Goal: Transaction & Acquisition: Obtain resource

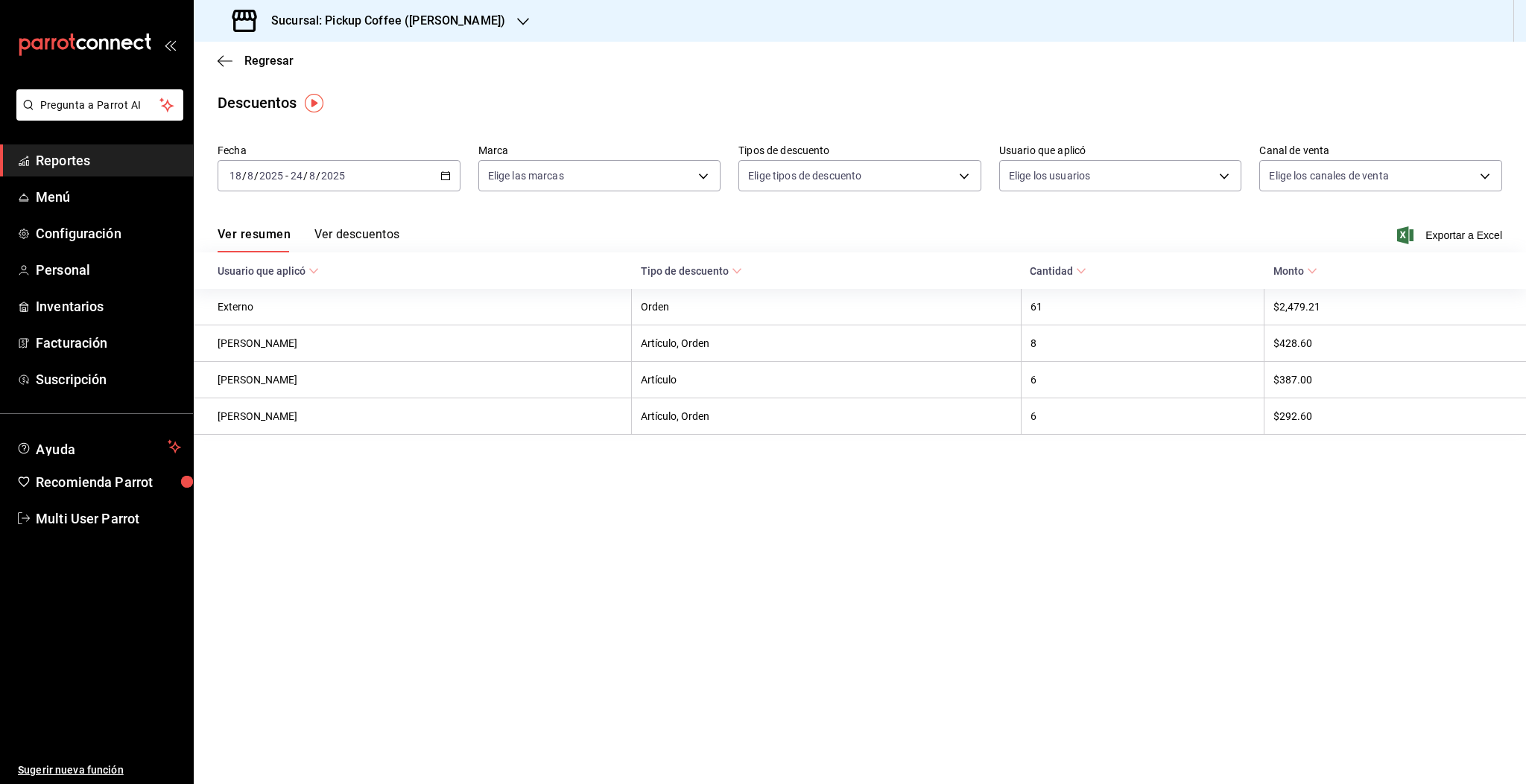
click at [475, 27] on h3 "Sucursal: Pickup Coffee ([PERSON_NAME])" at bounding box center [382, 21] width 246 height 18
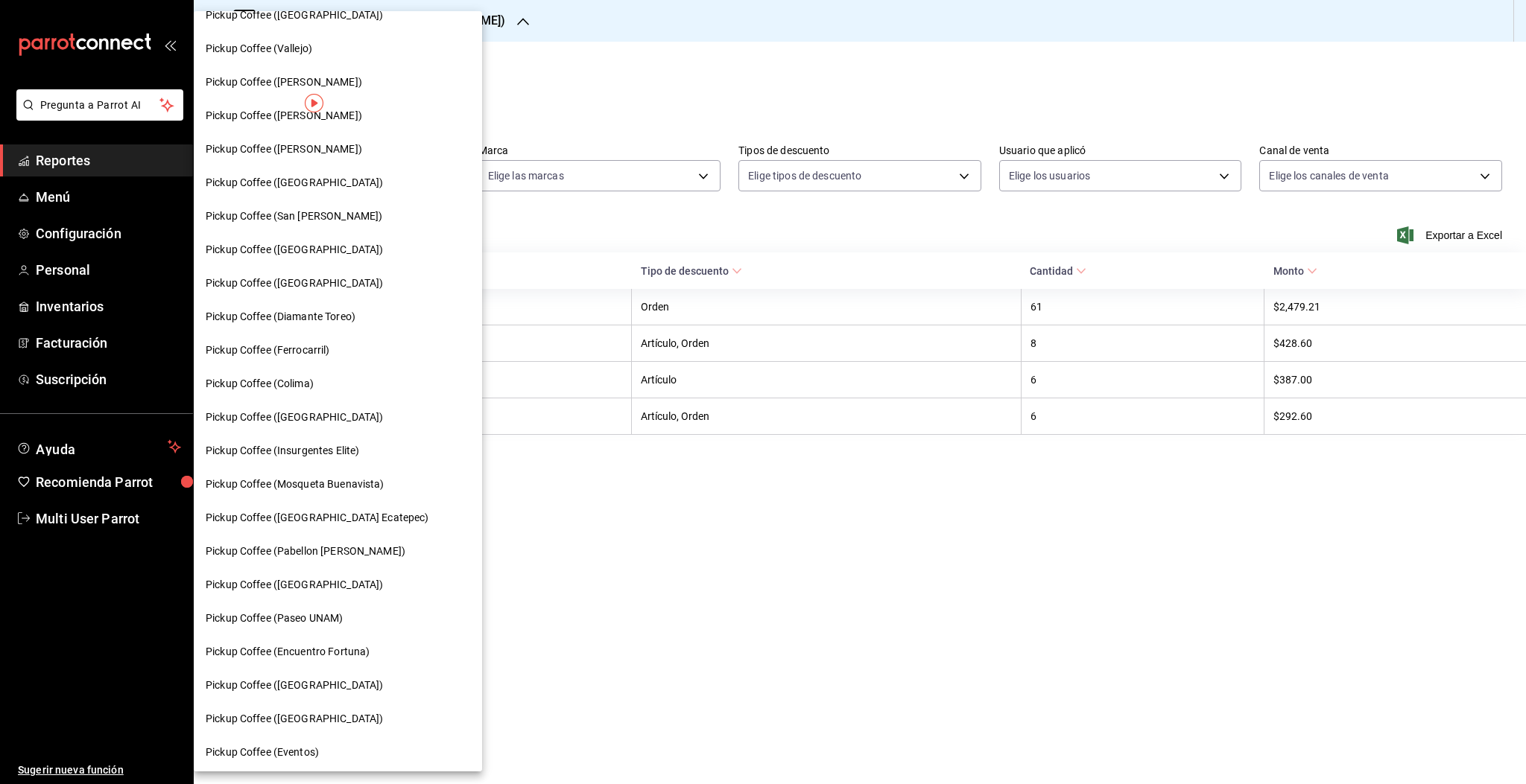
scroll to position [525, 0]
click at [289, 342] on span "Pickup Coffee (Ferrocarril)" at bounding box center [267, 347] width 124 height 16
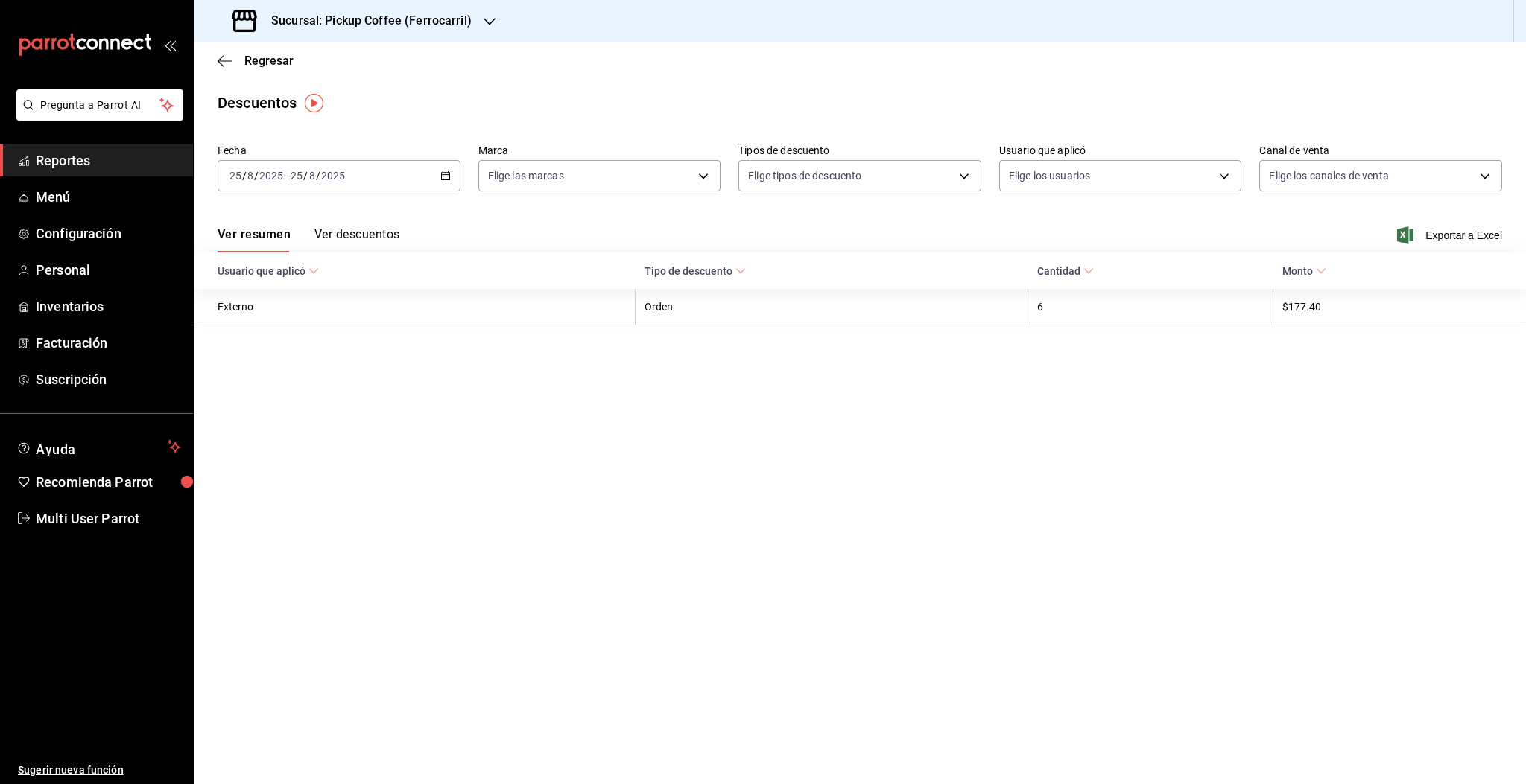
click at [340, 174] on input "2025" at bounding box center [333, 176] width 25 height 12
click at [292, 388] on span "Rango de fechas" at bounding box center [287, 387] width 116 height 16
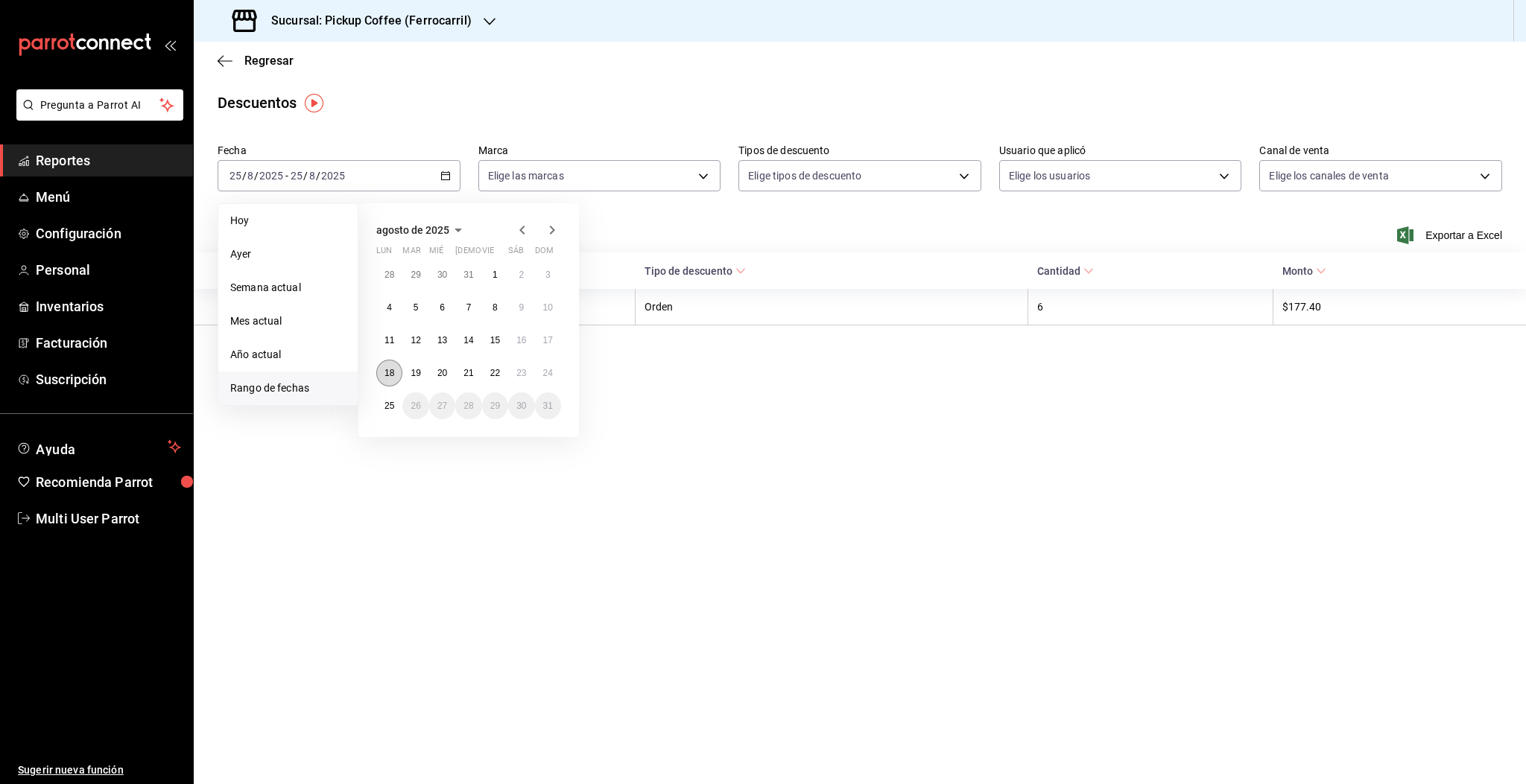
click at [389, 381] on button "18" at bounding box center [389, 373] width 26 height 27
click at [546, 376] on abbr "24" at bounding box center [548, 373] width 10 height 11
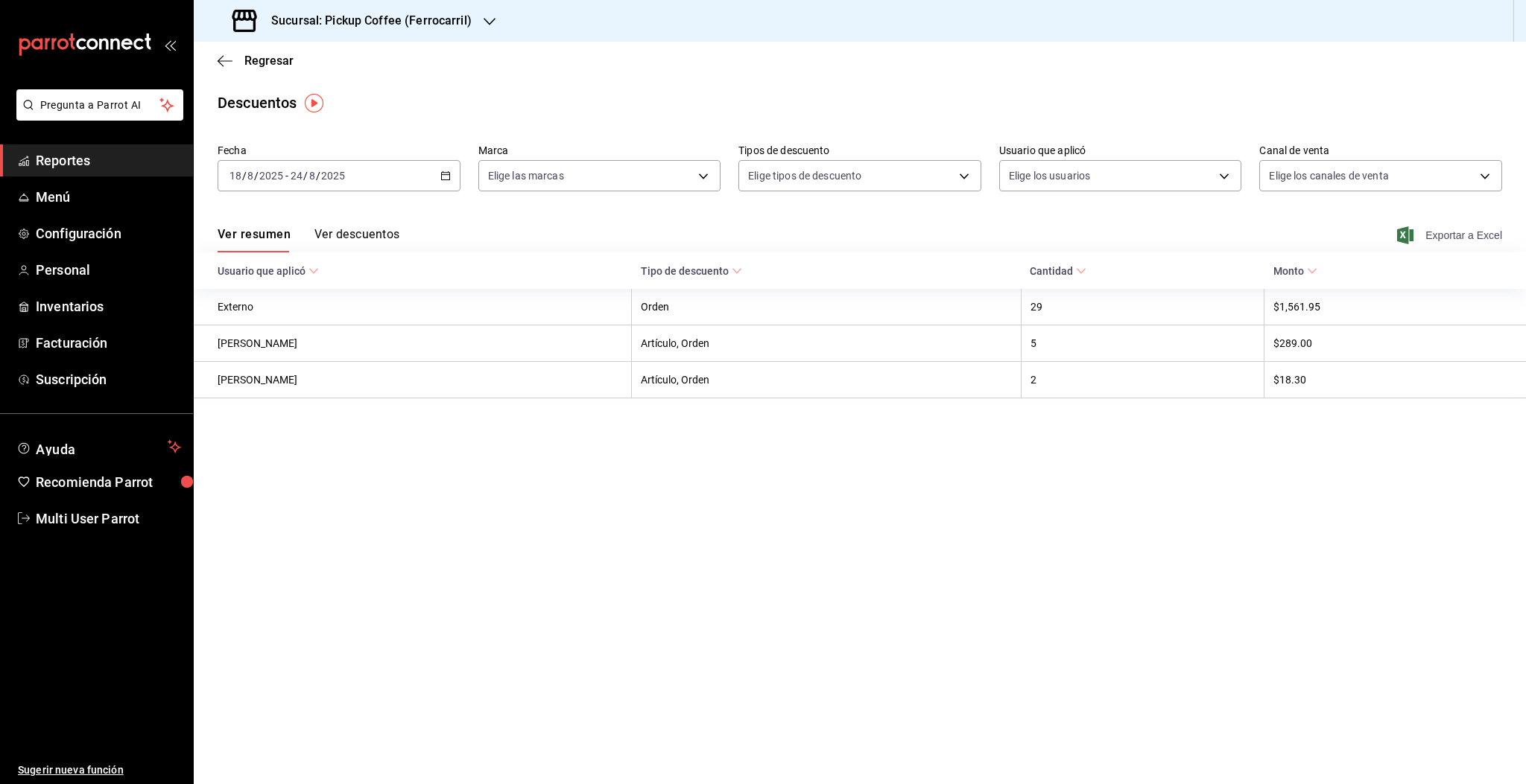
click at [1473, 239] on span "Exportar a Excel" at bounding box center [1450, 236] width 102 height 18
click at [237, 52] on div "Regresar" at bounding box center [860, 61] width 1332 height 38
click at [258, 68] on div "Regresar" at bounding box center [860, 61] width 1332 height 38
click at [234, 59] on span "Regresar" at bounding box center [255, 60] width 76 height 14
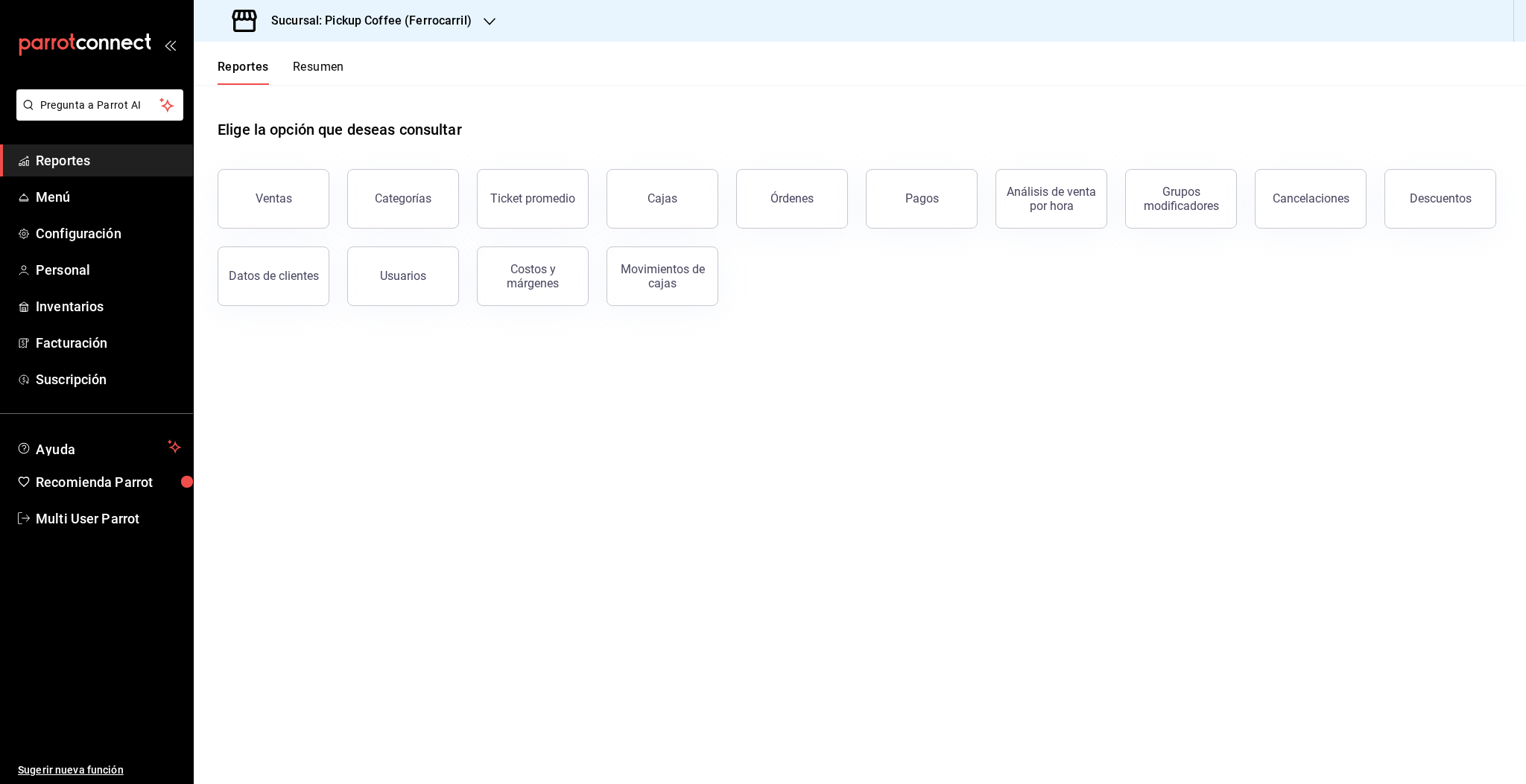
click at [212, 61] on div "Reportes Resumen" at bounding box center [269, 63] width 150 height 44
click at [218, 61] on button "Reportes" at bounding box center [243, 72] width 52 height 25
click at [263, 61] on button "Reportes" at bounding box center [243, 72] width 52 height 25
click at [1321, 204] on div "Cancelaciones" at bounding box center [1310, 198] width 76 height 14
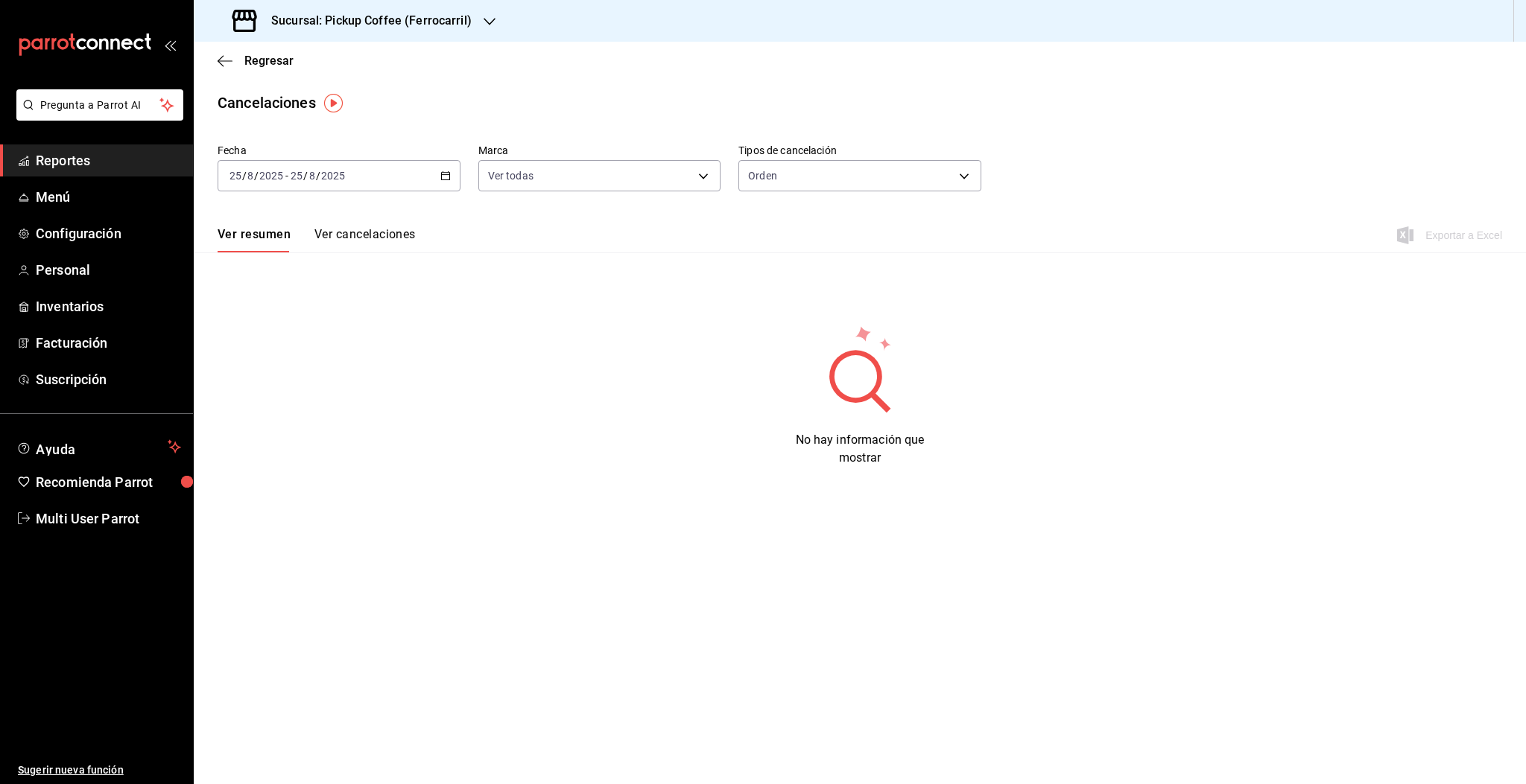
click at [306, 179] on span "/" at bounding box center [305, 176] width 4 height 12
click at [252, 384] on span "Rango de fechas" at bounding box center [287, 387] width 116 height 16
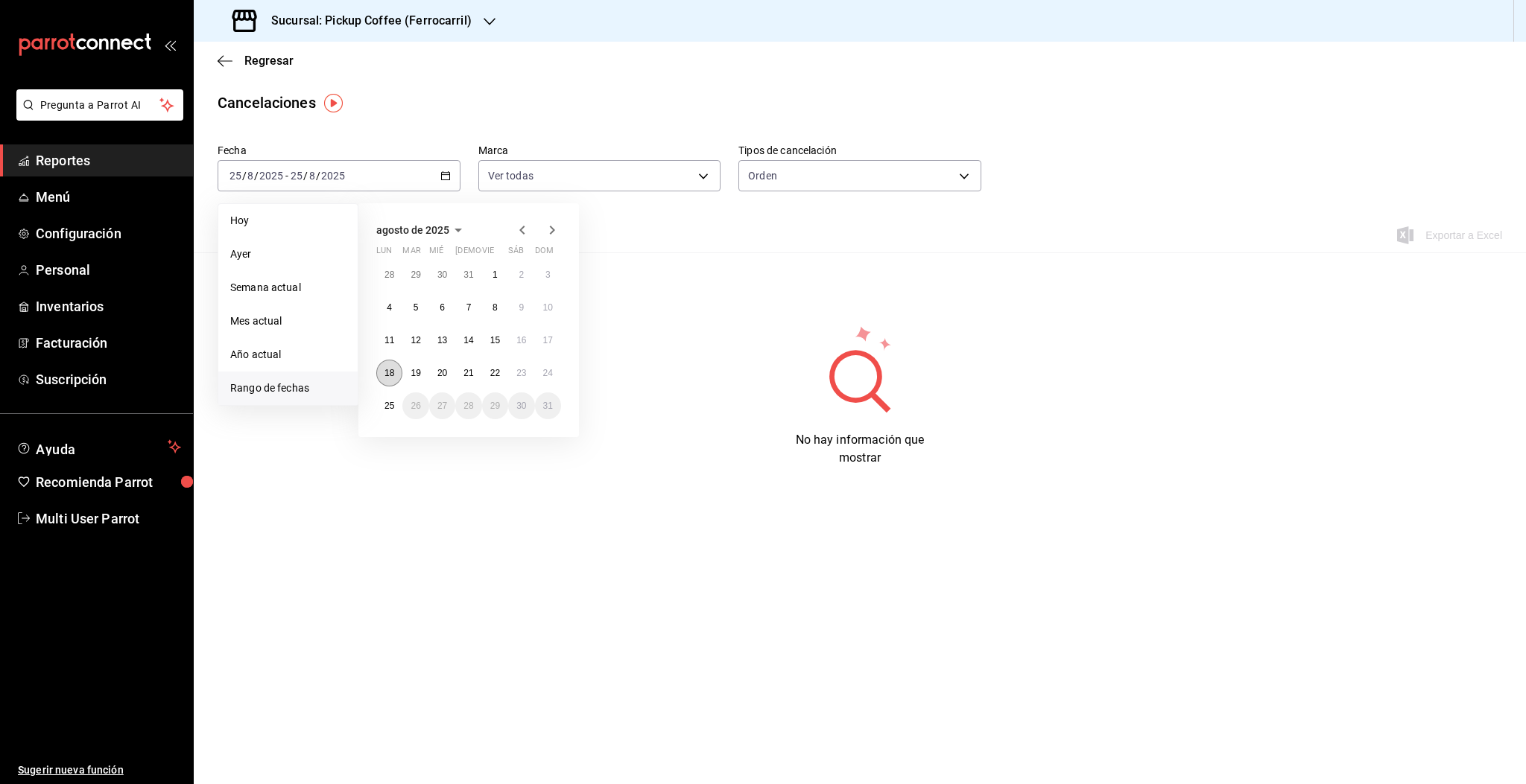
click at [397, 369] on button "18" at bounding box center [389, 373] width 26 height 27
click at [551, 369] on abbr "24" at bounding box center [548, 373] width 10 height 11
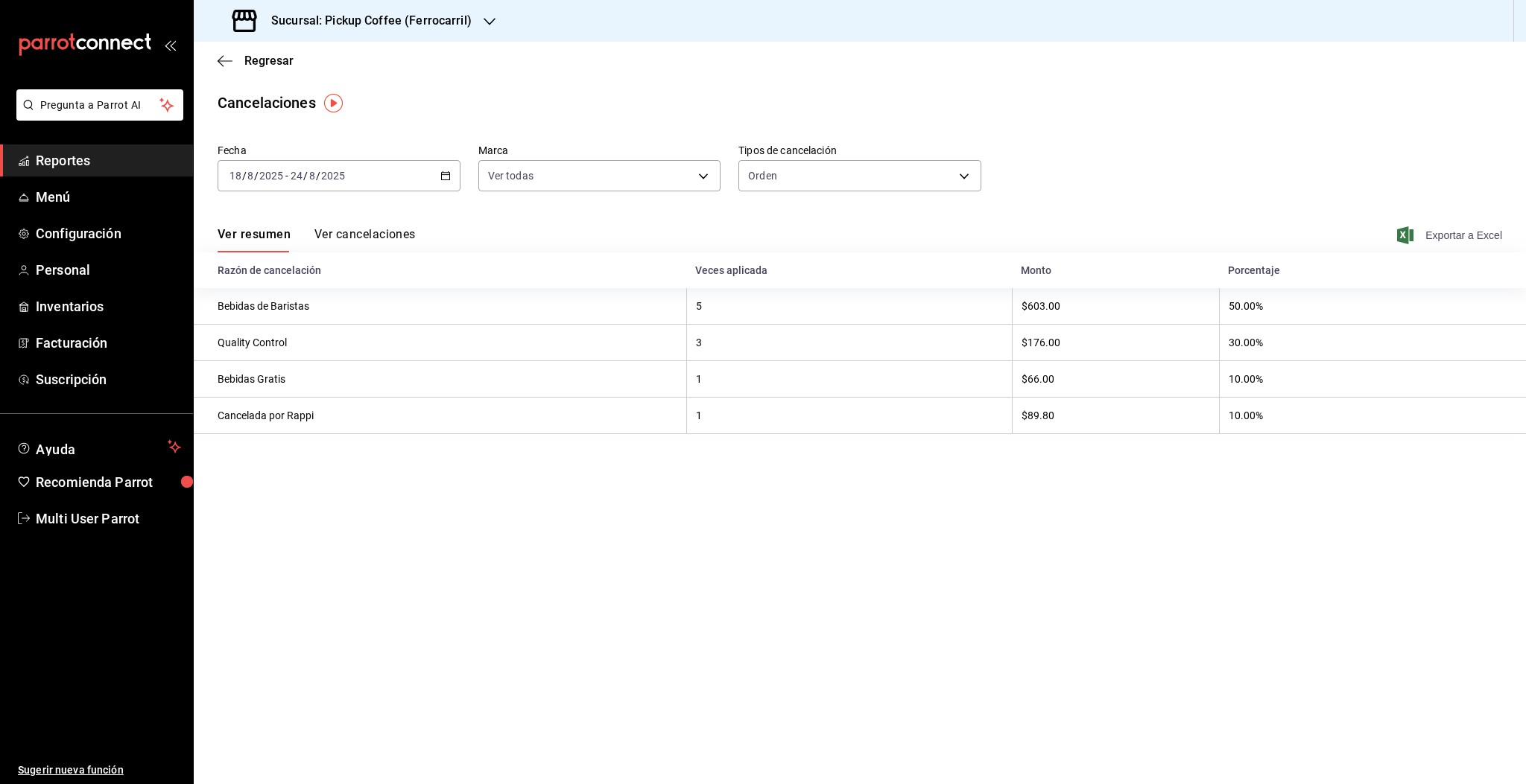
click at [1453, 231] on span "Exportar a Excel" at bounding box center [1450, 236] width 102 height 18
click at [269, 64] on span "Regresar" at bounding box center [269, 60] width 49 height 14
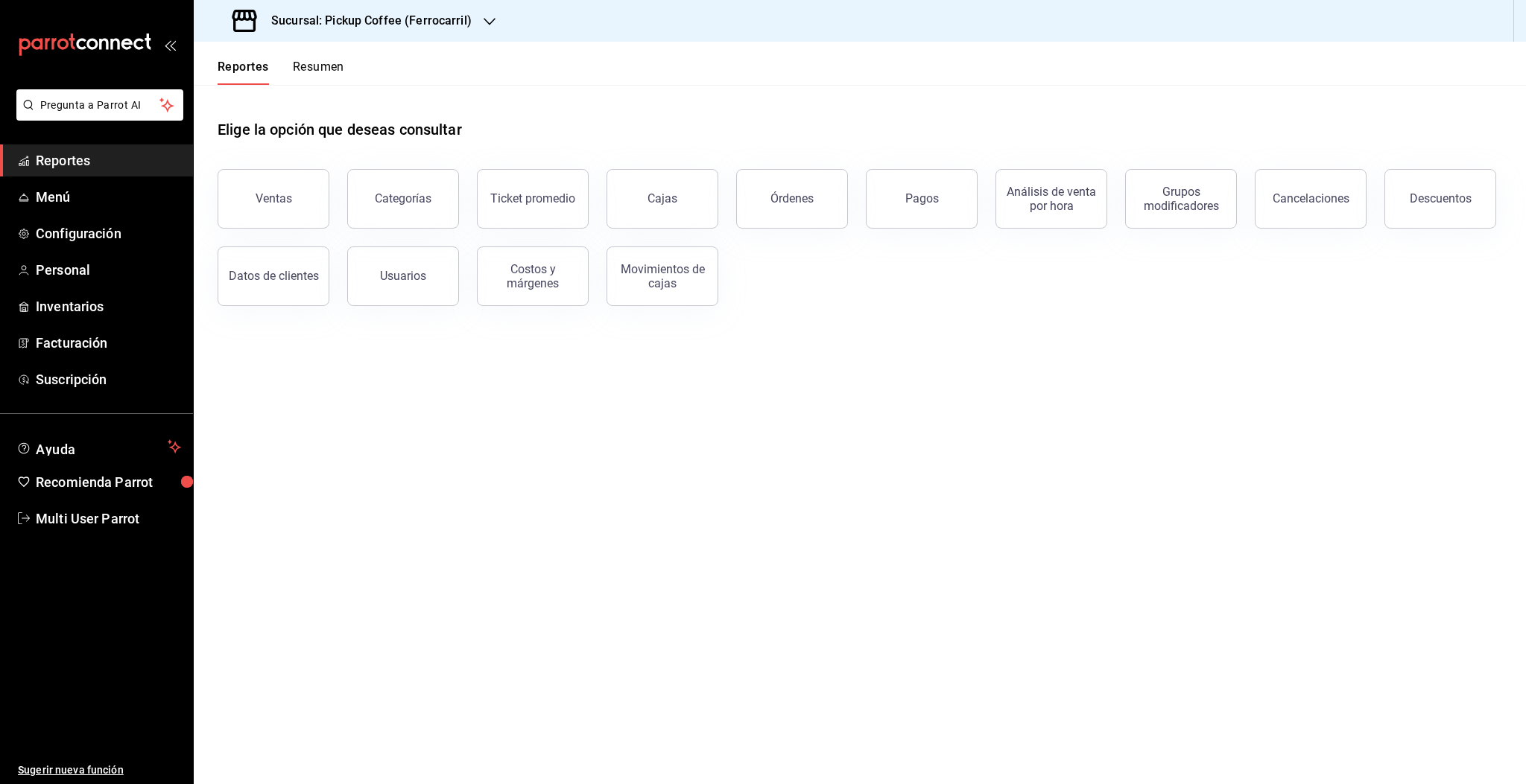
click at [223, 58] on div "Reportes Resumen" at bounding box center [269, 63] width 150 height 44
click at [246, 60] on button "Reportes" at bounding box center [243, 72] width 52 height 25
click at [66, 197] on span "Menú" at bounding box center [108, 197] width 145 height 20
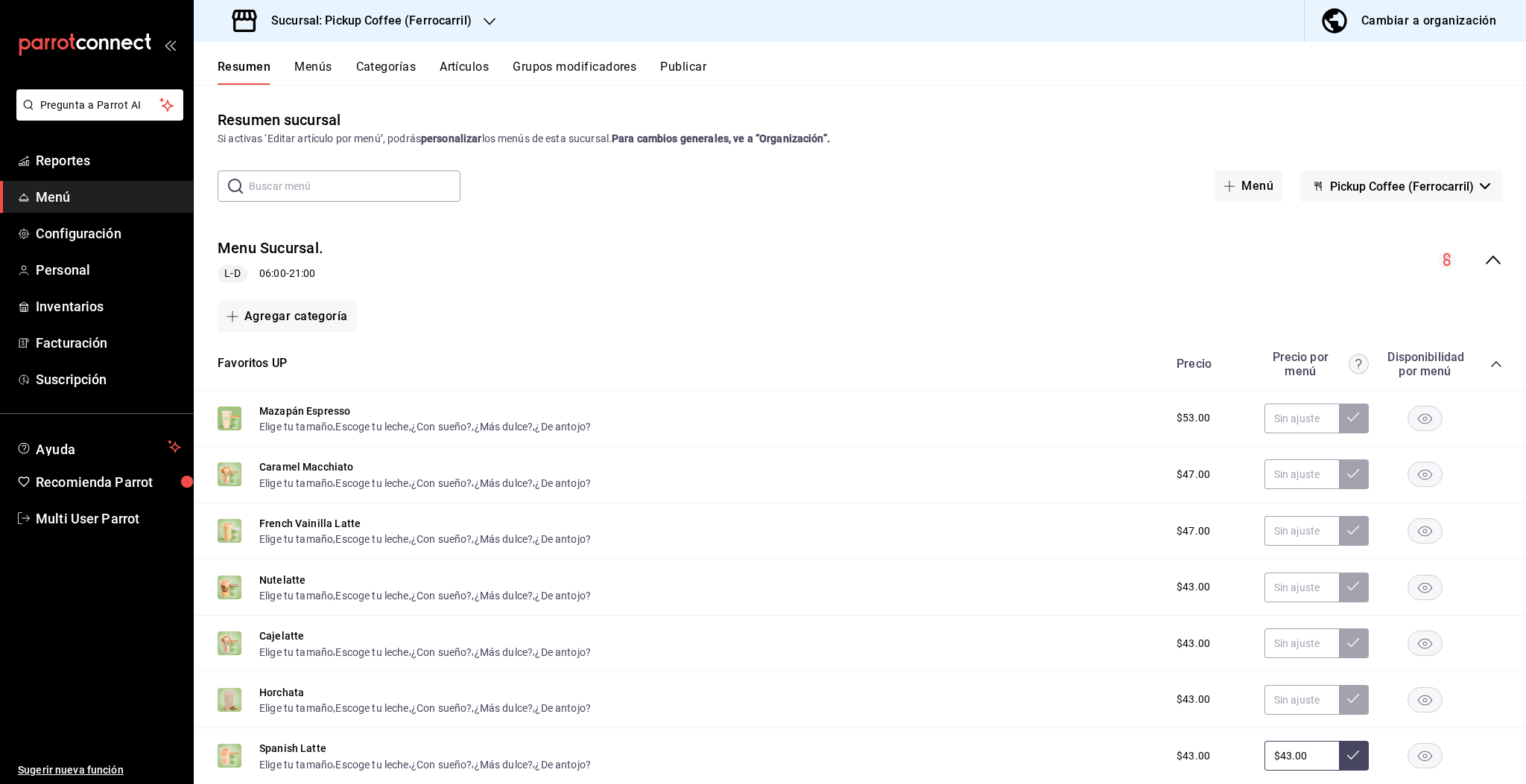
click at [272, 57] on div "Resumen Menús Categorías Artículos Grupos modificadores Publicar" at bounding box center [860, 63] width 1332 height 44
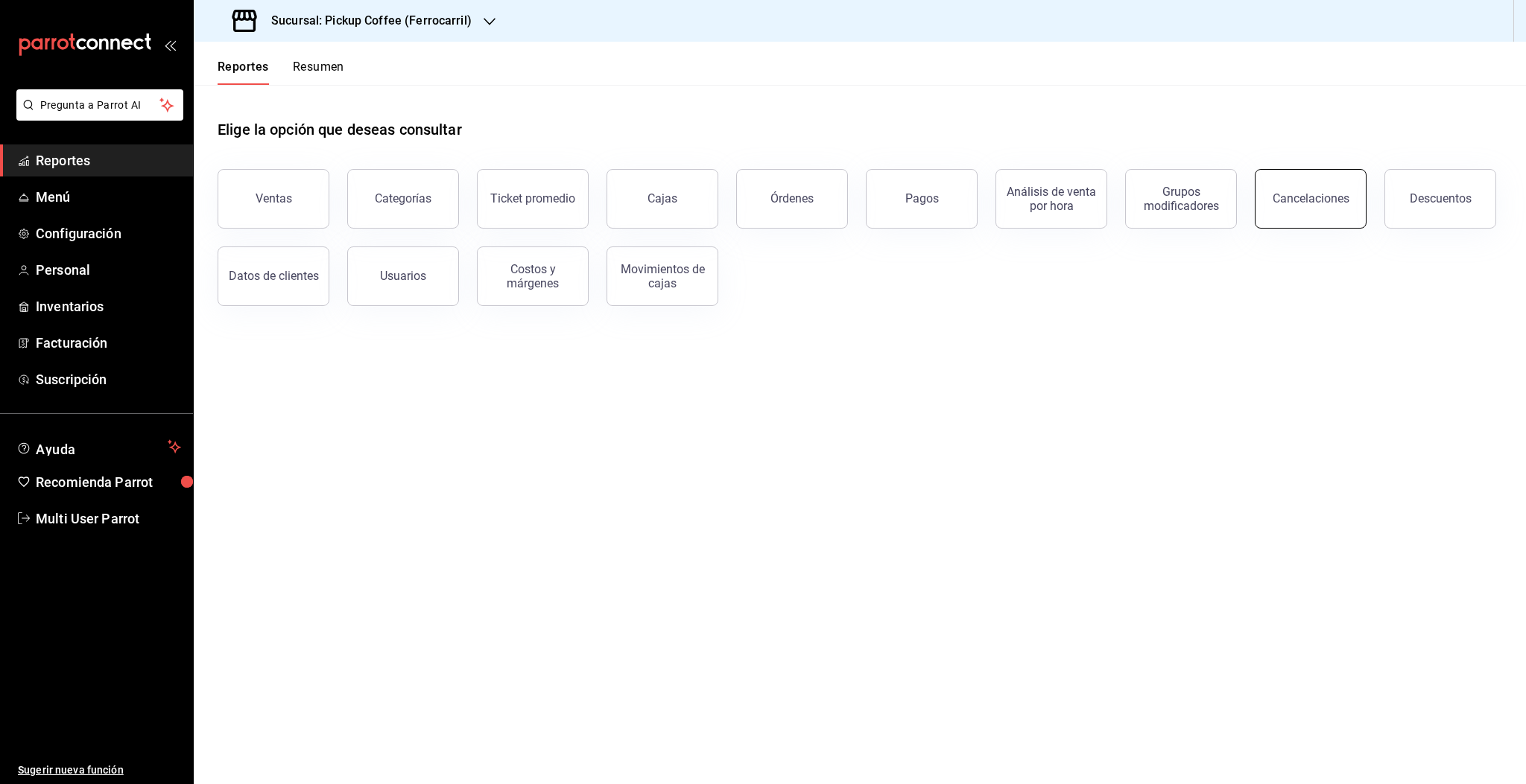
click at [1285, 223] on button "Cancelaciones" at bounding box center [1310, 199] width 112 height 60
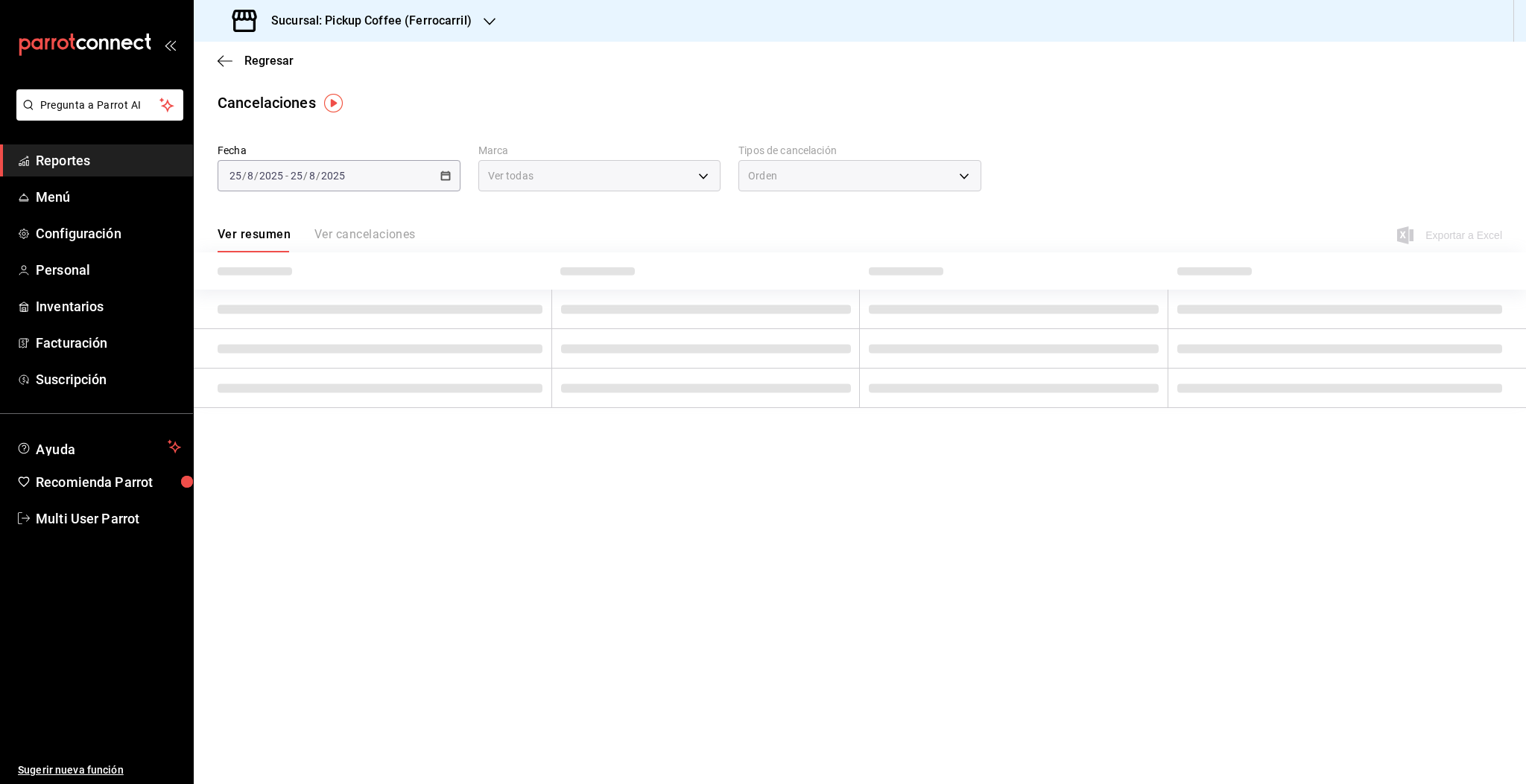
click at [452, 25] on h3 "Sucursal: Pickup Coffee (Ferrocarril)" at bounding box center [365, 21] width 212 height 18
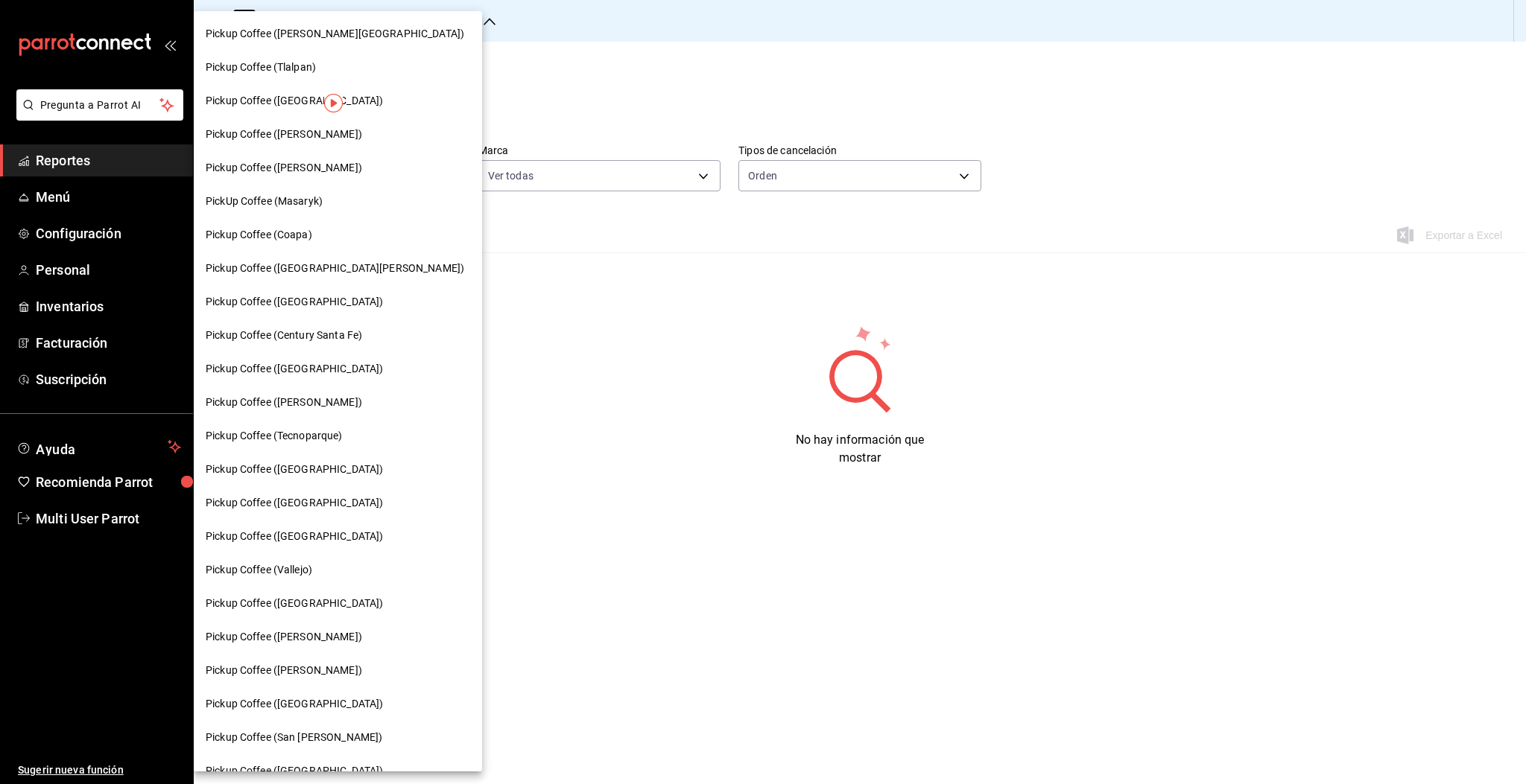
click at [295, 473] on span "Pickup Coffee ([GEOGRAPHIC_DATA])" at bounding box center [294, 469] width 177 height 16
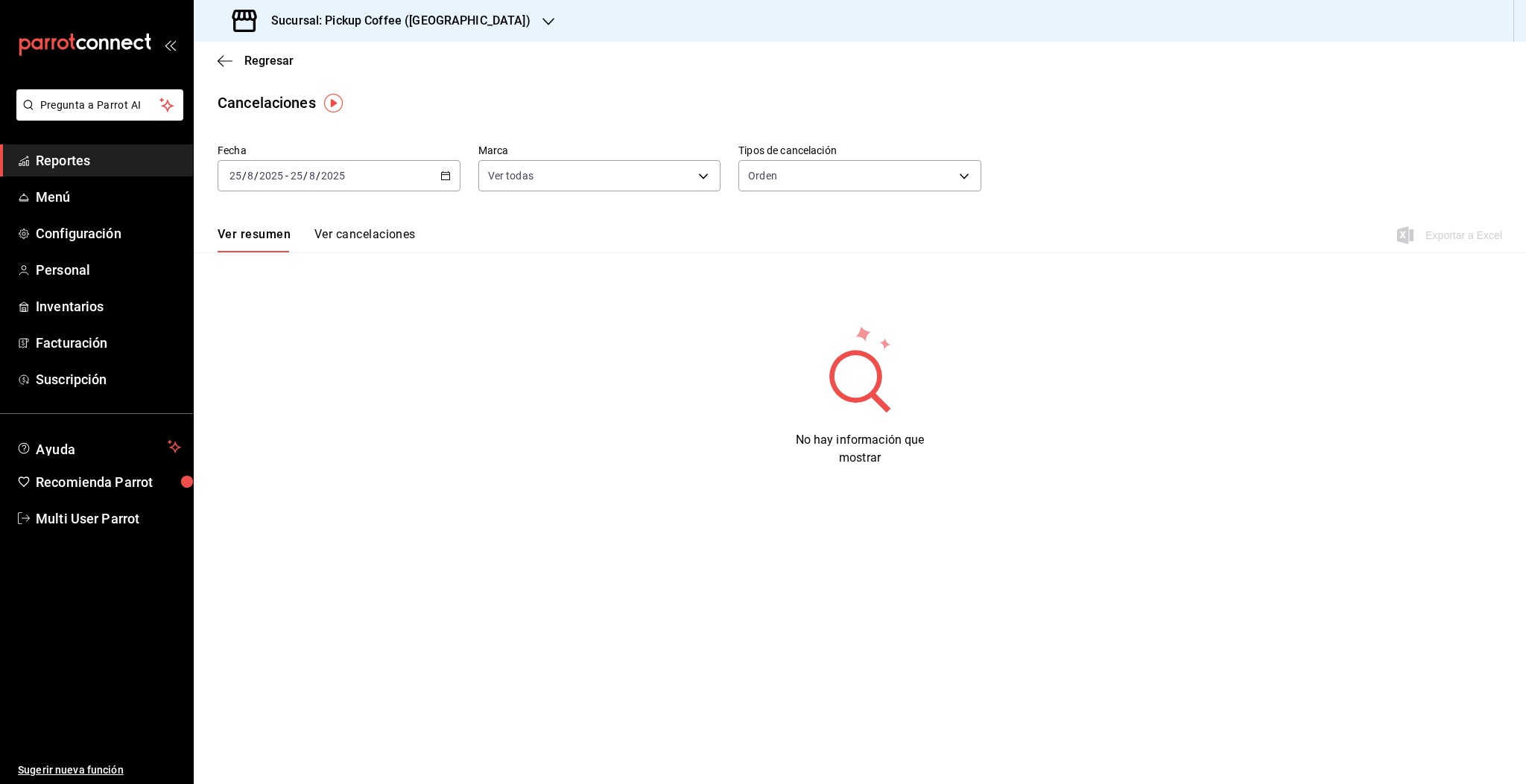
click at [361, 176] on div "2025-08-25 25 / 8 / 2025 - 2025-08-25 25 / 8 / 2025" at bounding box center [339, 176] width 243 height 31
click at [283, 383] on span "Rango de fechas" at bounding box center [287, 387] width 116 height 16
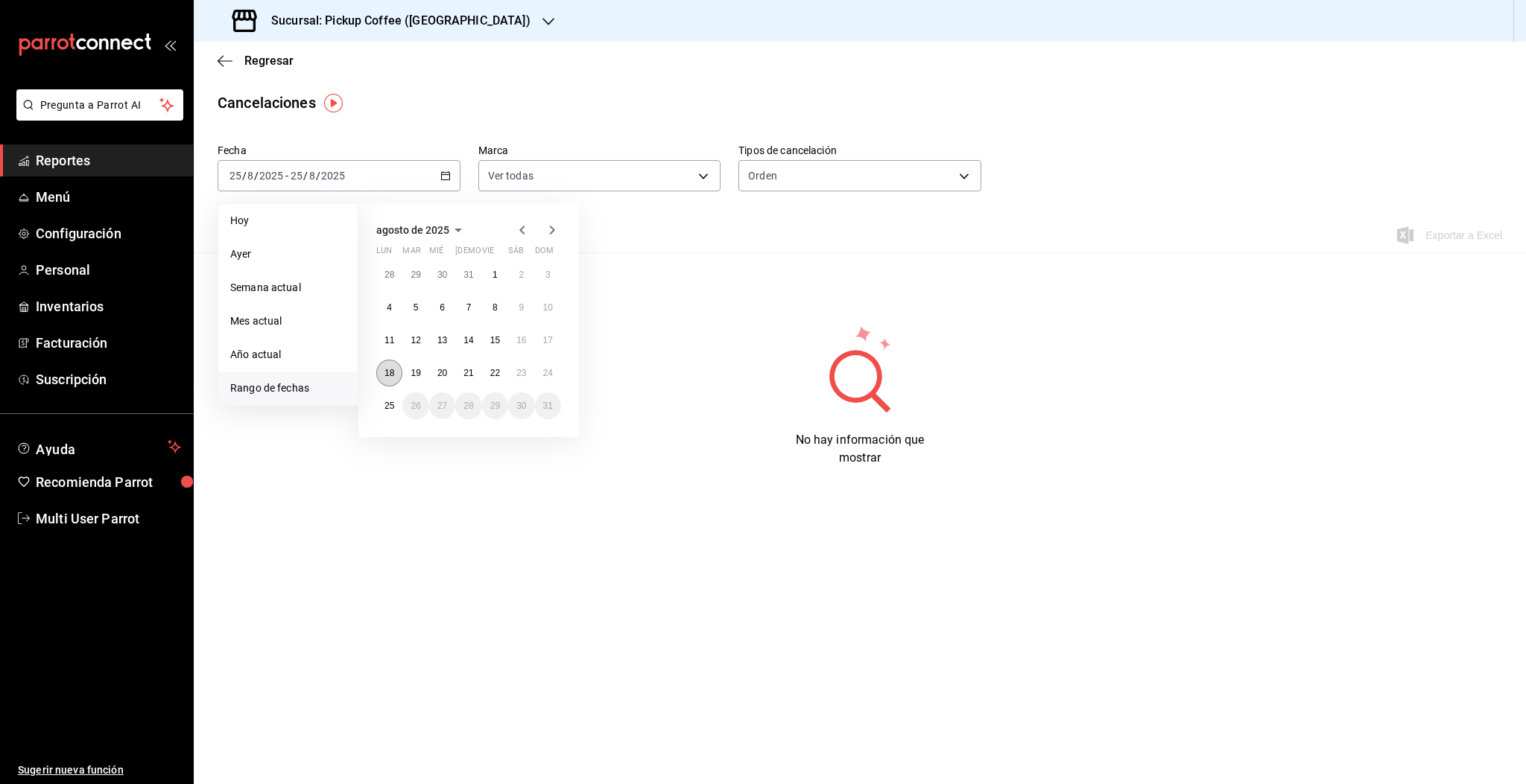
click at [389, 371] on abbr "18" at bounding box center [389, 373] width 10 height 11
click at [546, 378] on button "24" at bounding box center [548, 373] width 26 height 27
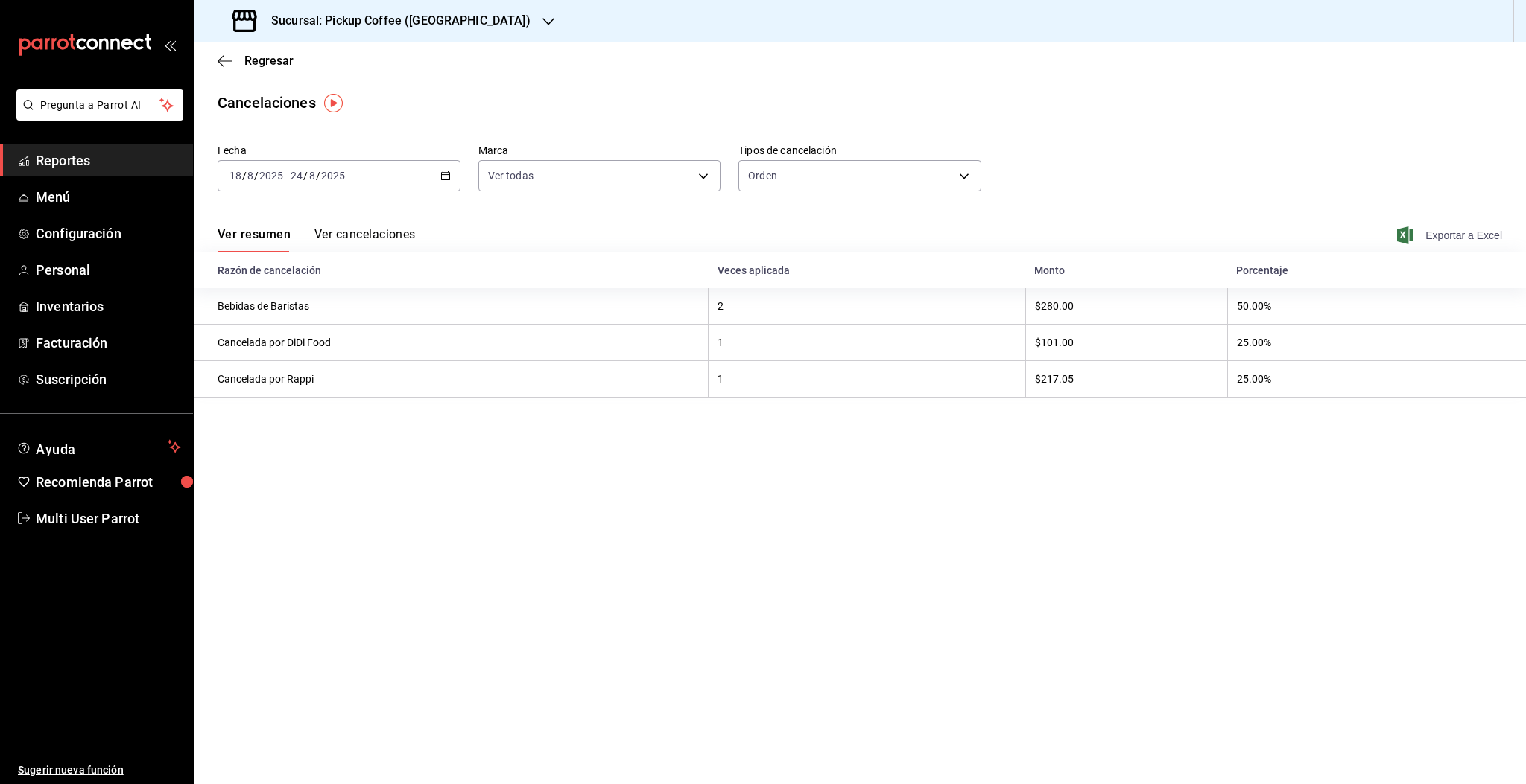
click at [1450, 237] on span "Exportar a Excel" at bounding box center [1450, 236] width 102 height 18
click at [1426, 236] on span "Exportar a Excel" at bounding box center [1450, 236] width 102 height 18
click at [264, 58] on span "Regresar" at bounding box center [269, 60] width 49 height 14
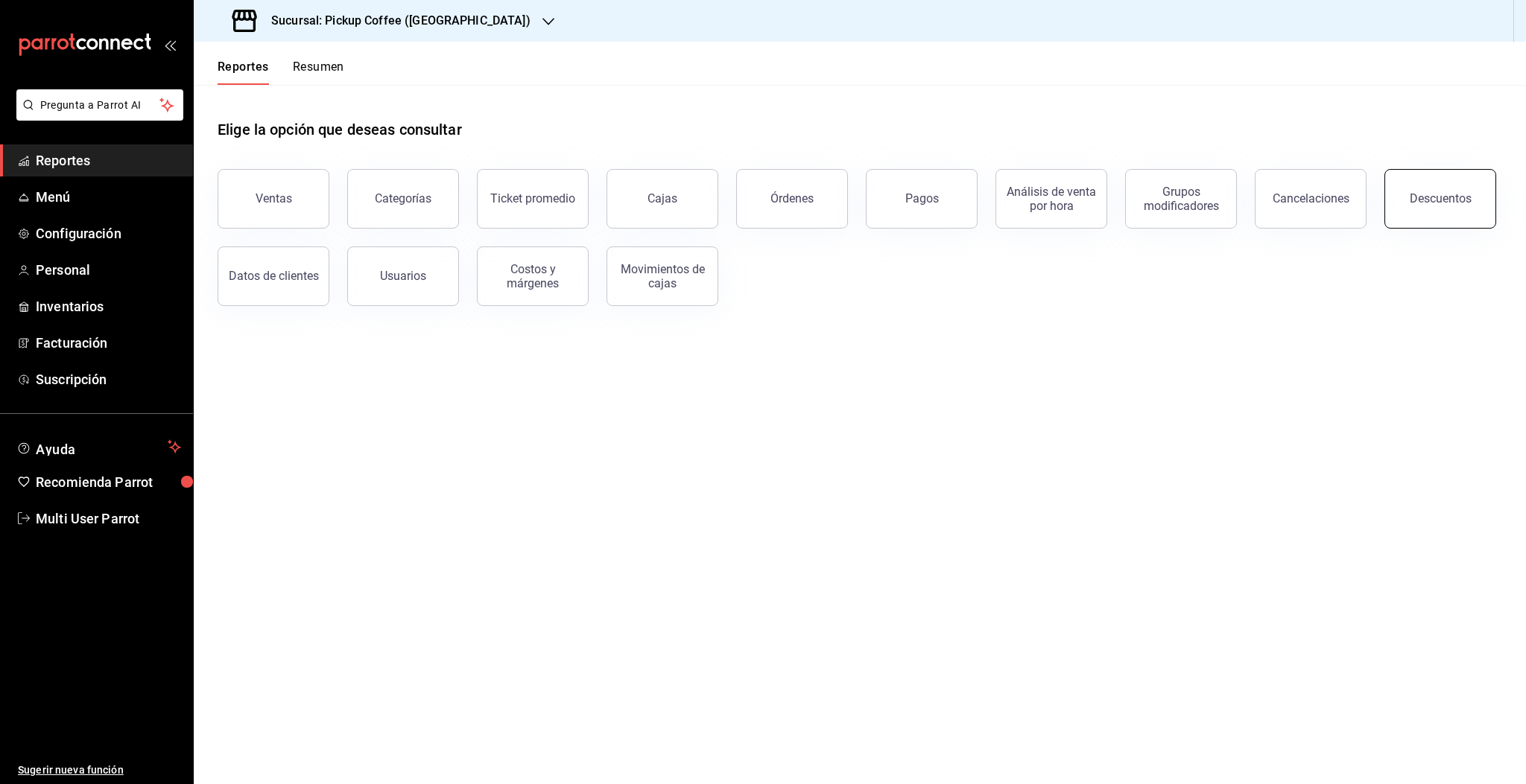
click at [1413, 218] on button "Descuentos" at bounding box center [1440, 199] width 112 height 60
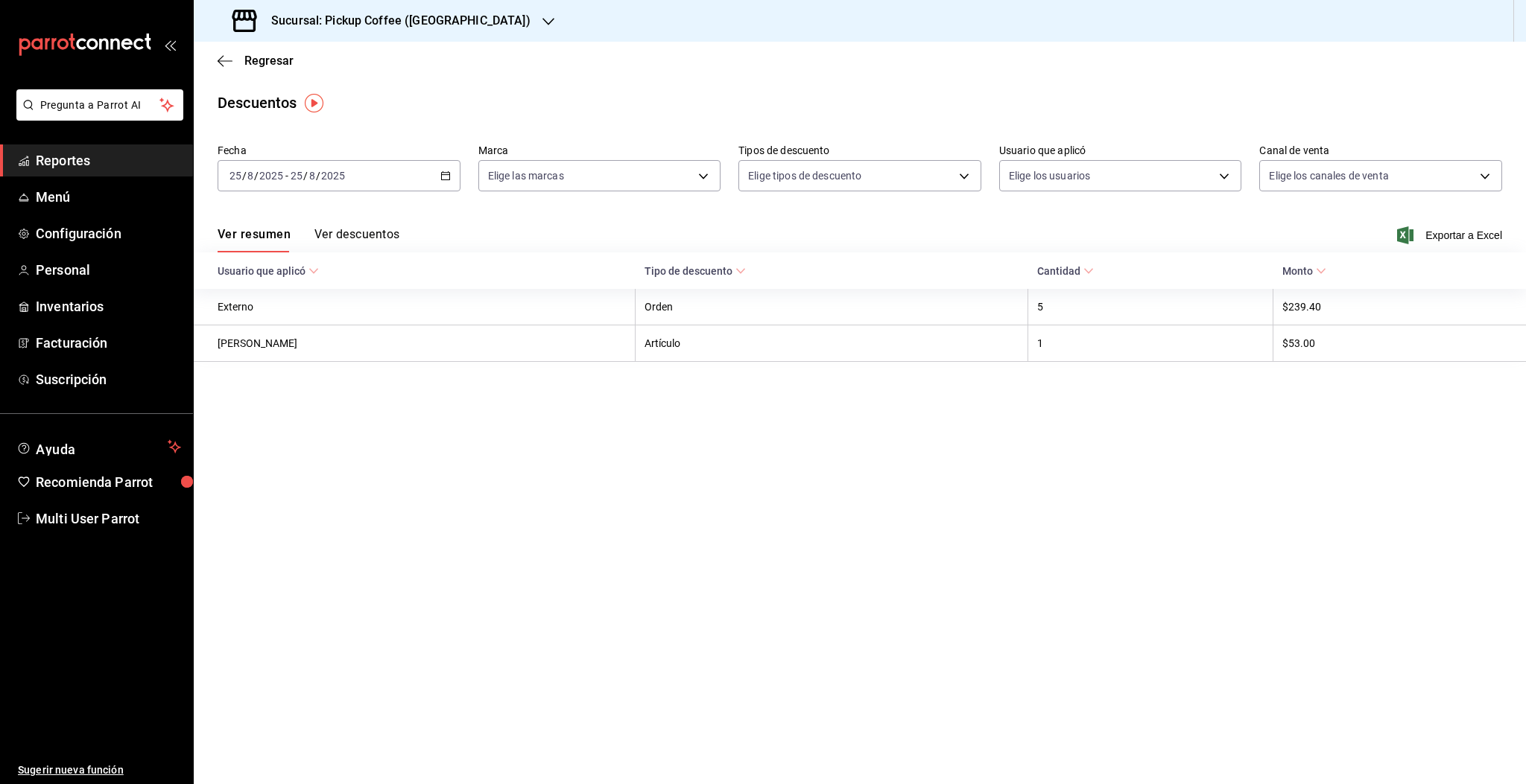
click at [359, 177] on div "[DATE] [DATE] - [DATE] [DATE]" at bounding box center [339, 176] width 243 height 31
click at [227, 60] on icon "button" at bounding box center [225, 60] width 15 height 1
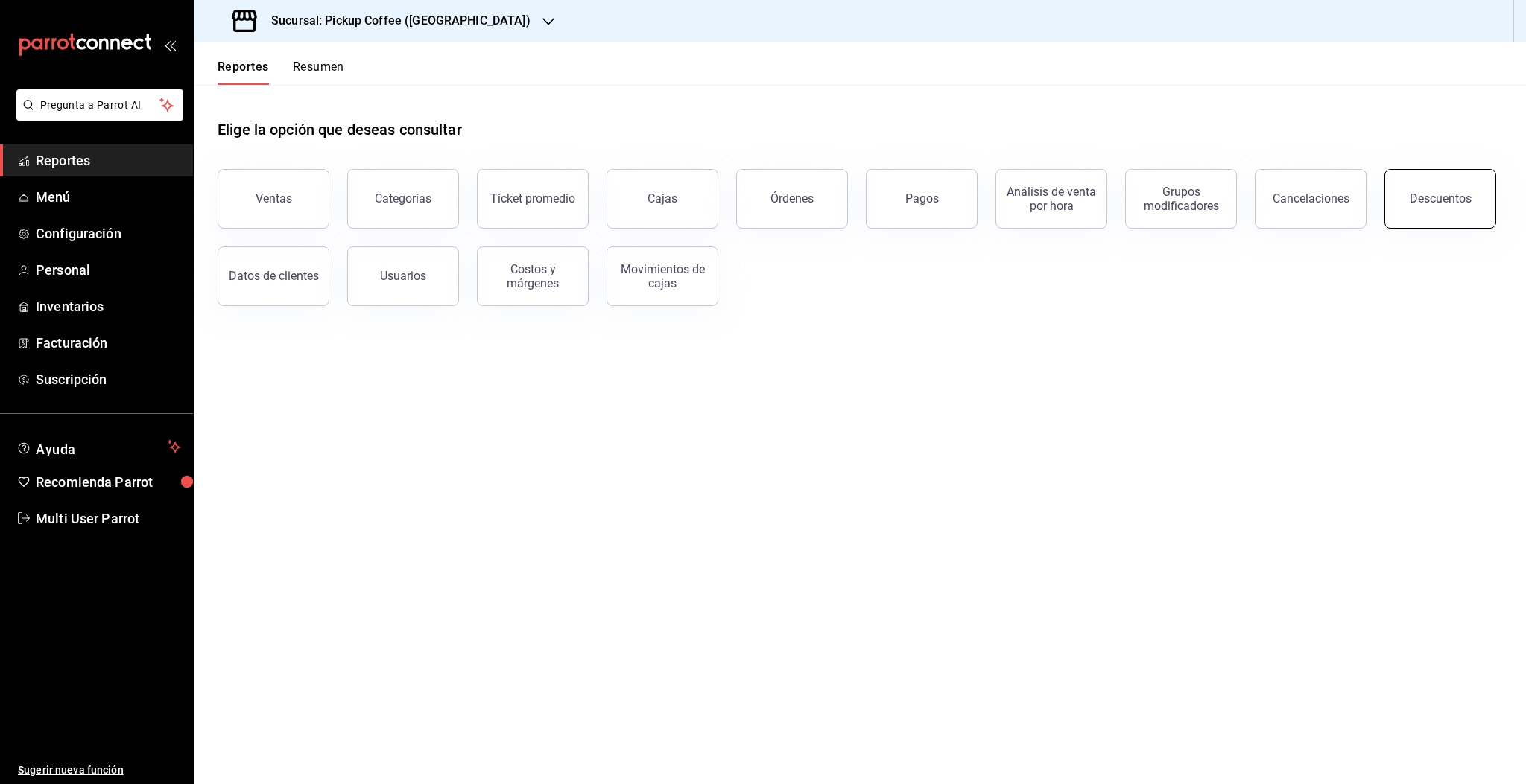
click at [1463, 209] on button "Descuentos" at bounding box center [1440, 199] width 112 height 60
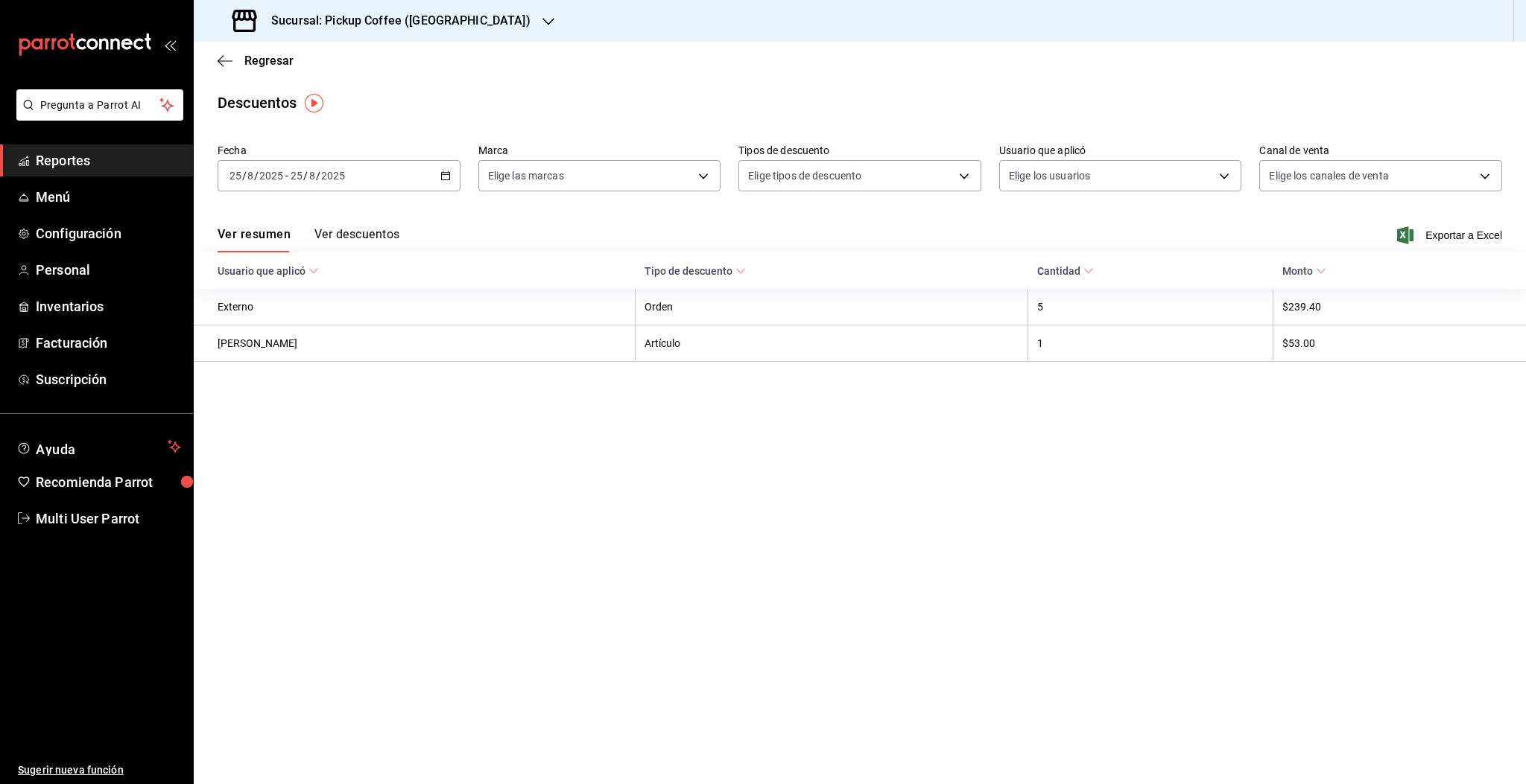
click at [268, 170] on input "2025" at bounding box center [271, 176] width 25 height 12
click at [291, 387] on span "Rango de fechas" at bounding box center [287, 387] width 116 height 16
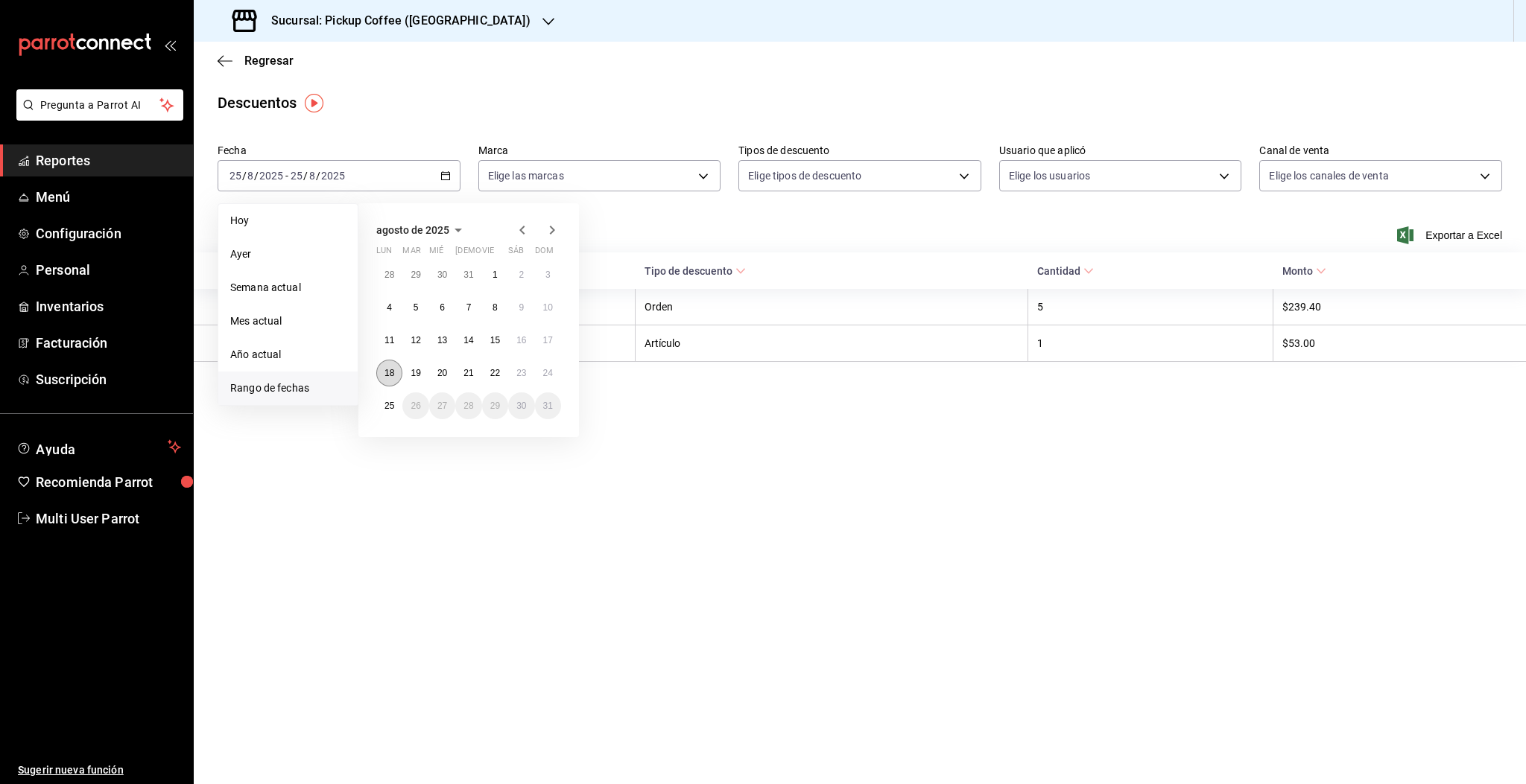
click at [395, 375] on button "18" at bounding box center [389, 373] width 26 height 27
drag, startPoint x: 545, startPoint y: 364, endPoint x: 405, endPoint y: 437, distance: 157.9
click at [545, 364] on button "24" at bounding box center [548, 373] width 26 height 27
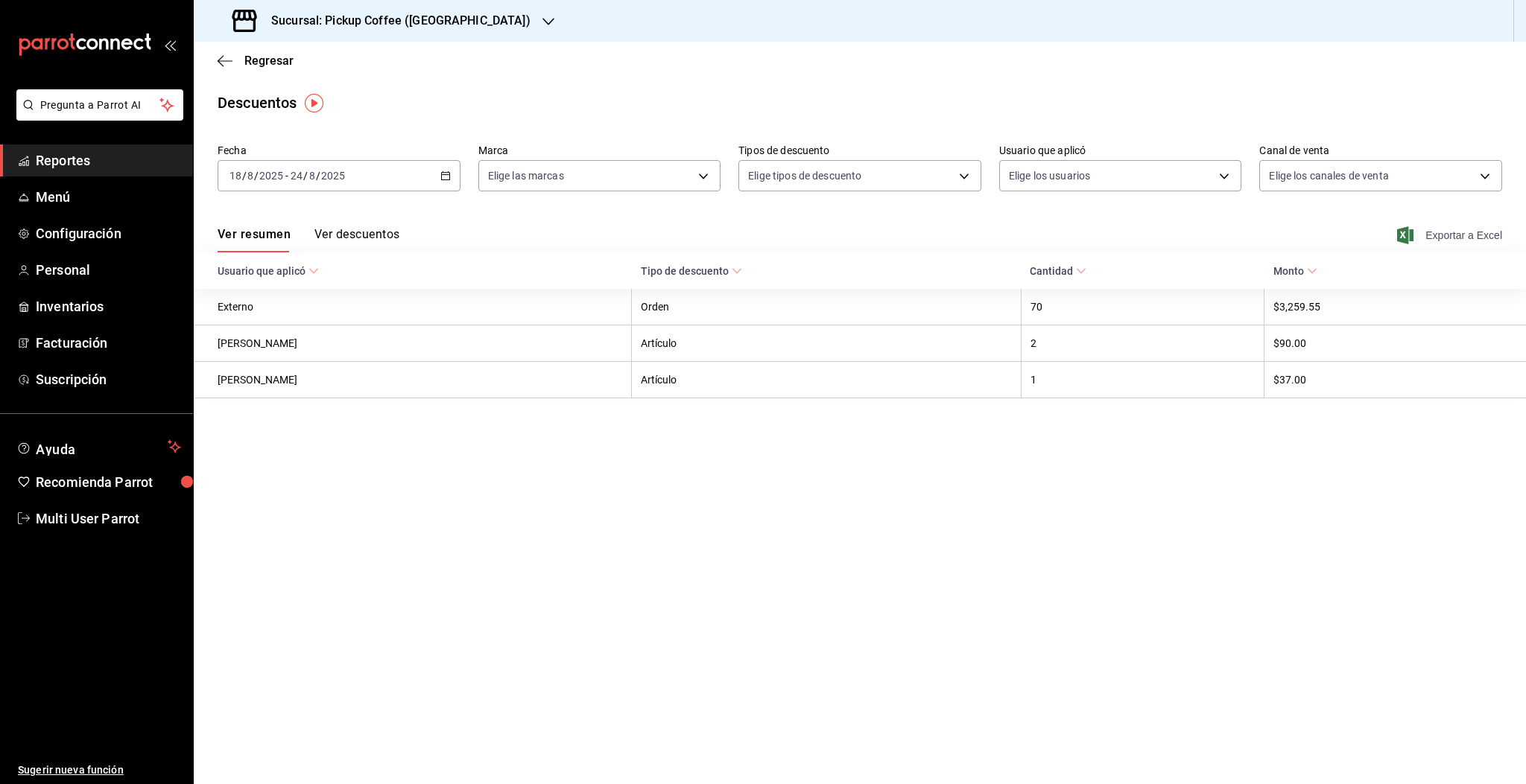
click at [1476, 241] on span "Exportar a Excel" at bounding box center [1450, 236] width 102 height 18
click at [384, 28] on h3 "Sucursal: Pickup Coffee (Aragon)" at bounding box center [395, 21] width 271 height 18
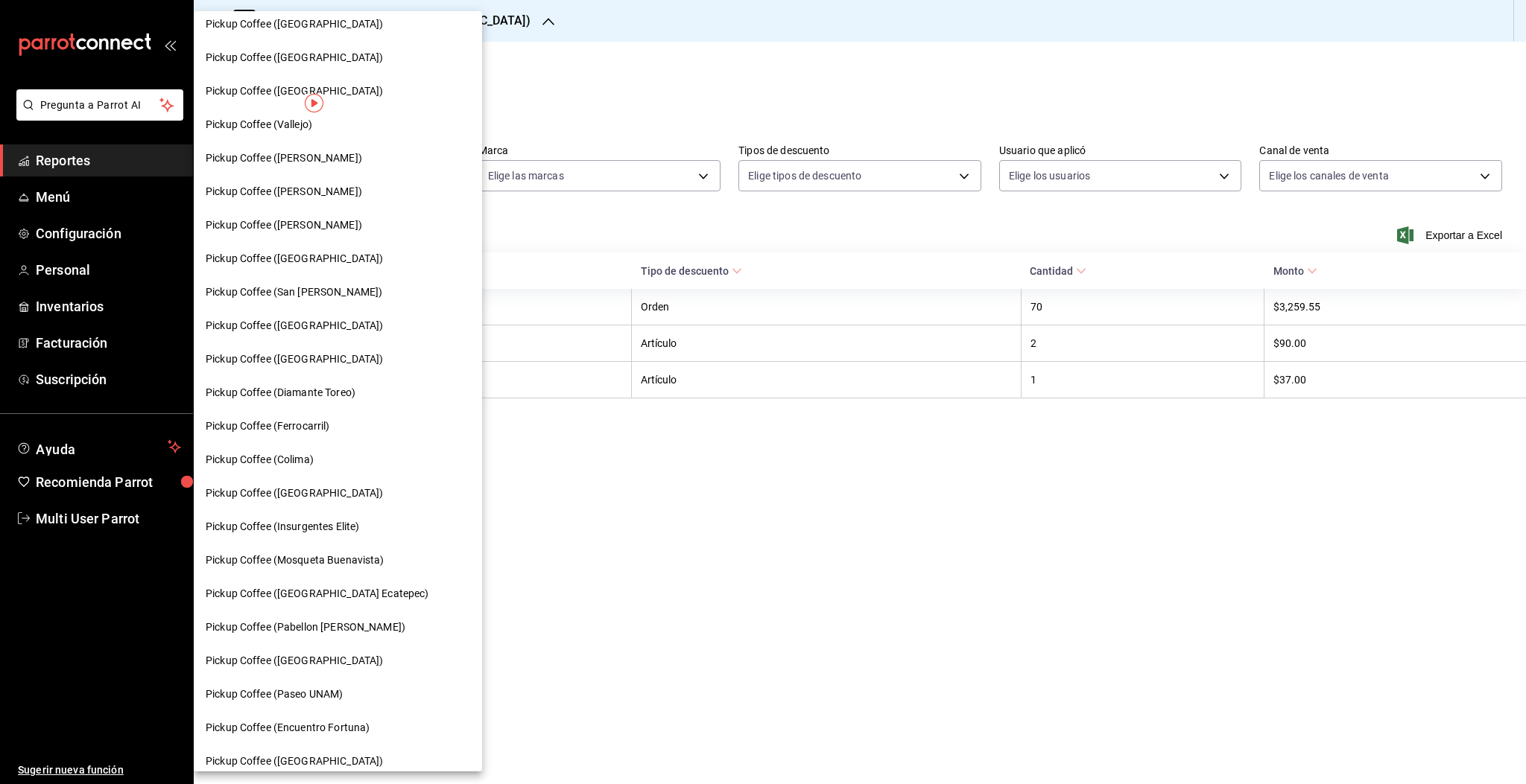
scroll to position [525, 0]
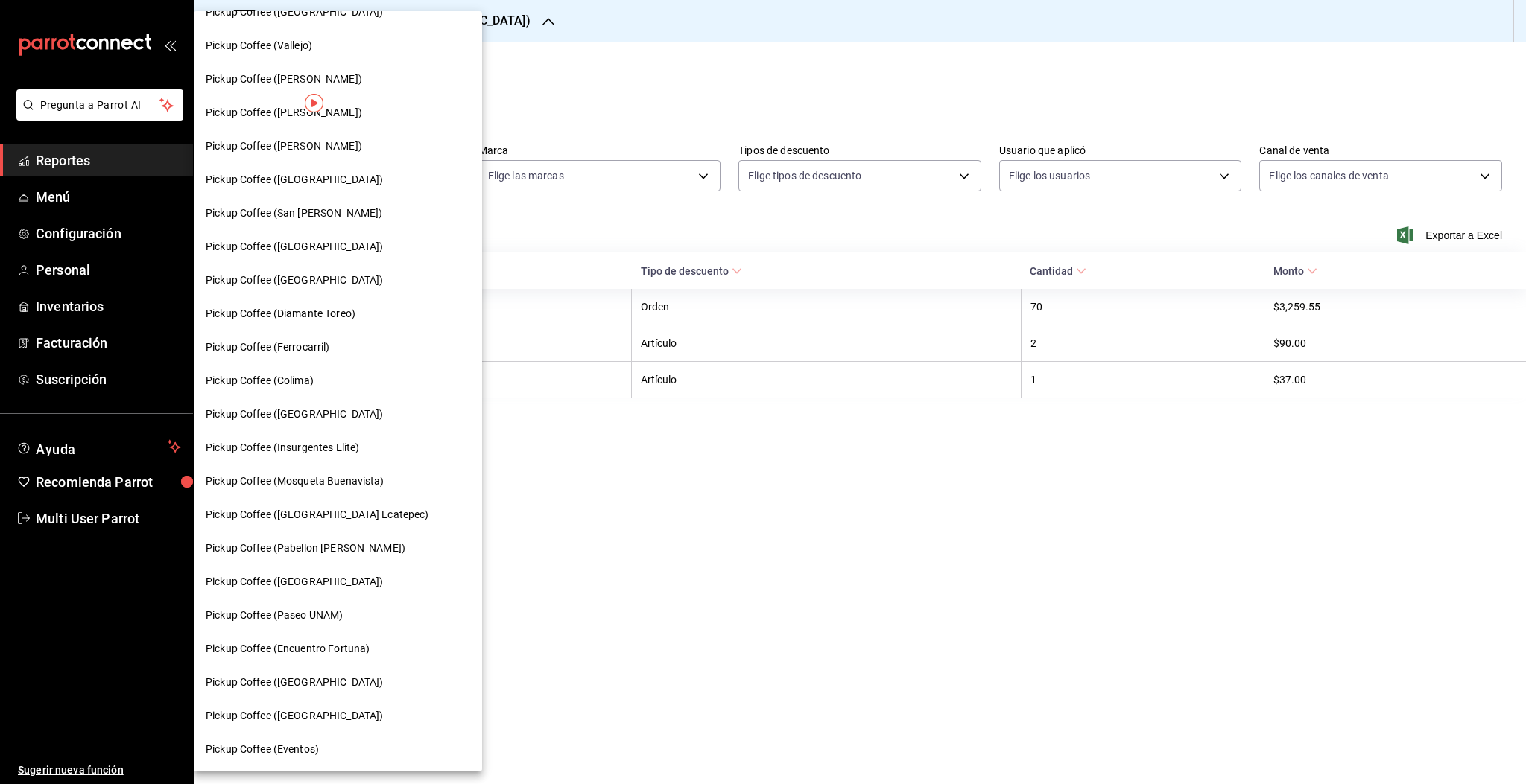
click at [323, 523] on div "Pickup Coffee ([GEOGRAPHIC_DATA] Ecatepec)" at bounding box center [338, 515] width 288 height 34
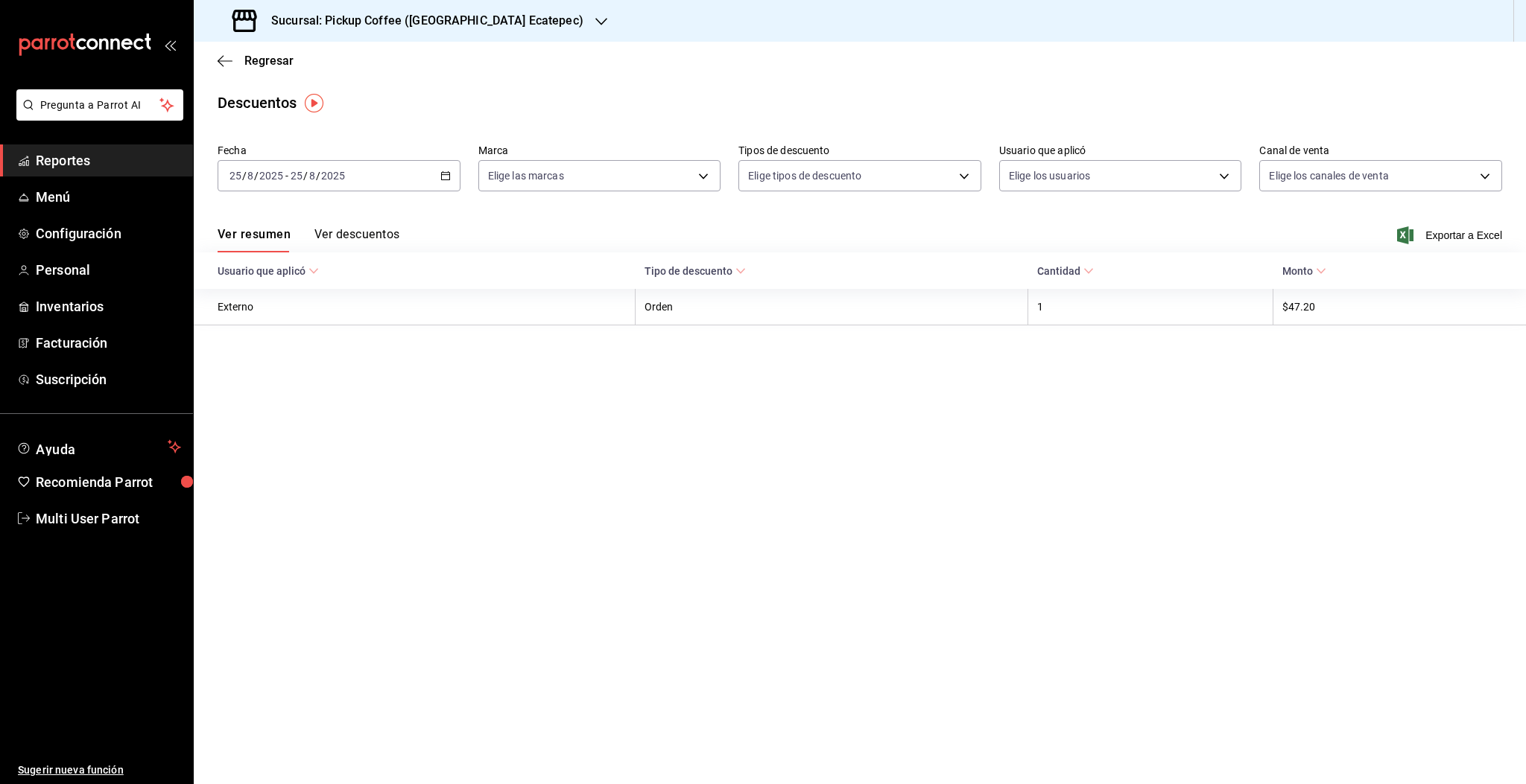
click at [357, 166] on div "2025-08-25 25 / 8 / 2025 - 2025-08-25 25 / 8 / 2025" at bounding box center [339, 176] width 243 height 31
click at [276, 397] on li "Rango de fechas" at bounding box center [288, 388] width 140 height 34
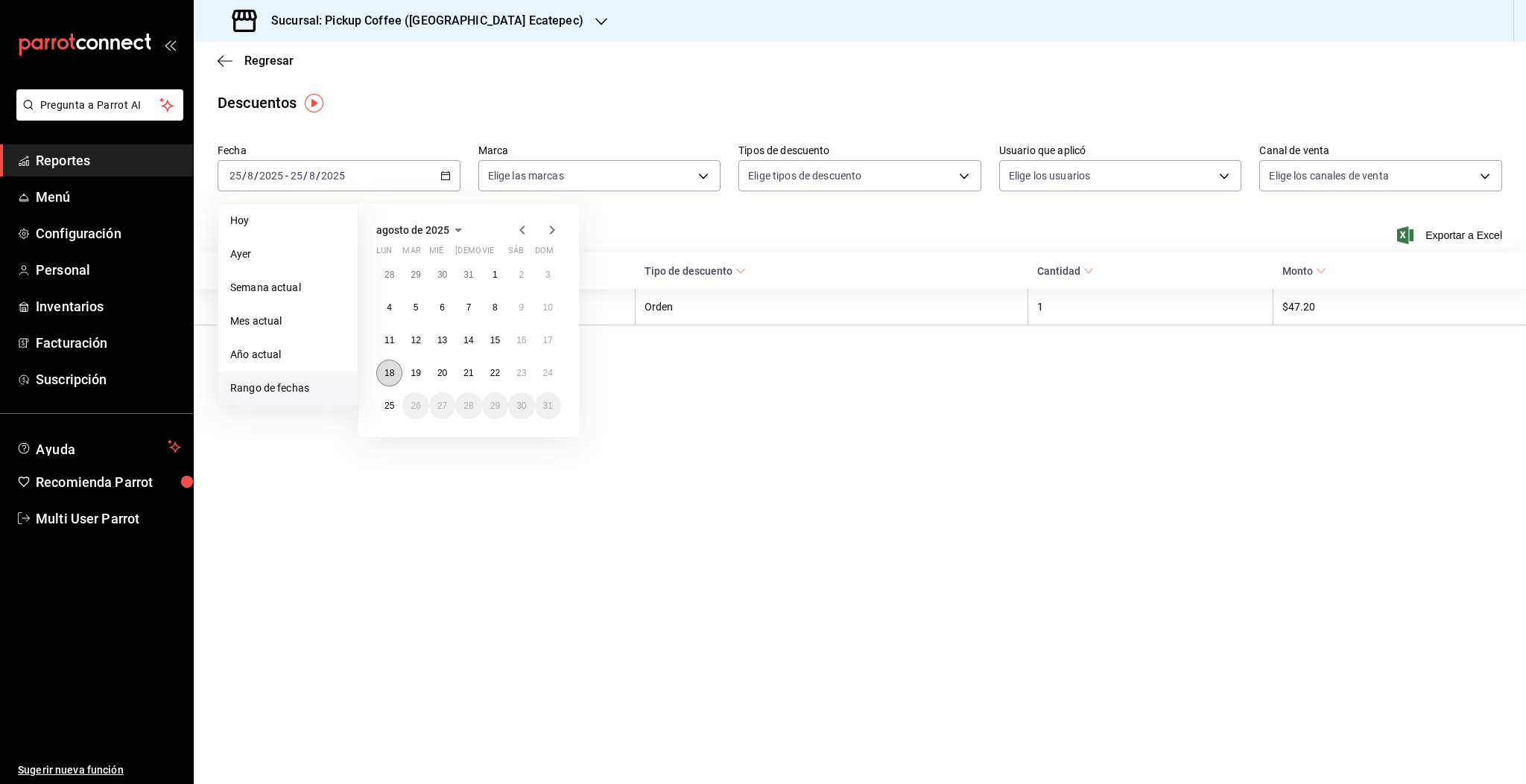
click at [388, 371] on abbr "18" at bounding box center [389, 373] width 10 height 11
click at [544, 380] on button "24" at bounding box center [548, 373] width 26 height 27
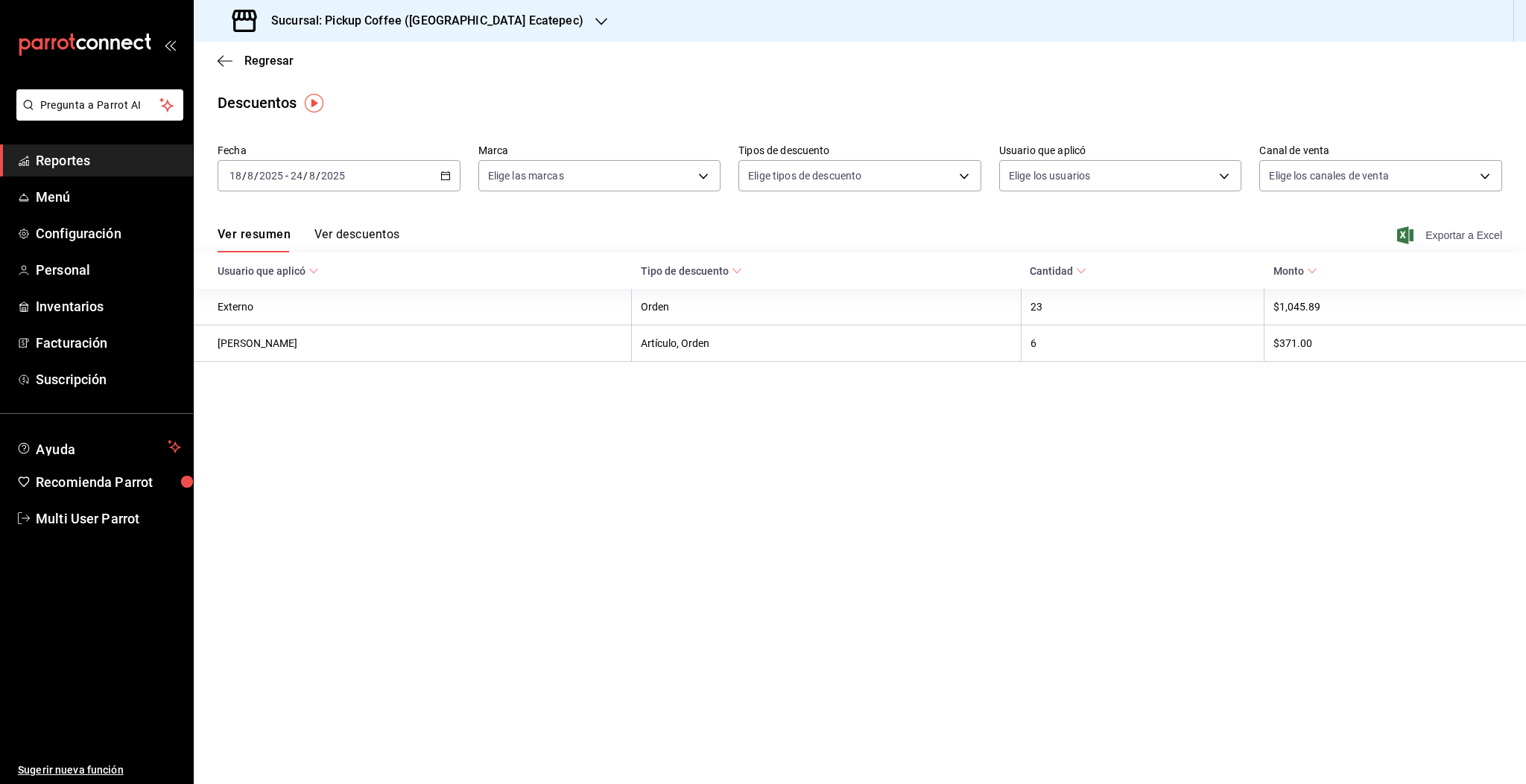
click at [1448, 229] on span "Exportar a Excel" at bounding box center [1450, 236] width 102 height 18
click at [276, 64] on span "Regresar" at bounding box center [269, 60] width 49 height 14
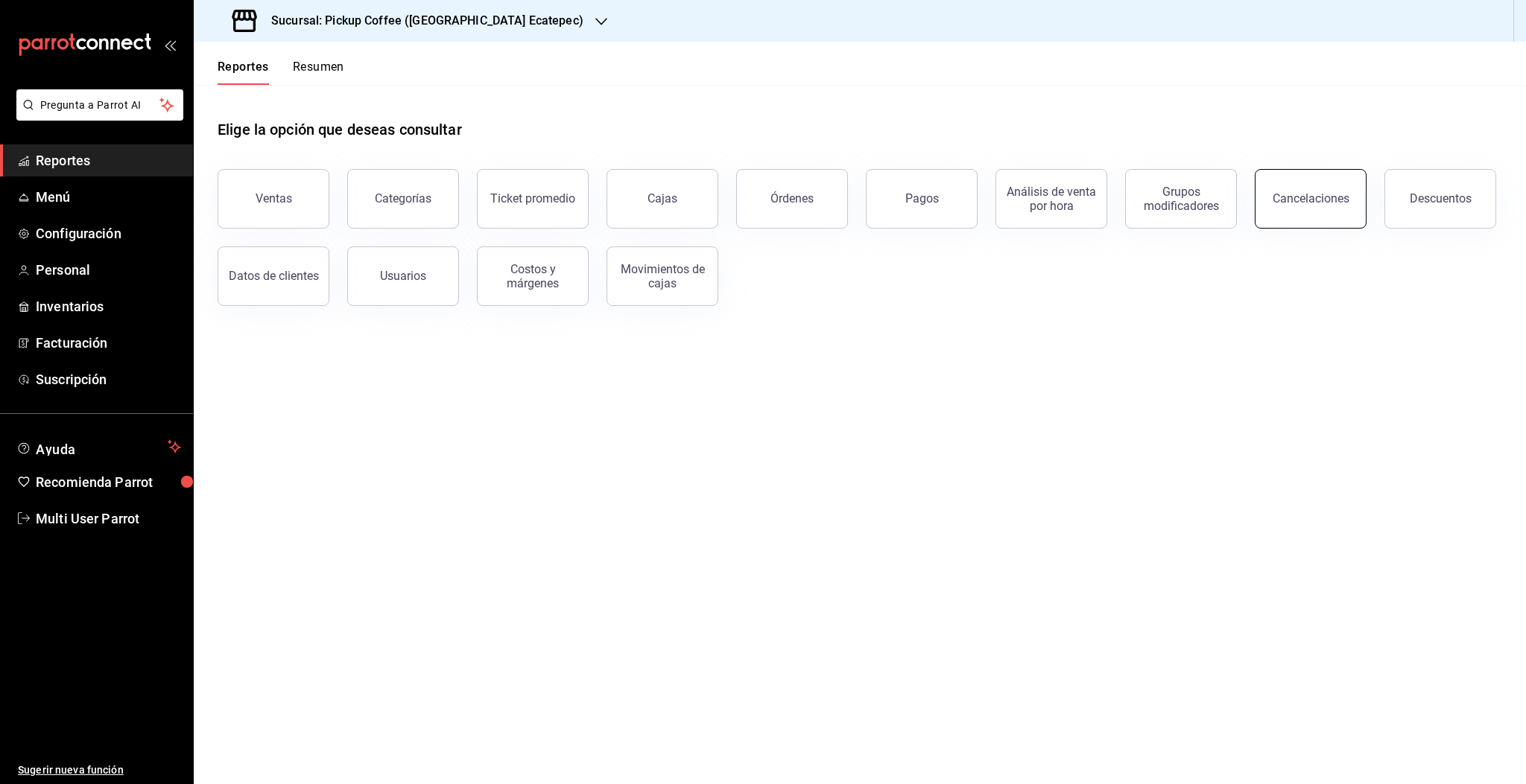
click at [1304, 199] on div "Cancelaciones" at bounding box center [1310, 198] width 76 height 14
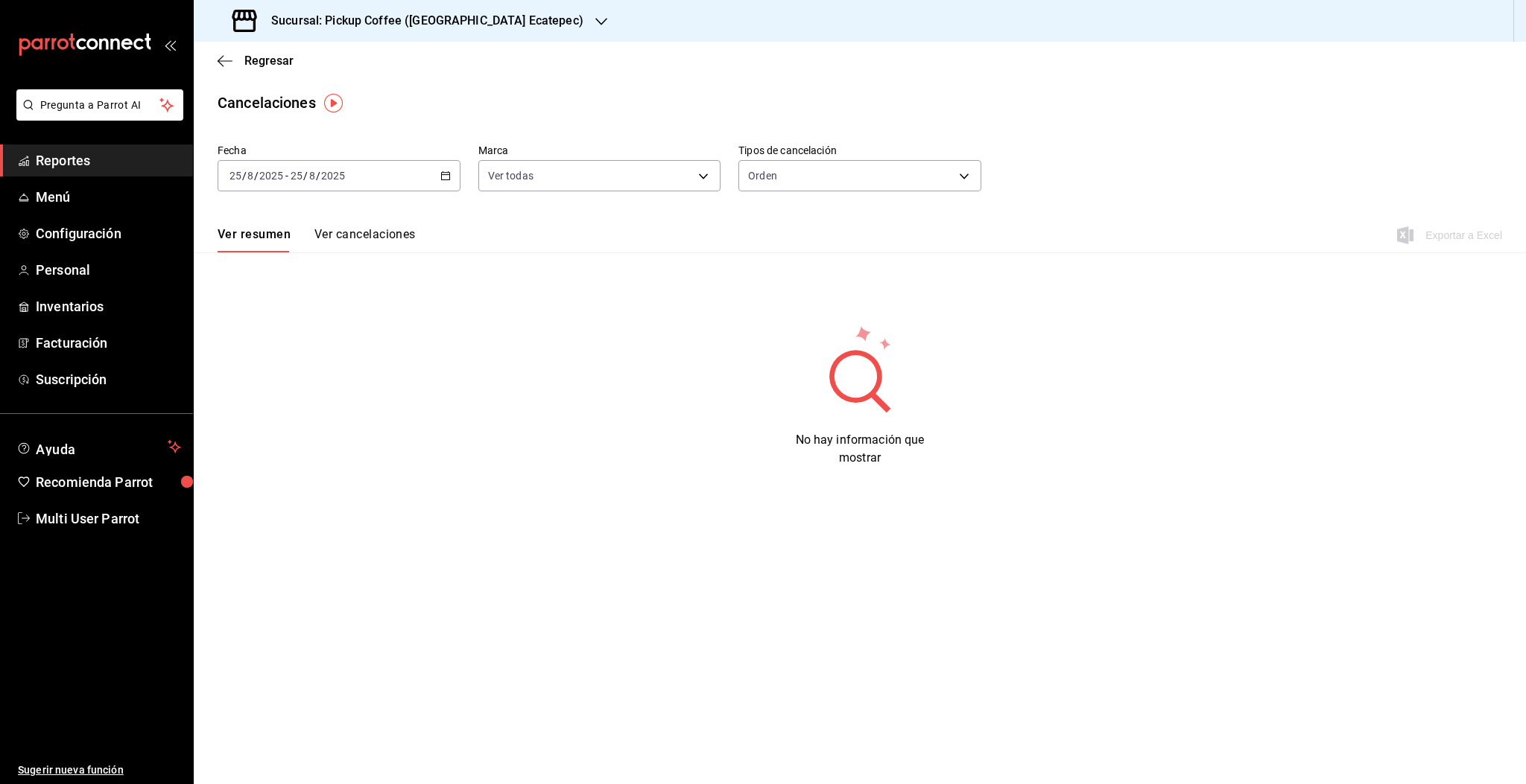
click at [272, 183] on div "[DATE] [DATE] - [DATE] [DATE]" at bounding box center [339, 176] width 243 height 31
click at [296, 382] on span "Rango de fechas" at bounding box center [287, 387] width 116 height 16
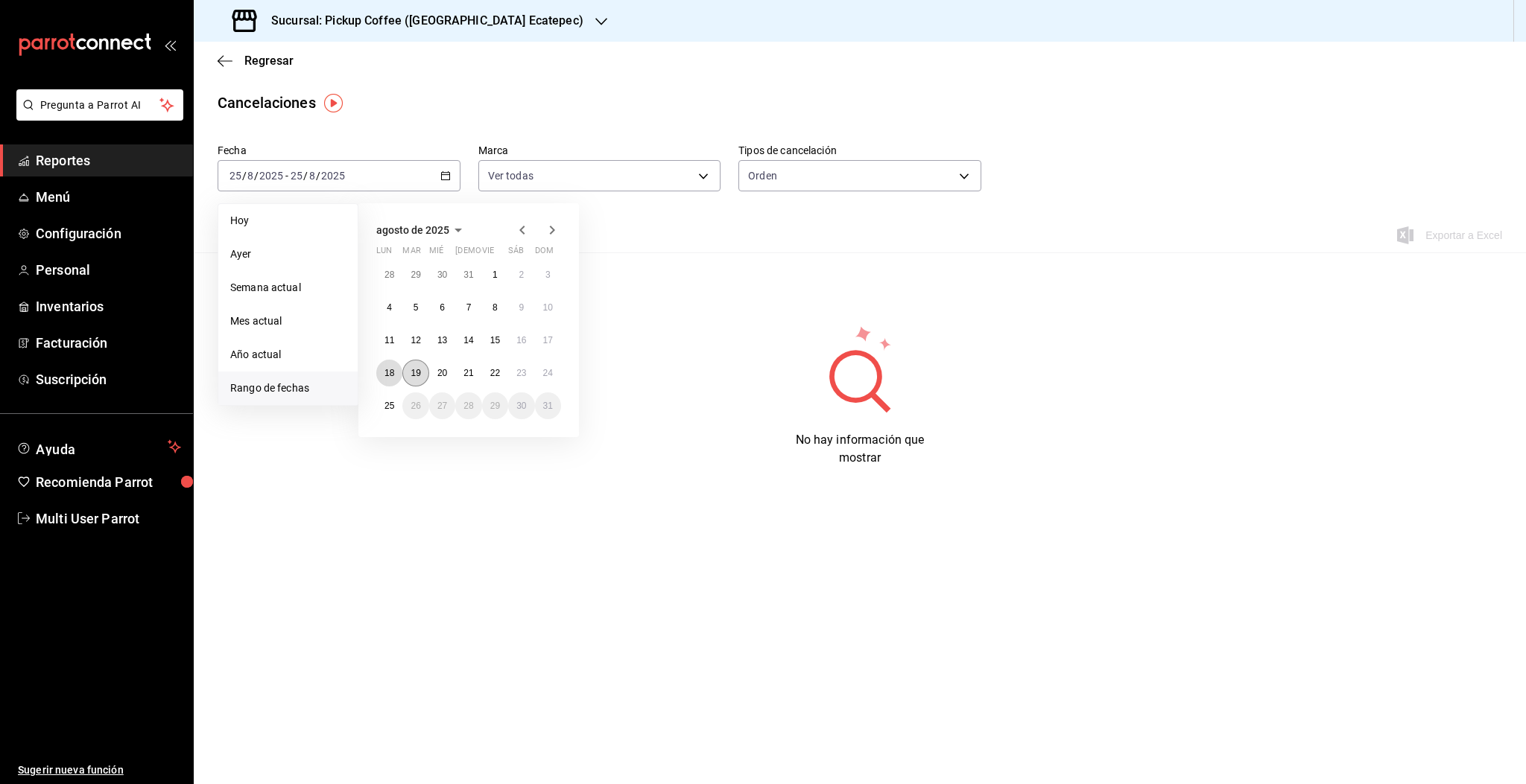
drag, startPoint x: 392, startPoint y: 379, endPoint x: 404, endPoint y: 371, distance: 14.4
click at [394, 378] on button "18" at bounding box center [389, 373] width 26 height 27
click at [563, 378] on div "agosto de 2025 lun mar mié jue vie sáb dom 28 29 30 31 1 2 3 4 5 6 7 8 9 10 11 …" at bounding box center [468, 320] width 220 height 234
click at [556, 374] on button "24" at bounding box center [548, 373] width 26 height 27
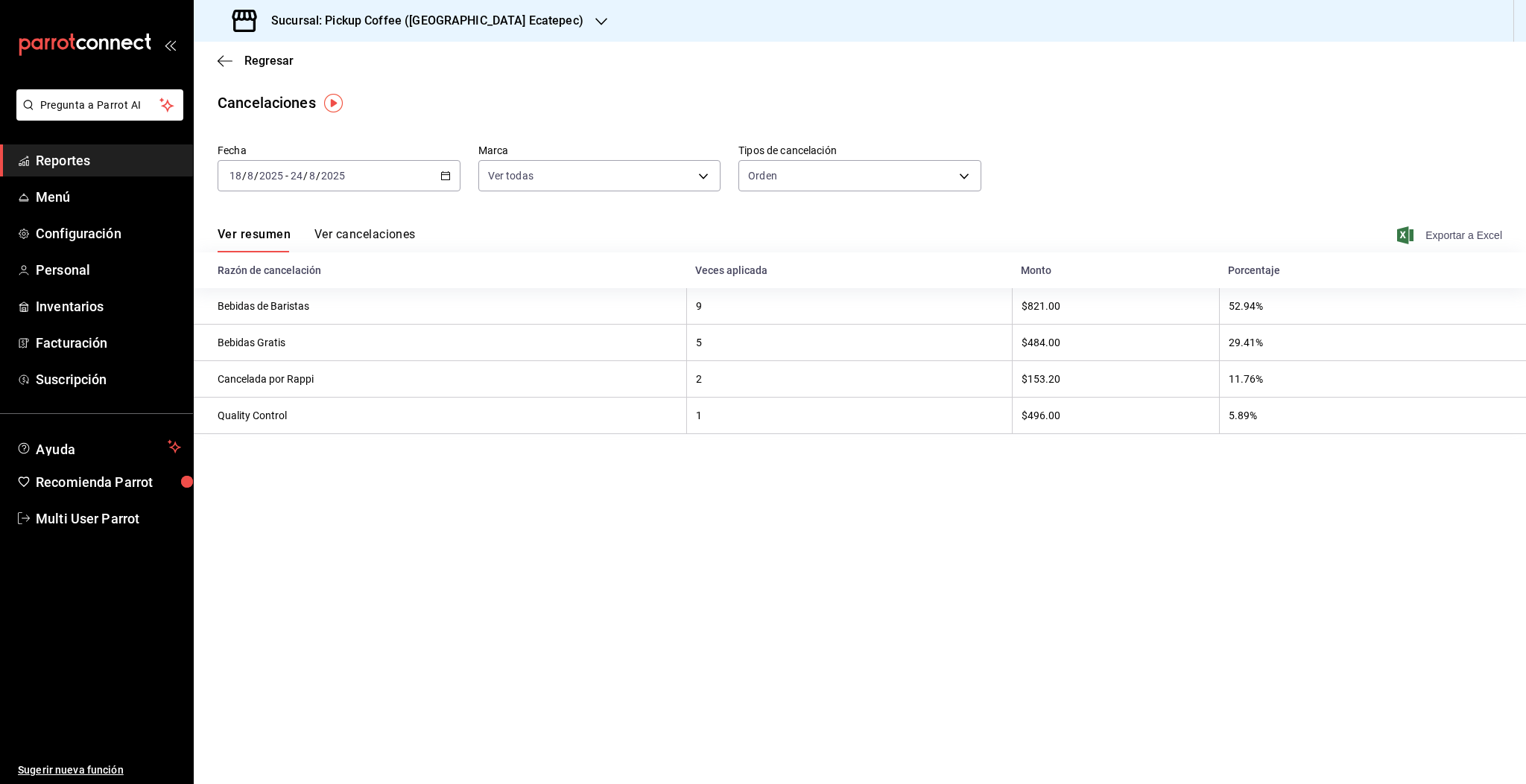
click at [1473, 240] on span "Exportar a Excel" at bounding box center [1450, 236] width 102 height 18
click at [243, 64] on span "Regresar" at bounding box center [255, 60] width 76 height 14
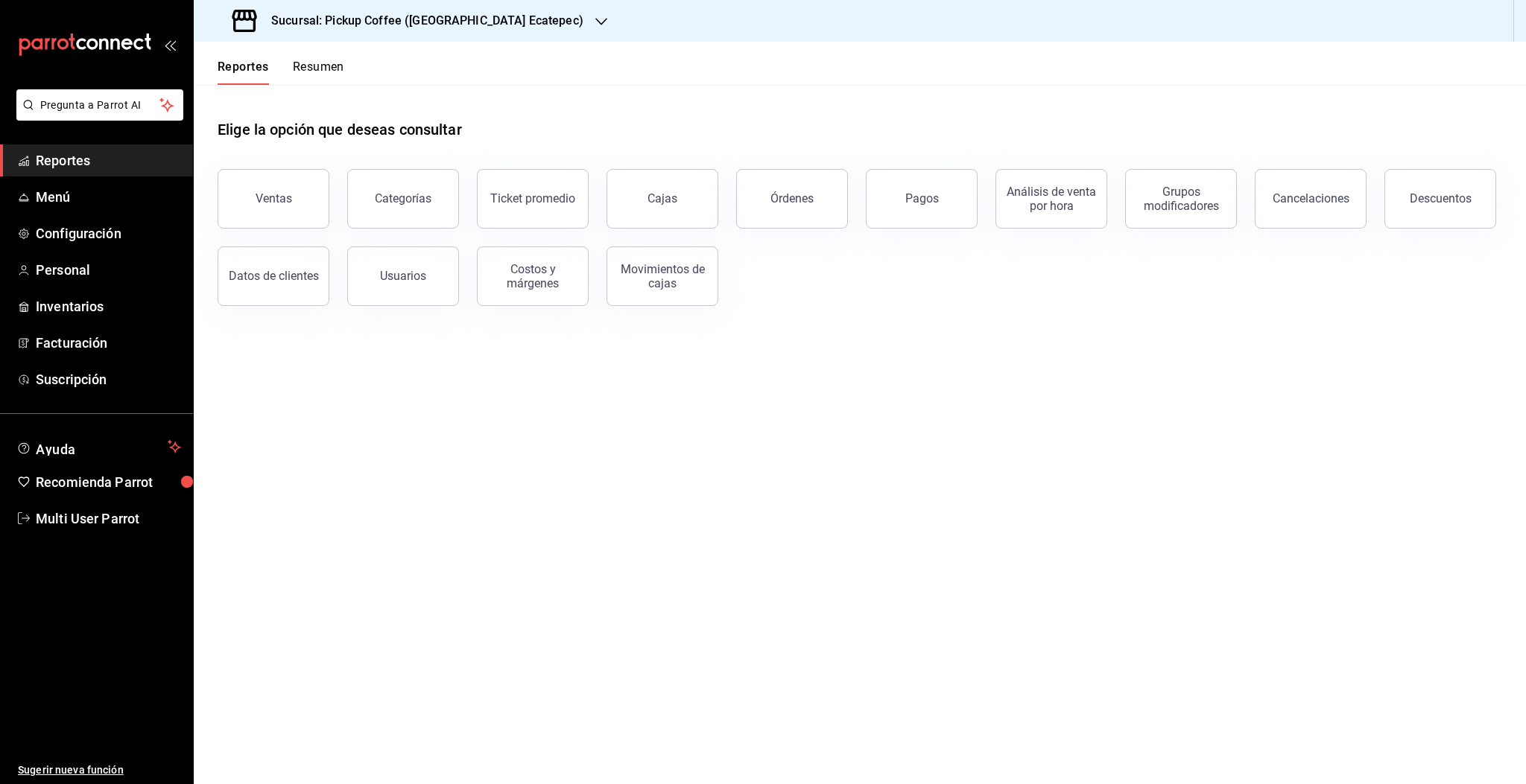
click at [471, 32] on div "Sucursal: Pickup Coffee (Americas Ecatepec)" at bounding box center [409, 21] width 407 height 42
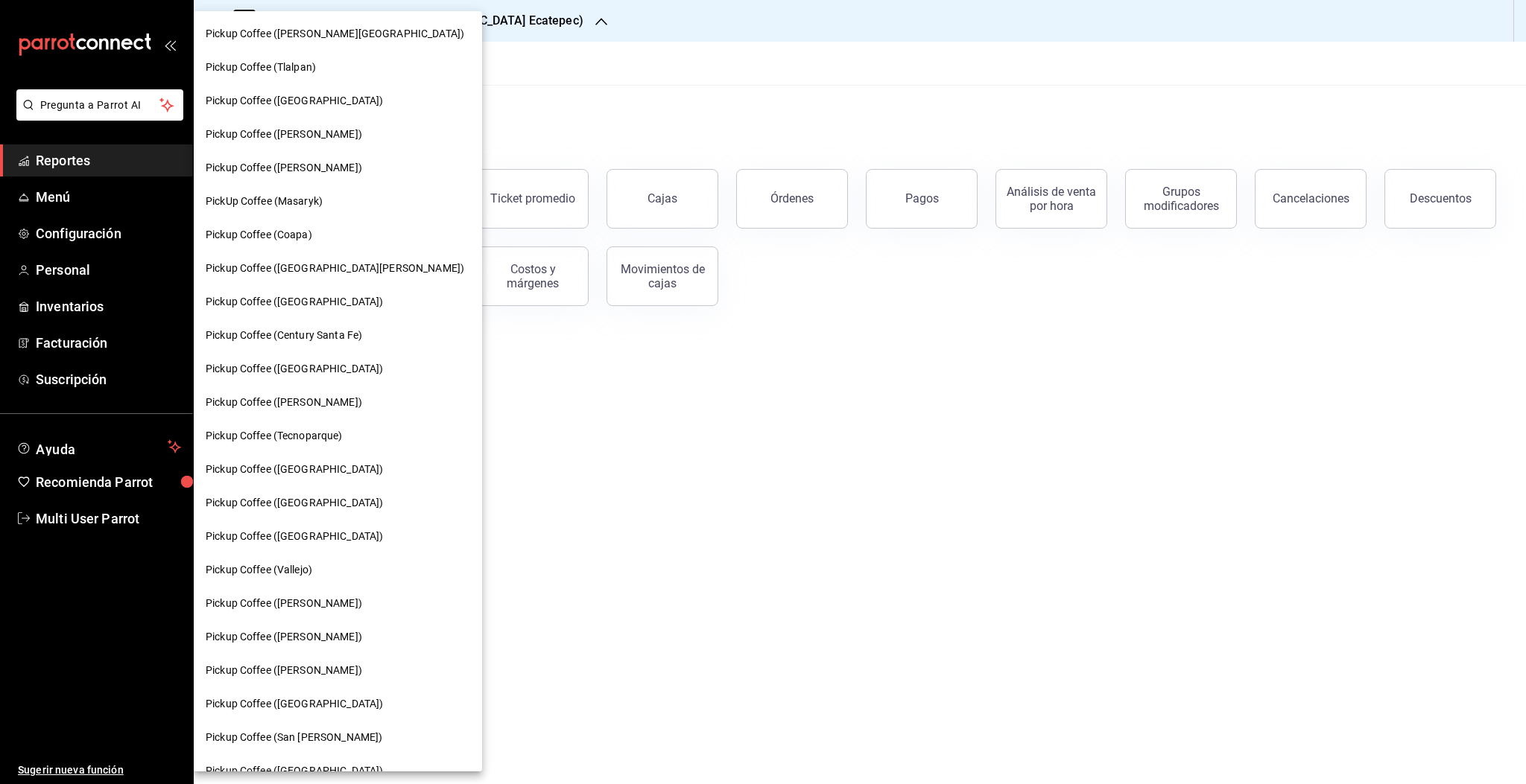
click at [291, 411] on div "Pickup Coffee ([PERSON_NAME])" at bounding box center [338, 402] width 288 height 34
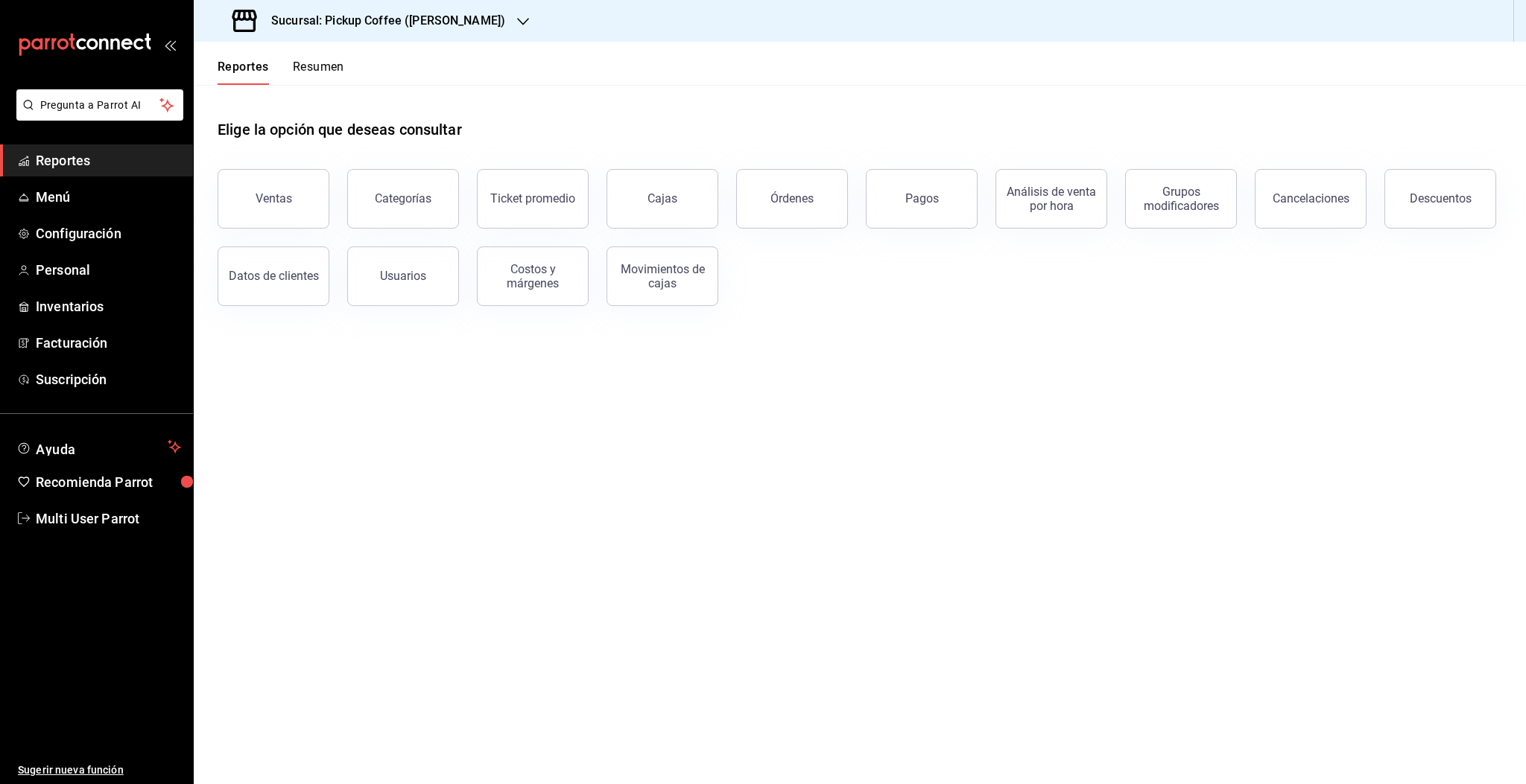
click at [328, 66] on button "Resumen" at bounding box center [318, 72] width 52 height 25
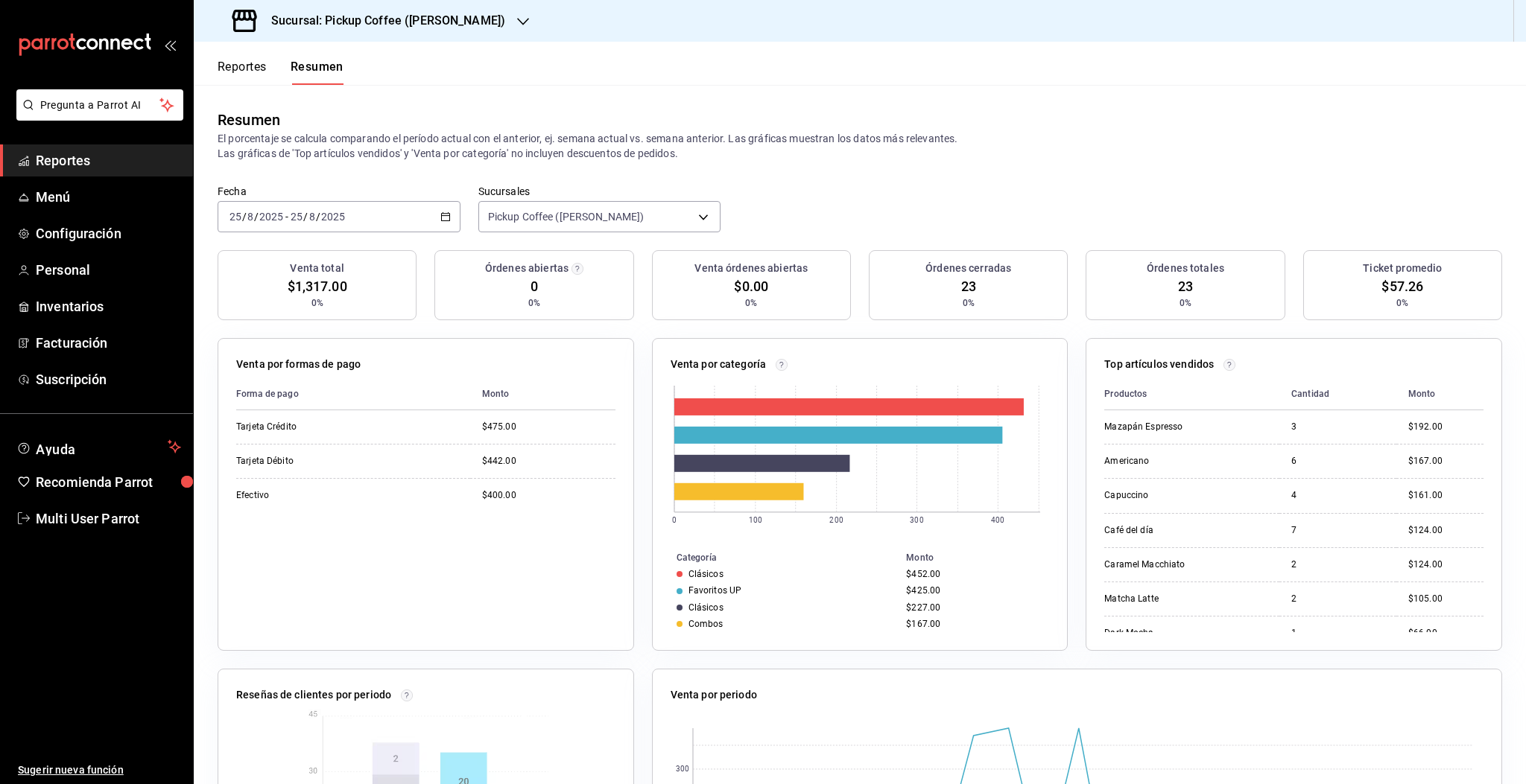
click at [365, 220] on div "[DATE] [DATE] - [DATE] [DATE]" at bounding box center [339, 217] width 243 height 31
click at [1100, 195] on div "Fecha 2025-08-25 25 / 8 / 2025 - 2025-08-25 25 / 8 / 2025 Hoy Ayer Semana actua…" at bounding box center [860, 218] width 1332 height 66
click at [299, 211] on input "25" at bounding box center [296, 217] width 13 height 12
click at [287, 424] on span "Rango de fechas" at bounding box center [287, 429] width 116 height 16
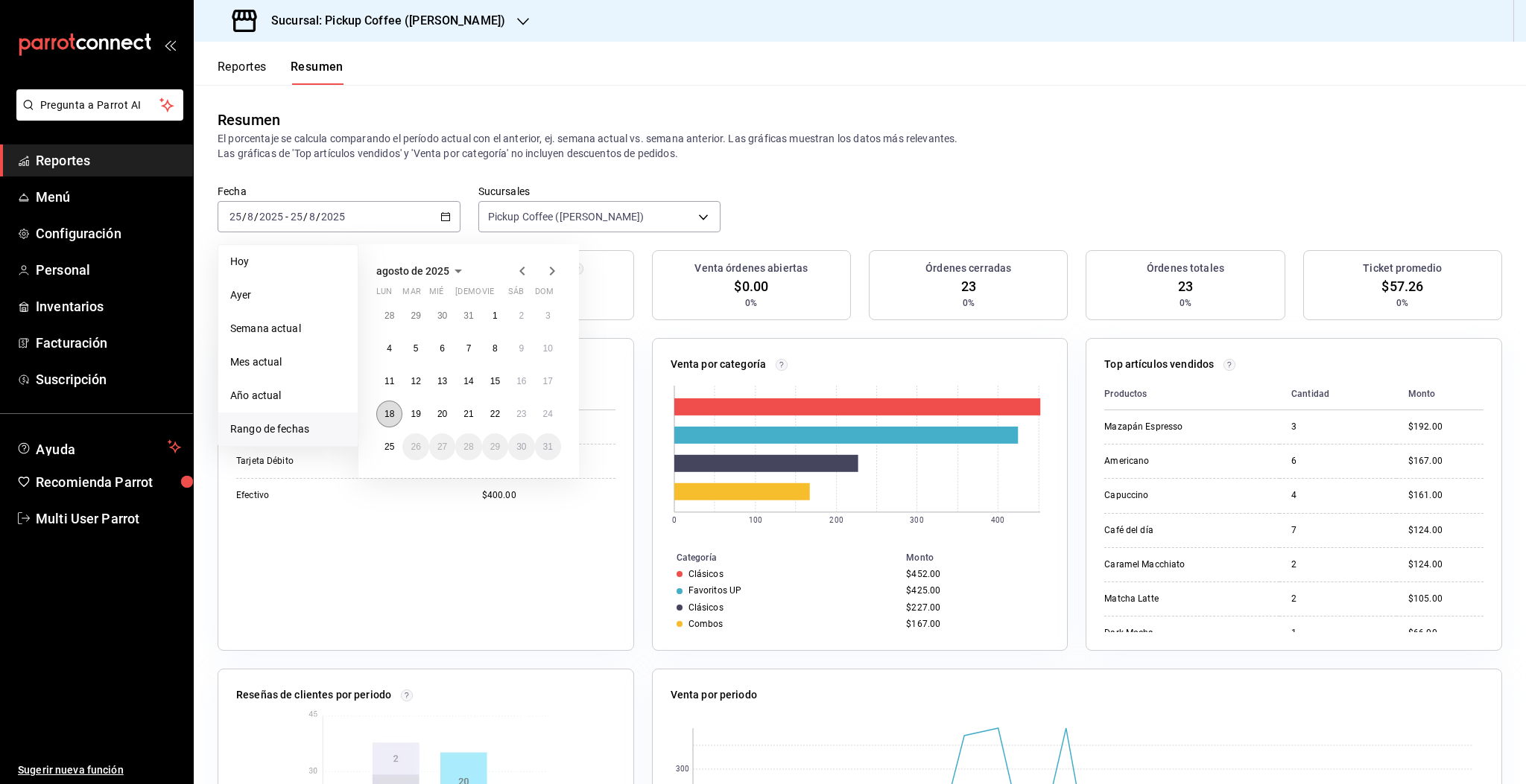
click at [391, 423] on button "18" at bounding box center [389, 414] width 26 height 27
click at [550, 420] on button "24" at bounding box center [548, 414] width 26 height 27
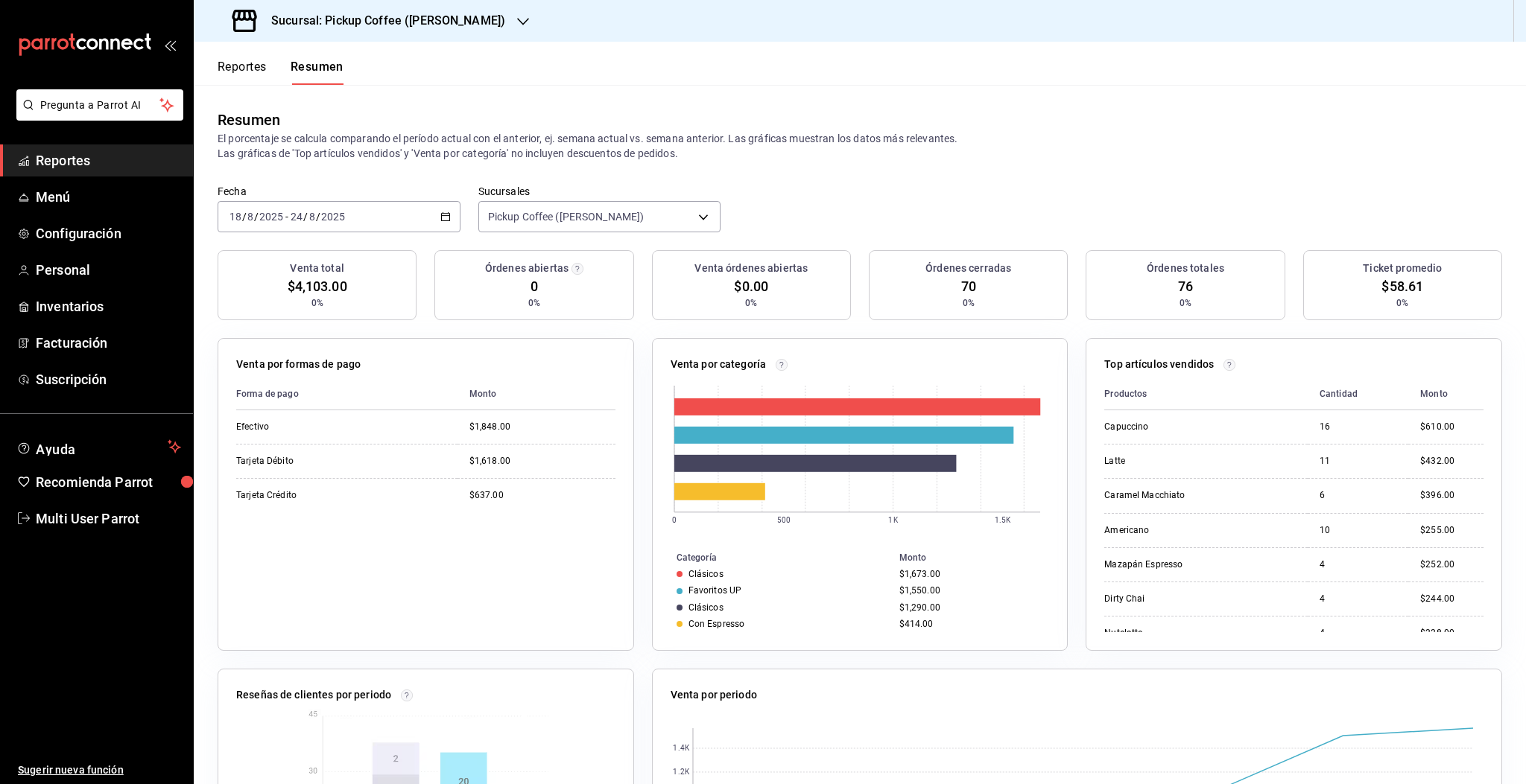
click at [1079, 129] on div "Resumen" at bounding box center [860, 119] width 1285 height 22
click at [1299, 174] on div "Resumen El porcentaje se calcula comparando el período actual con el anterior, …" at bounding box center [860, 135] width 1332 height 100
click at [1102, 141] on p "El porcentaje se calcula comparando el período actual con el anterior, ej. sema…" at bounding box center [860, 146] width 1285 height 30
click at [1044, 154] on p "El porcentaje se calcula comparando el período actual con el anterior, ej. sema…" at bounding box center [860, 146] width 1285 height 30
click at [408, 12] on h3 "Sucursal: Pickup Coffee ([PERSON_NAME])" at bounding box center [382, 21] width 246 height 18
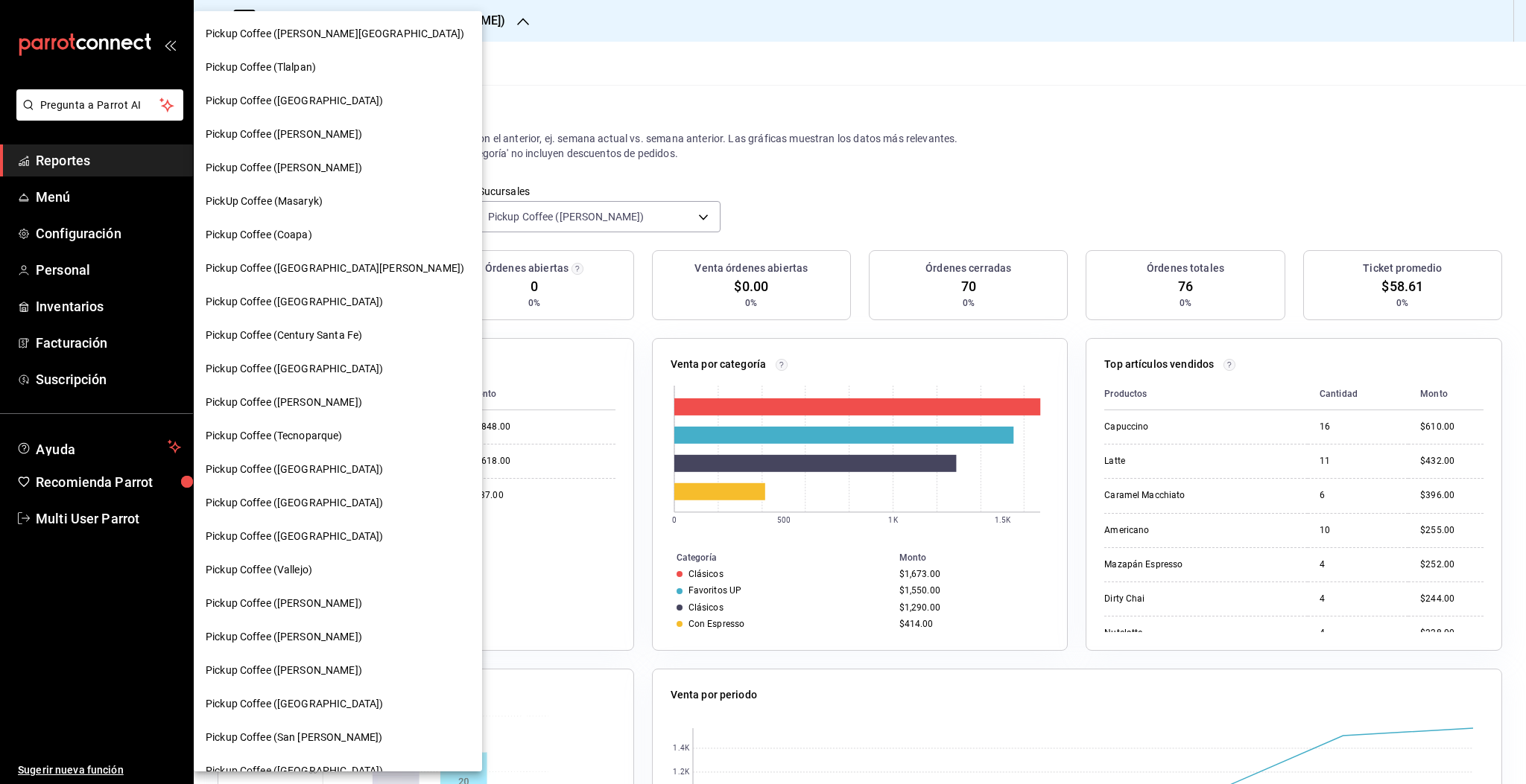
click at [374, 213] on div "PickUp Coffee (Masaryk)" at bounding box center [338, 201] width 288 height 34
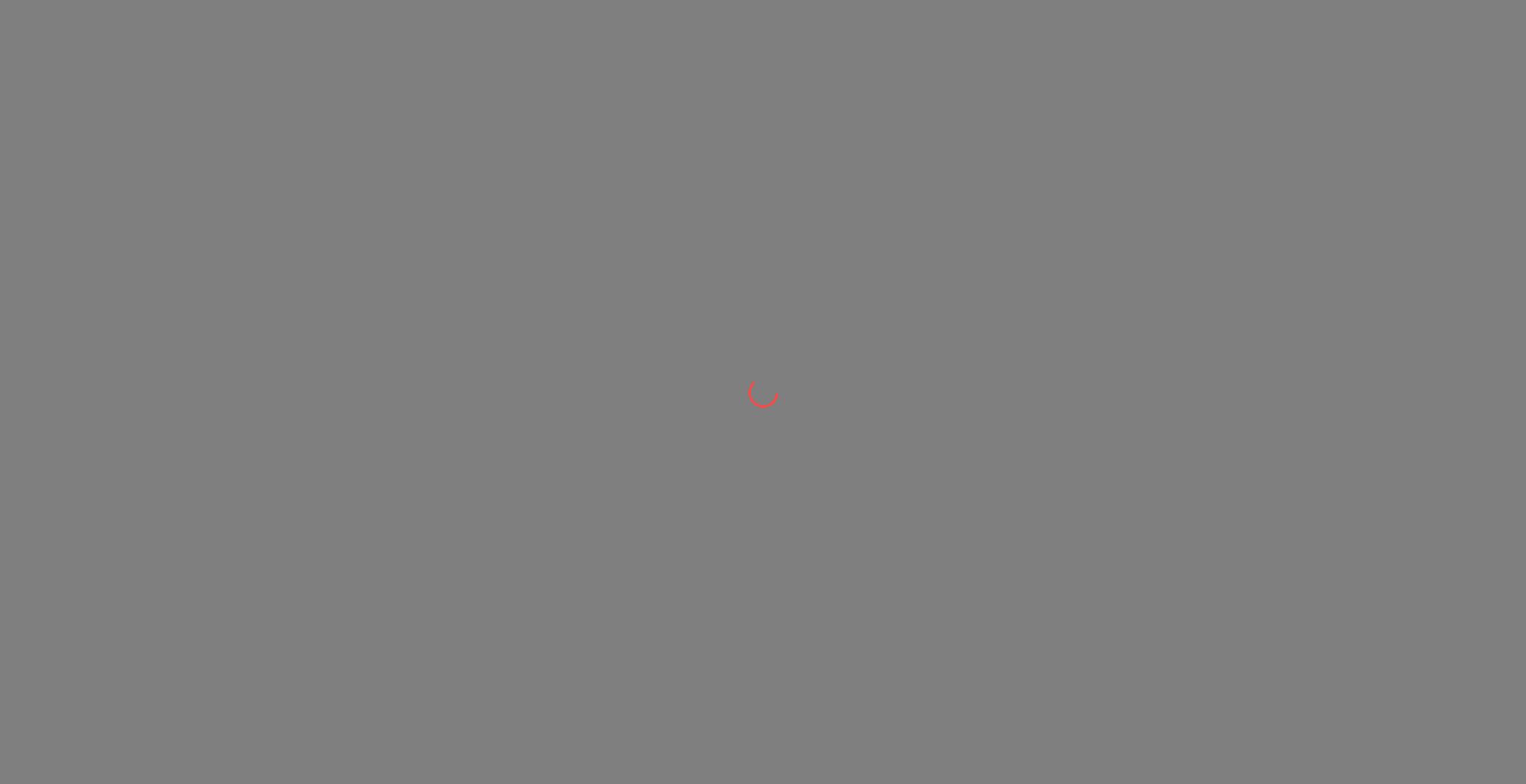
click at [374, 213] on div at bounding box center [763, 392] width 1526 height 784
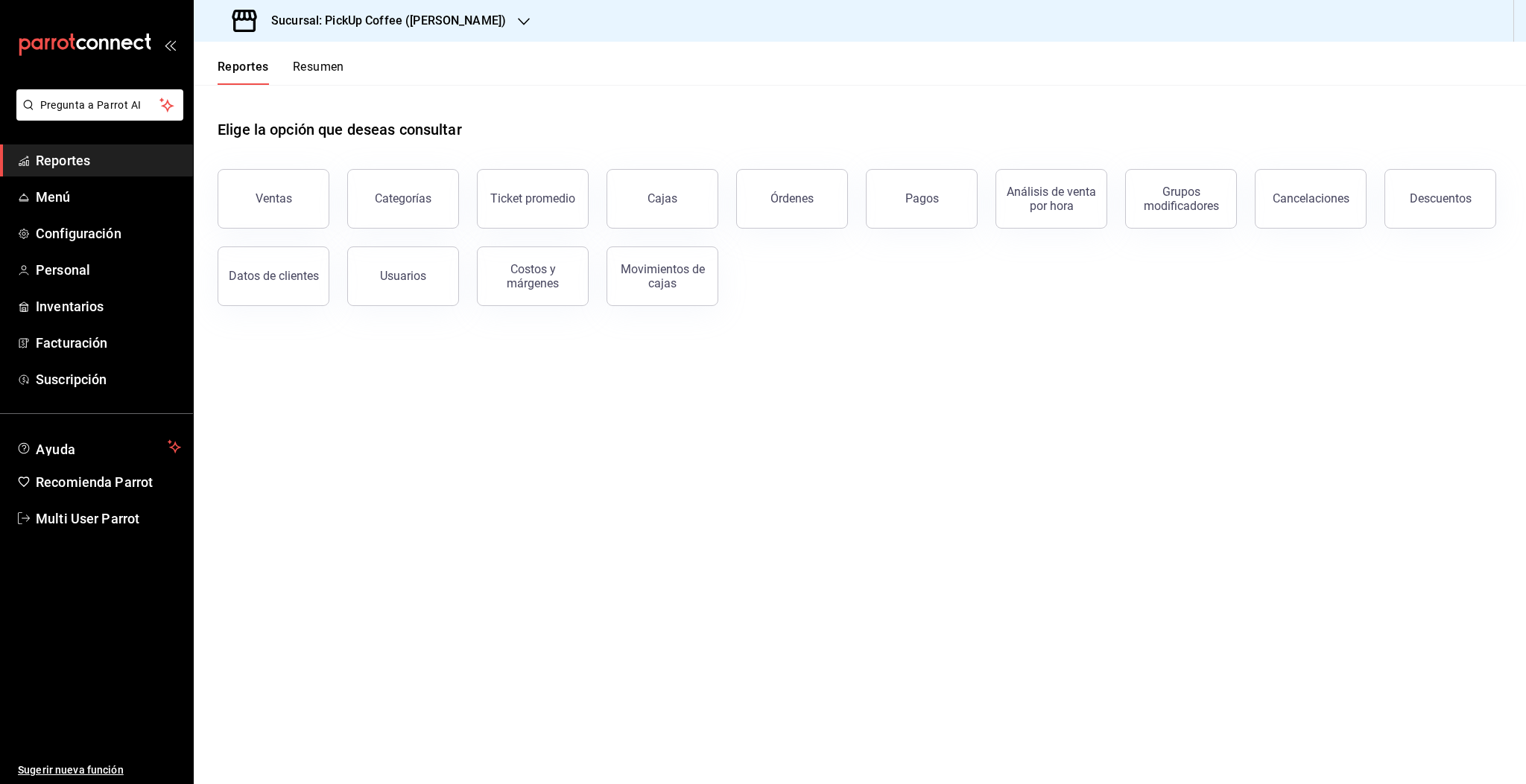
click at [395, 25] on h3 "Sucursal: PickUp Coffee ([PERSON_NAME])" at bounding box center [383, 21] width 246 height 18
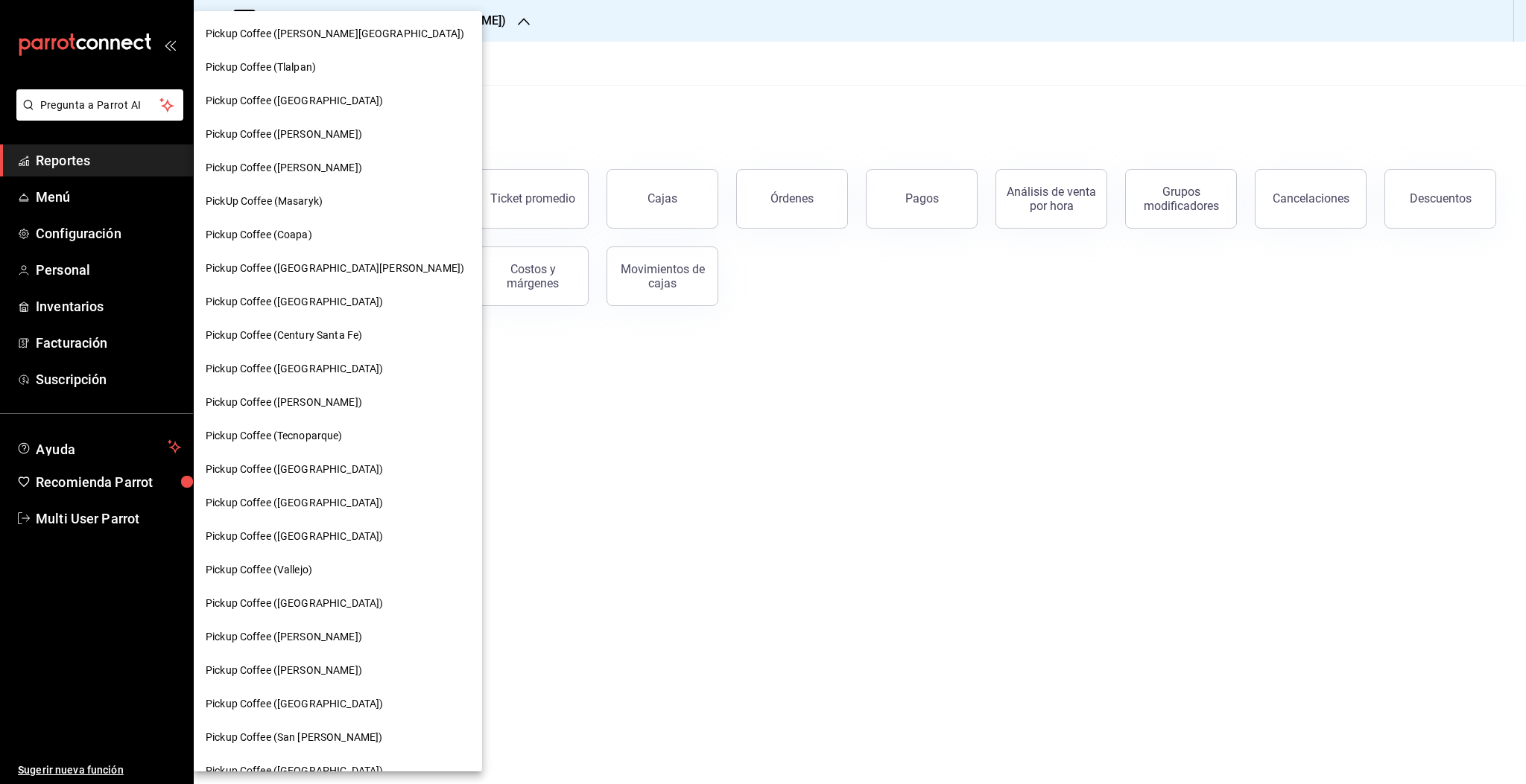
click at [295, 409] on span "Pickup Coffee ([PERSON_NAME])" at bounding box center [283, 402] width 156 height 16
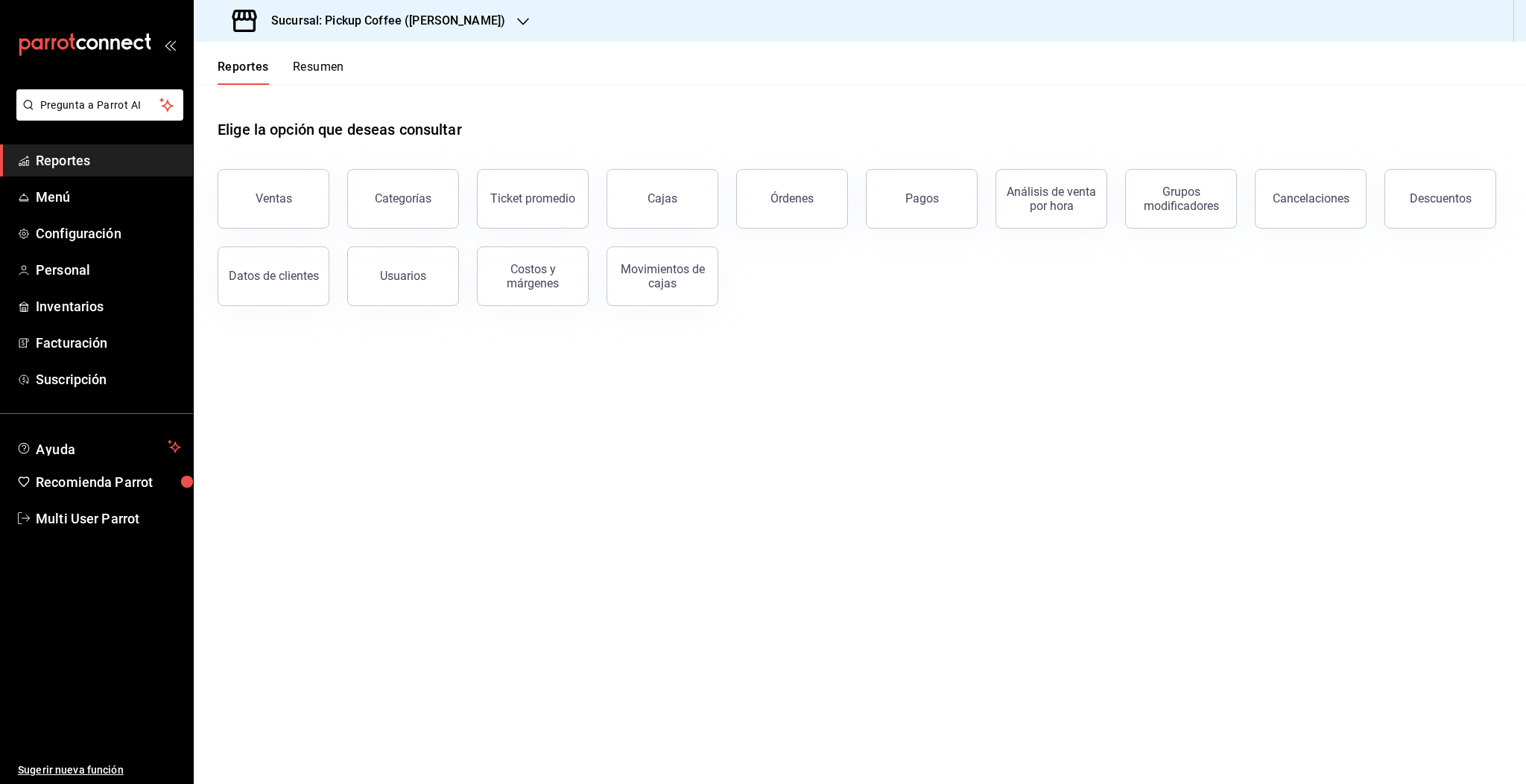
click at [338, 75] on button "Resumen" at bounding box center [318, 72] width 52 height 25
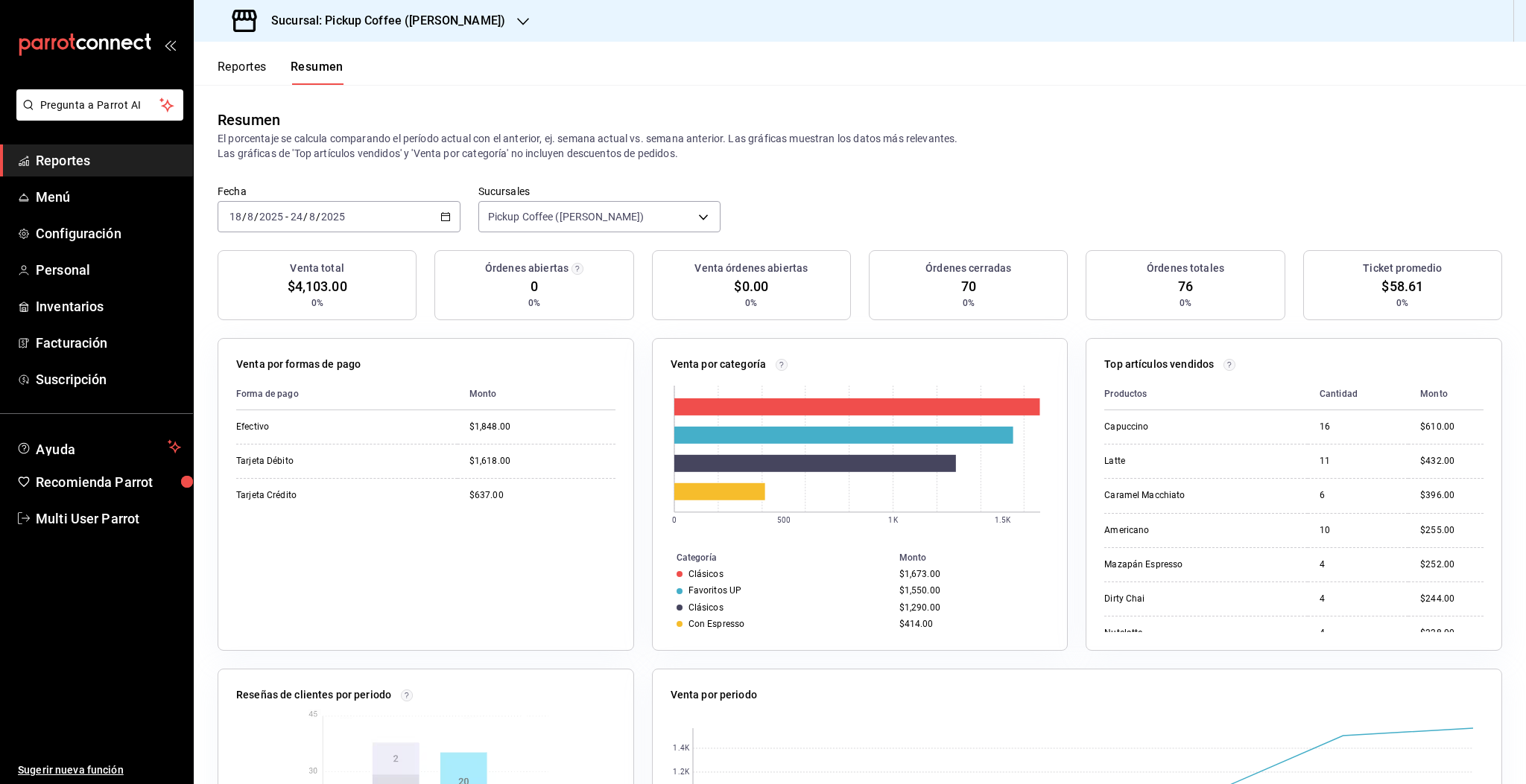
click at [415, 224] on div "[DATE] [DATE] - [DATE] [DATE]" at bounding box center [339, 217] width 243 height 31
click at [278, 437] on li "Rango de fechas" at bounding box center [288, 429] width 140 height 34
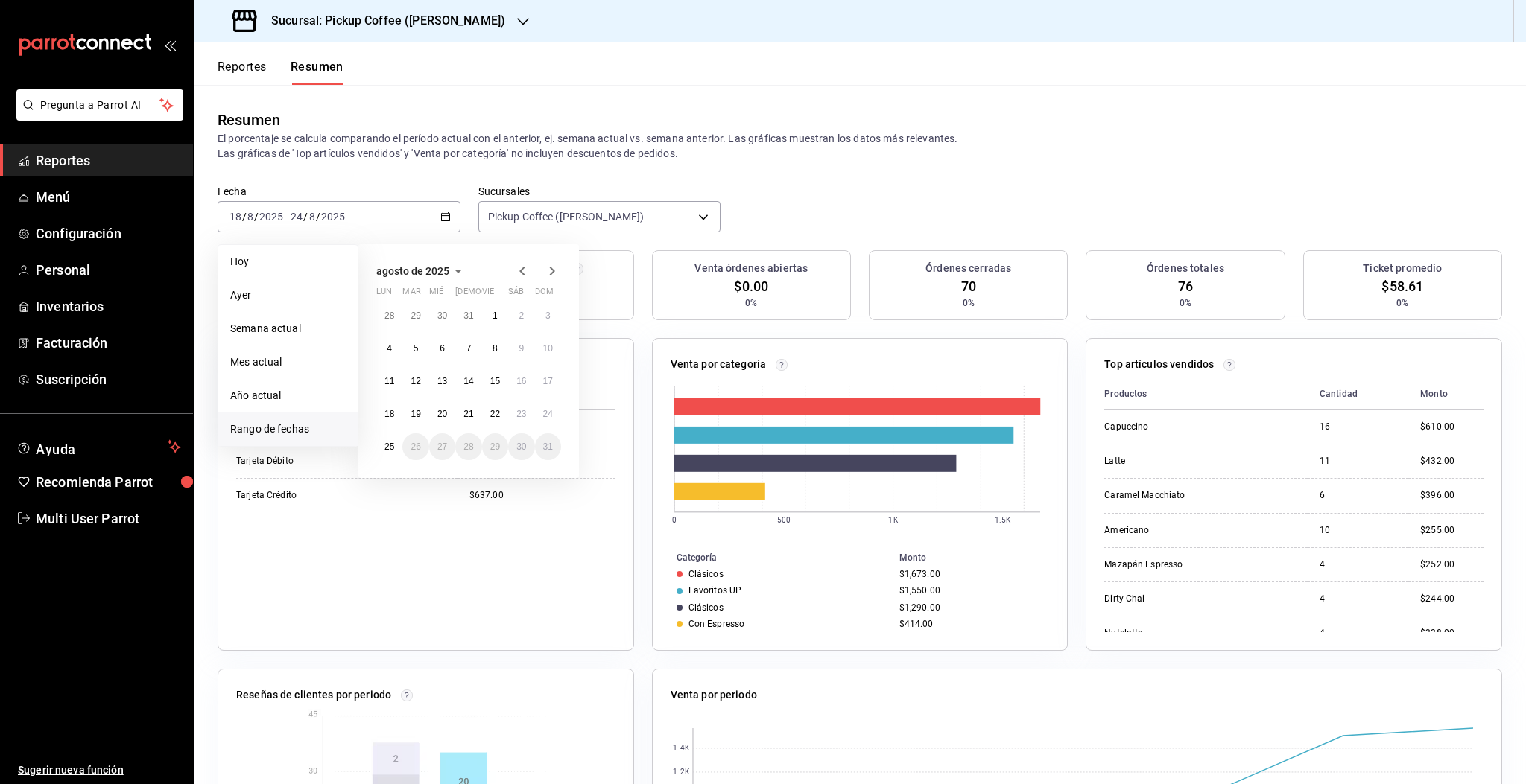
click at [902, 163] on div "Resumen El porcentaje se calcula comparando el período actual con el anterior, …" at bounding box center [860, 135] width 1332 height 100
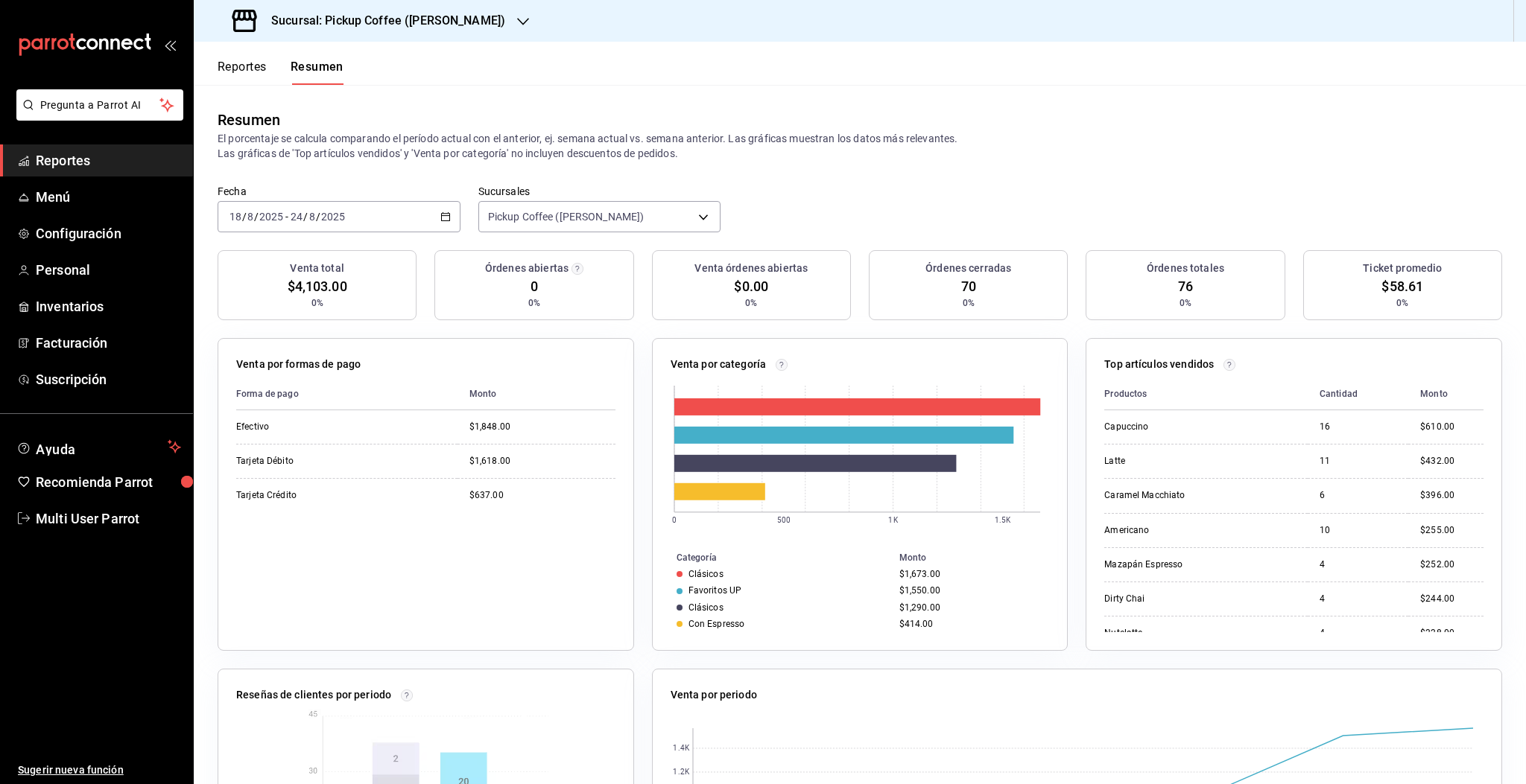
click at [392, 221] on div "[DATE] [DATE] - [DATE] [DATE]" at bounding box center [339, 217] width 243 height 31
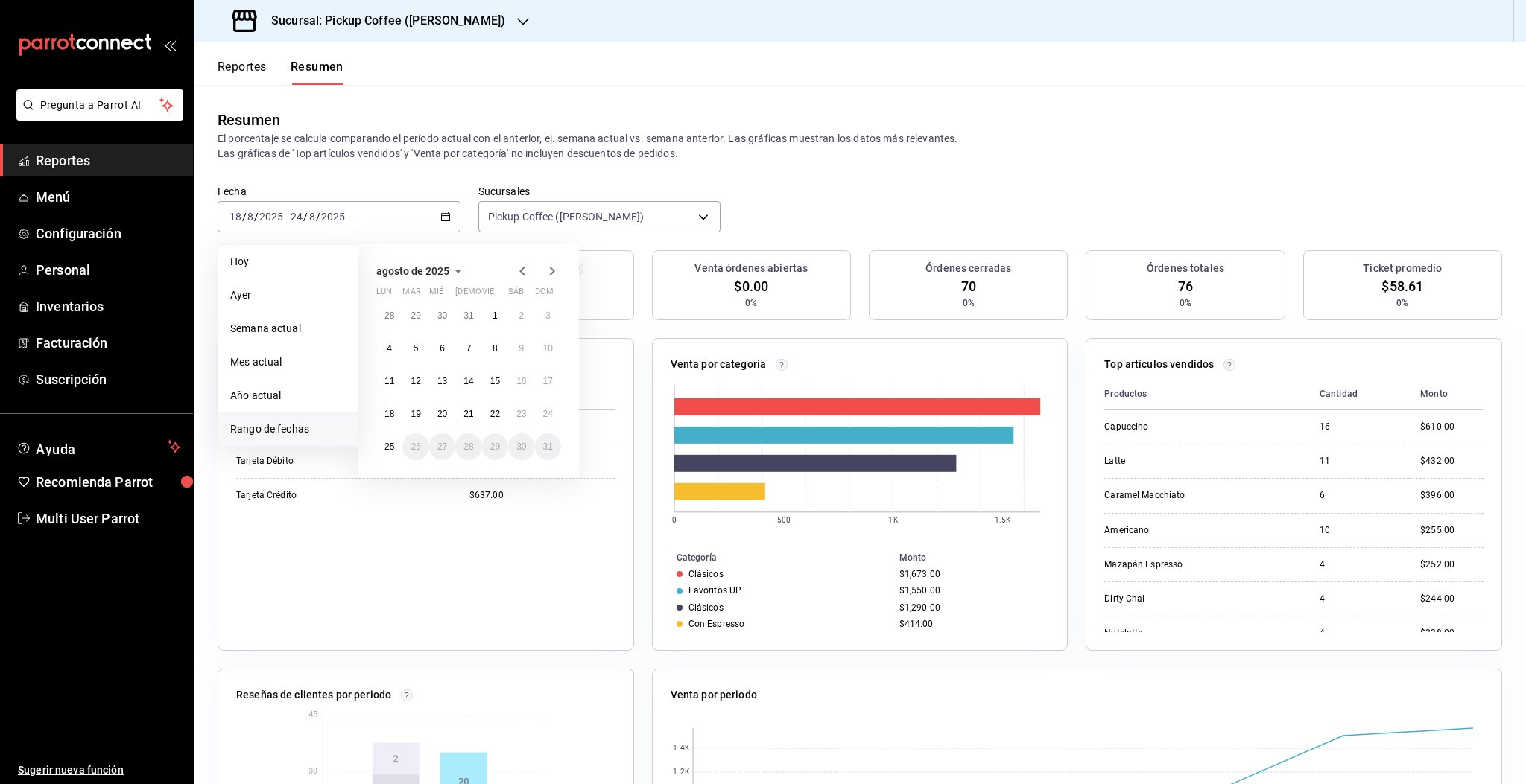
click at [941, 76] on header "Reportes Resumen" at bounding box center [860, 63] width 1332 height 44
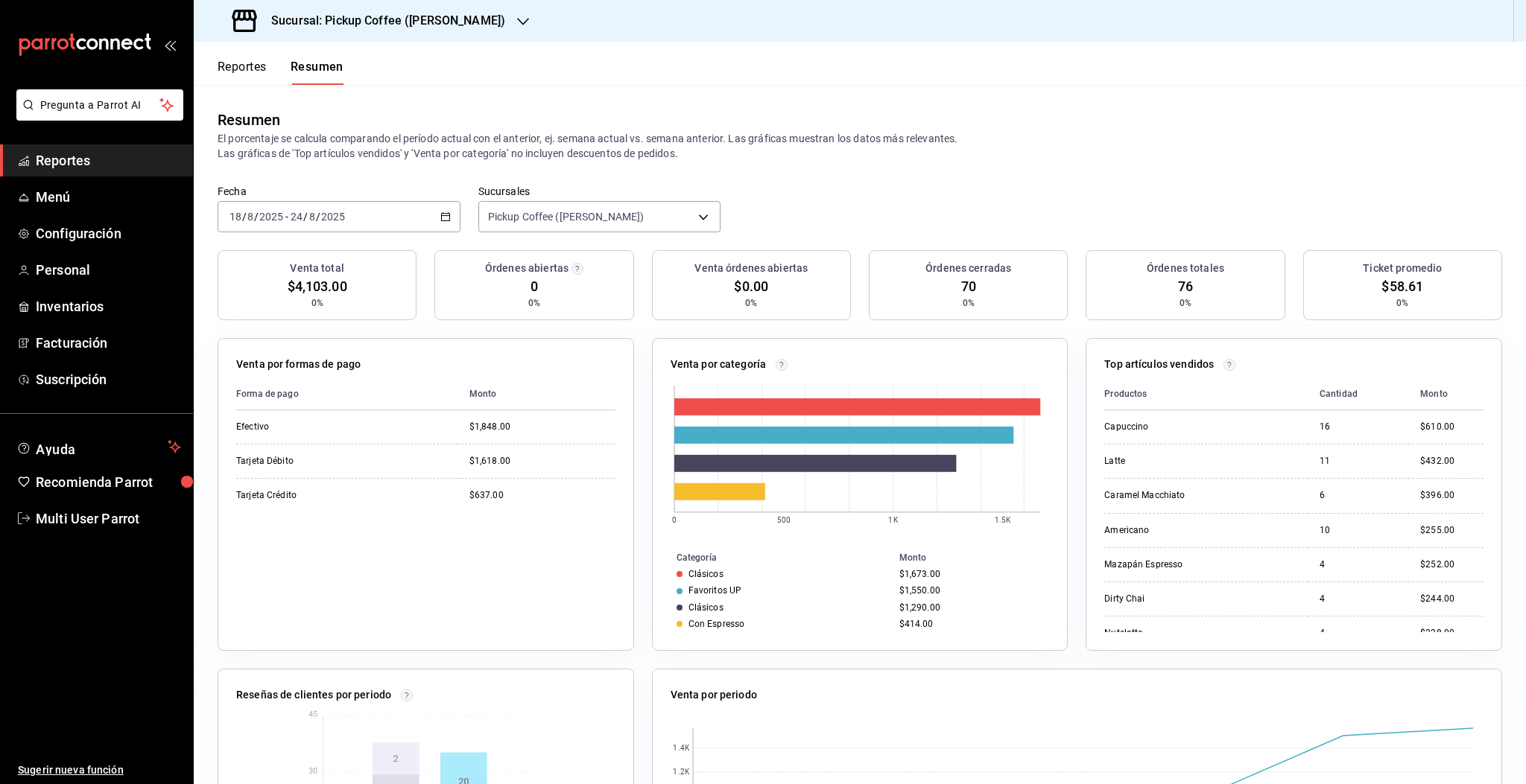
click at [385, 222] on div "[DATE] [DATE] - [DATE] [DATE]" at bounding box center [339, 217] width 243 height 31
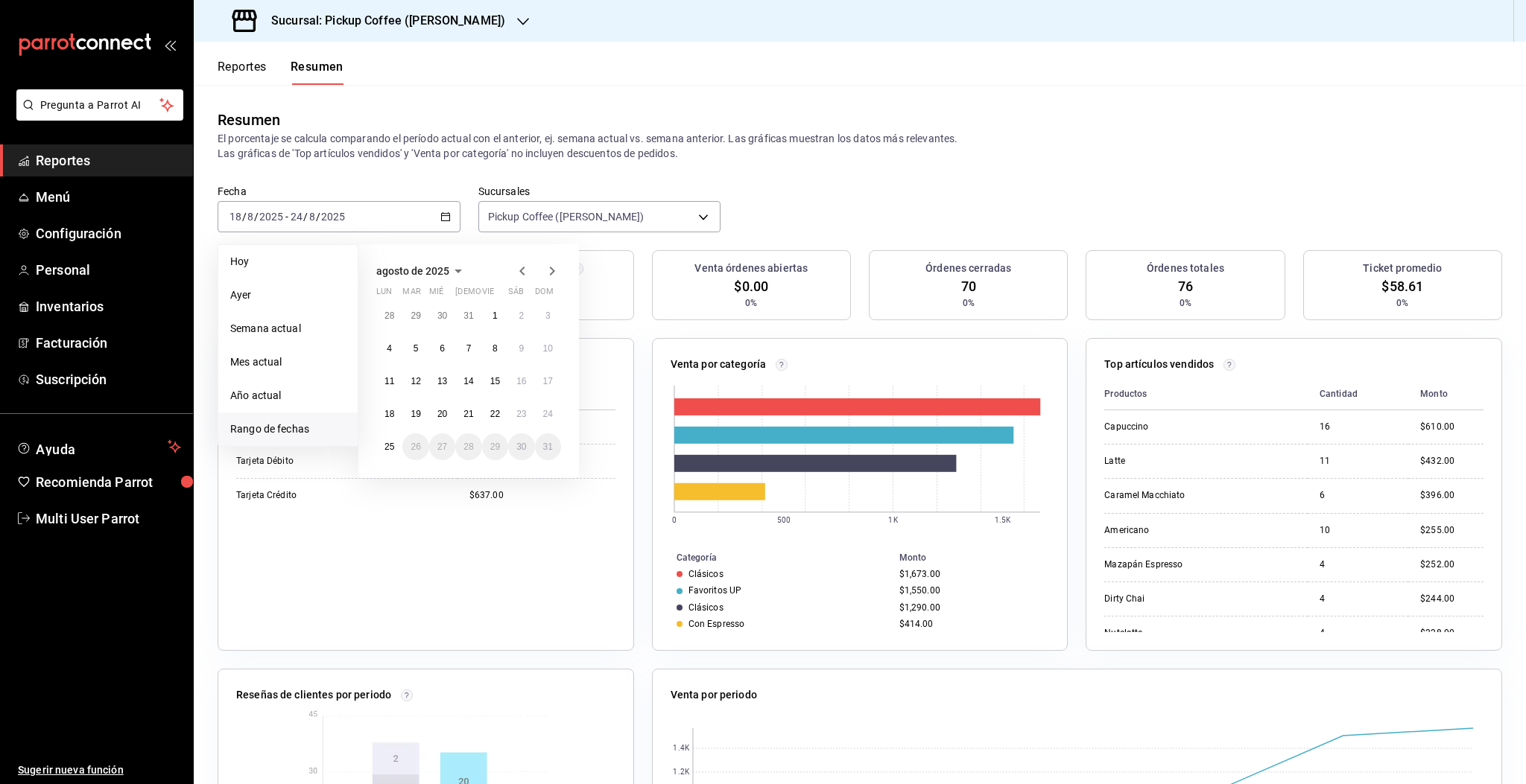
drag, startPoint x: 901, startPoint y: 162, endPoint x: 889, endPoint y: 165, distance: 12.4
click at [904, 162] on div "Resumen El porcentaje se calcula comparando el período actual con el anterior, …" at bounding box center [860, 135] width 1332 height 100
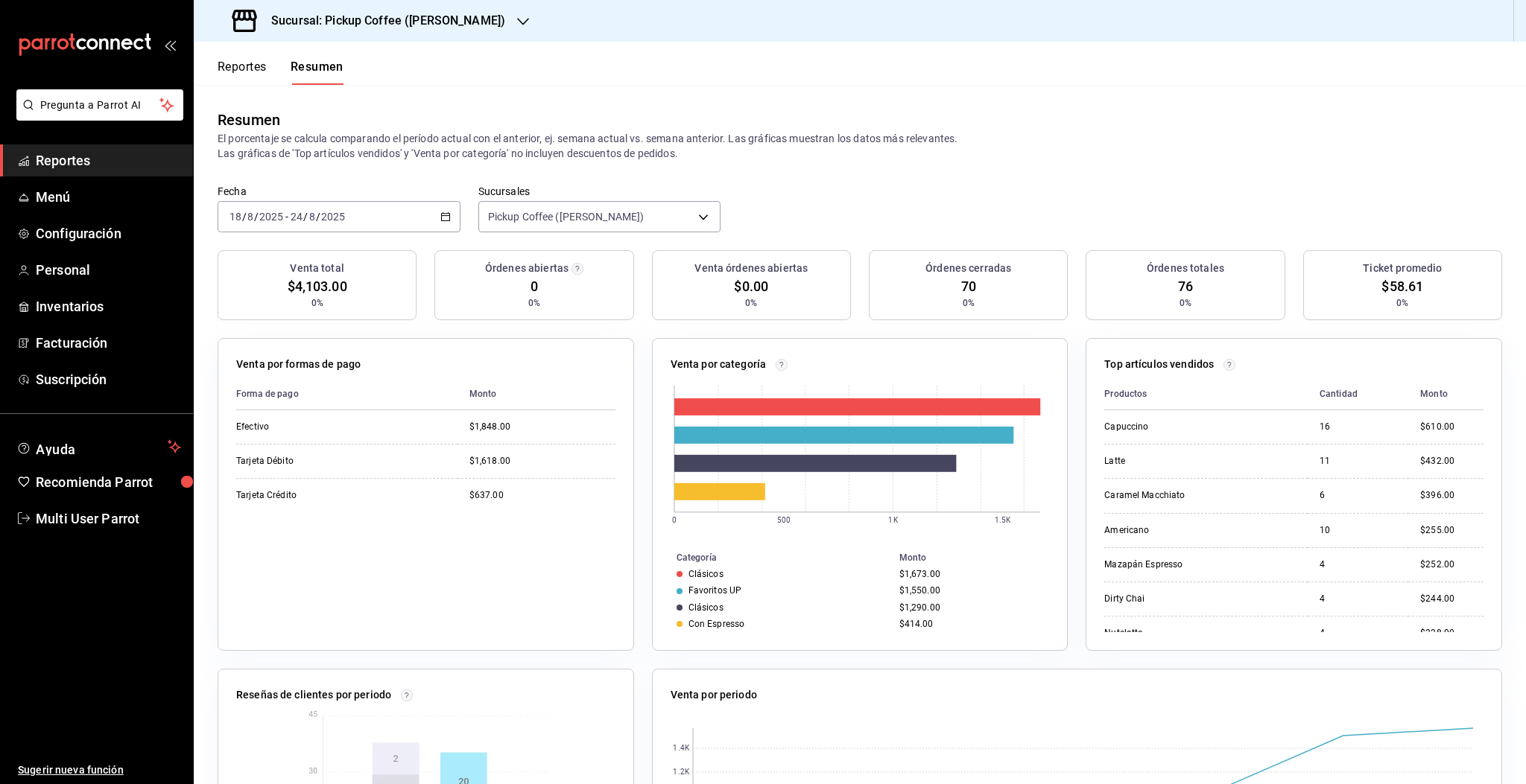
click at [1055, 168] on div "Resumen El porcentaje se calcula comparando el período actual con el anterior, …" at bounding box center [860, 135] width 1332 height 100
click at [367, 214] on div "[DATE] [DATE] - [DATE] [DATE]" at bounding box center [339, 217] width 243 height 31
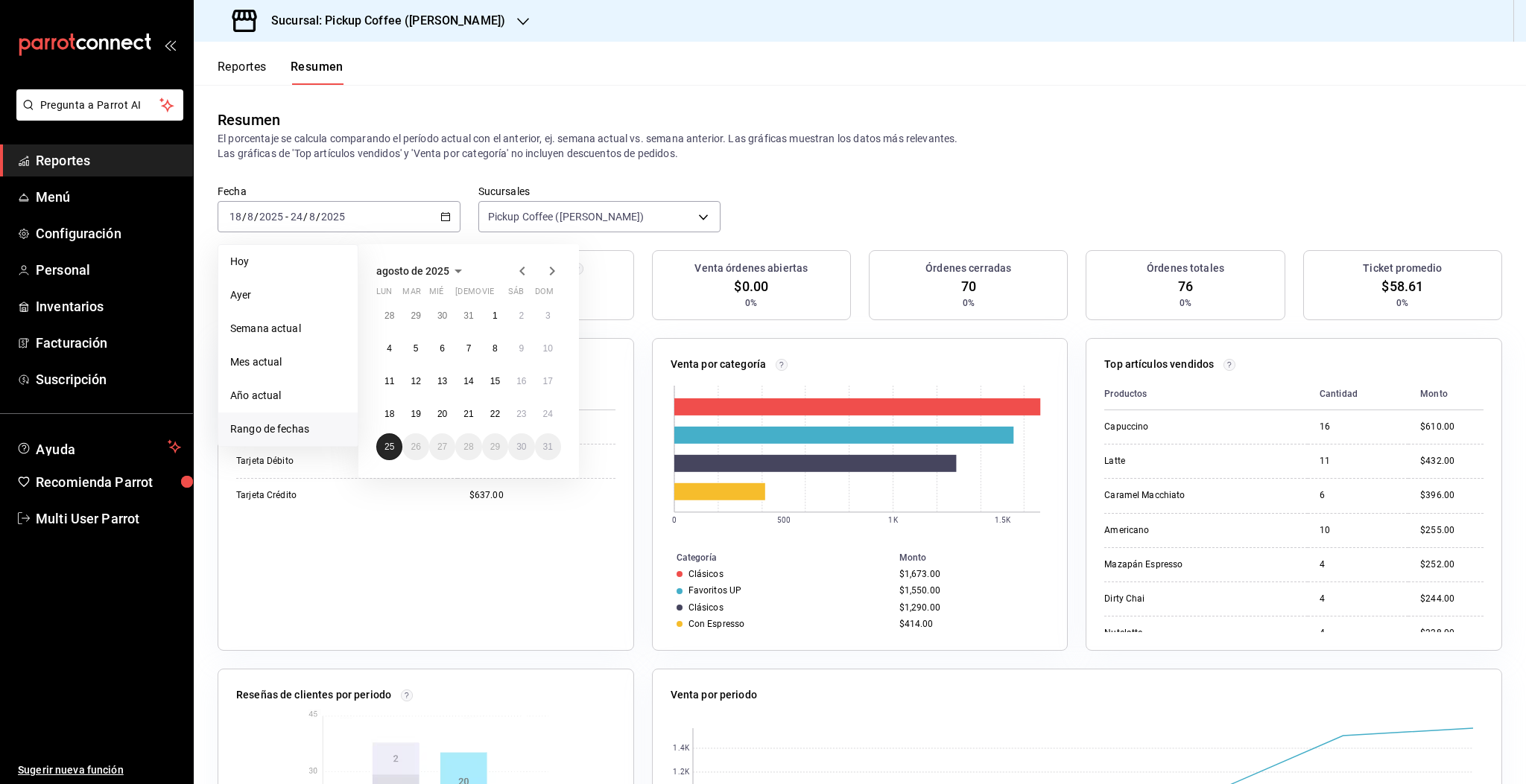
click at [384, 442] on abbr "25" at bounding box center [389, 447] width 10 height 11
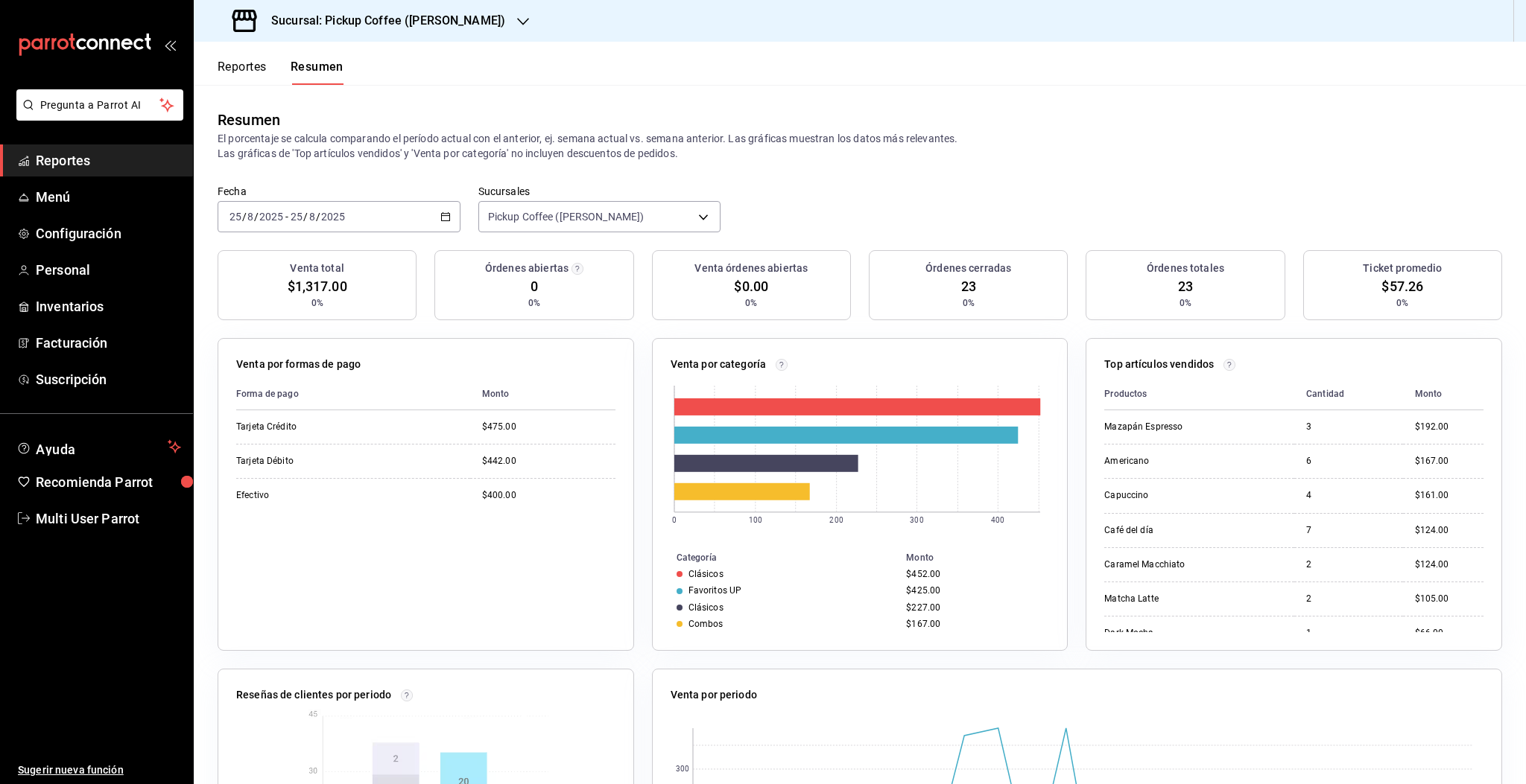
click at [388, 219] on div "[DATE] [DATE] - [DATE] [DATE]" at bounding box center [339, 217] width 243 height 31
click at [370, 224] on div "[DATE] [DATE] - [DATE] [DATE]" at bounding box center [339, 217] width 243 height 31
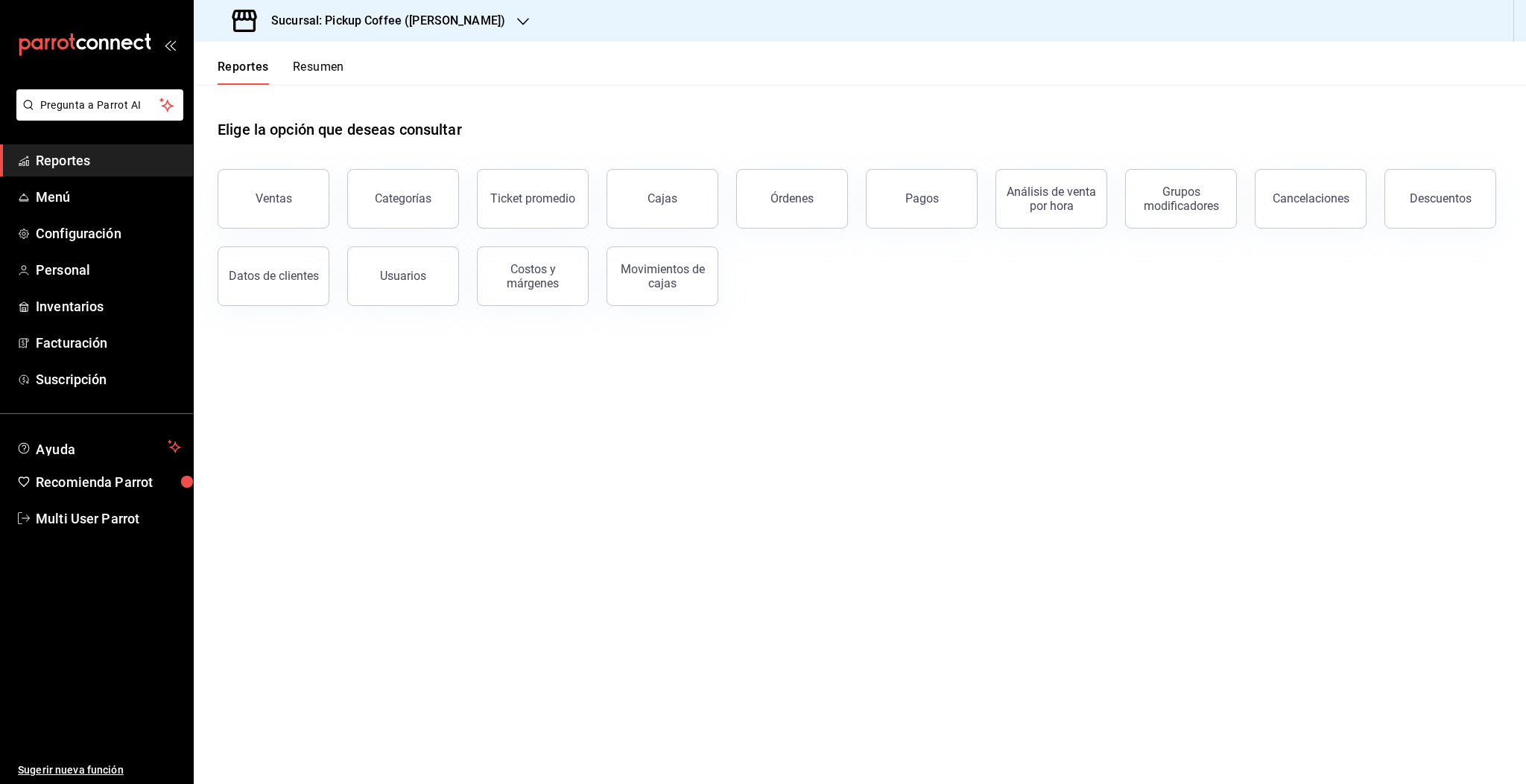
click at [324, 68] on button "Resumen" at bounding box center [318, 72] width 52 height 25
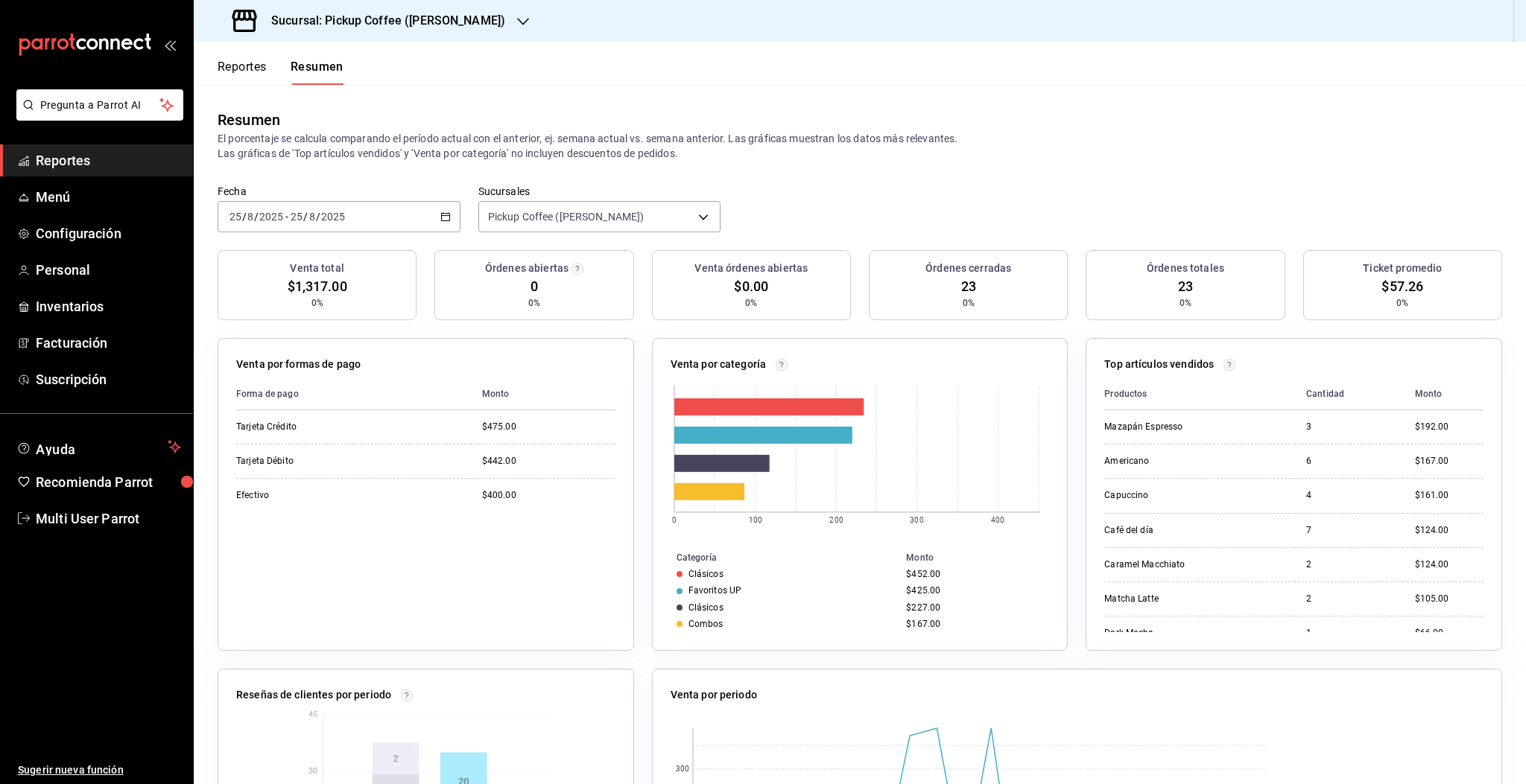
click at [392, 224] on div "[DATE] [DATE] - [DATE] [DATE]" at bounding box center [339, 217] width 243 height 31
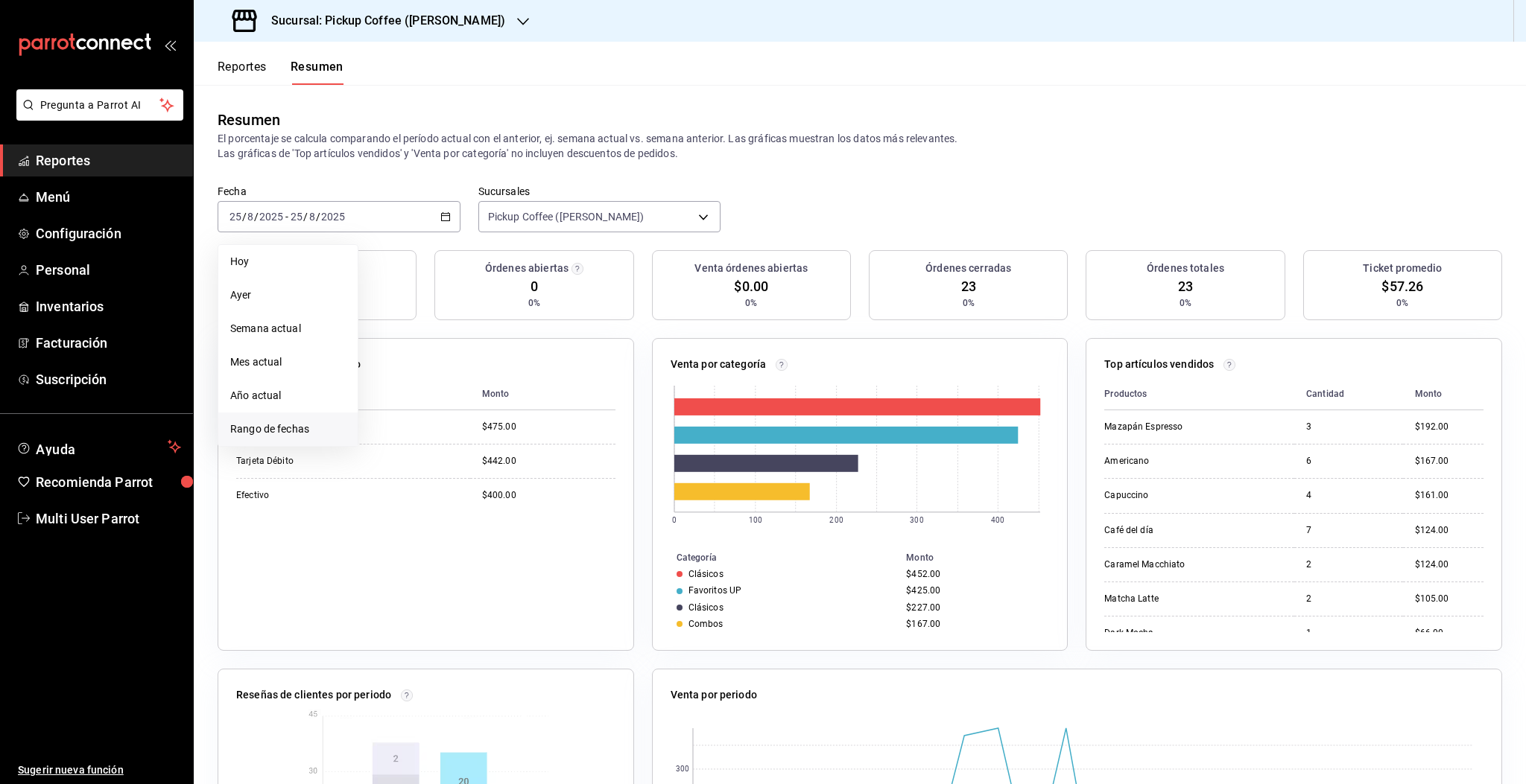
click at [263, 433] on span "Rango de fechas" at bounding box center [287, 429] width 116 height 16
click at [395, 412] on button "18" at bounding box center [389, 414] width 26 height 27
click at [549, 414] on abbr "24" at bounding box center [548, 414] width 10 height 11
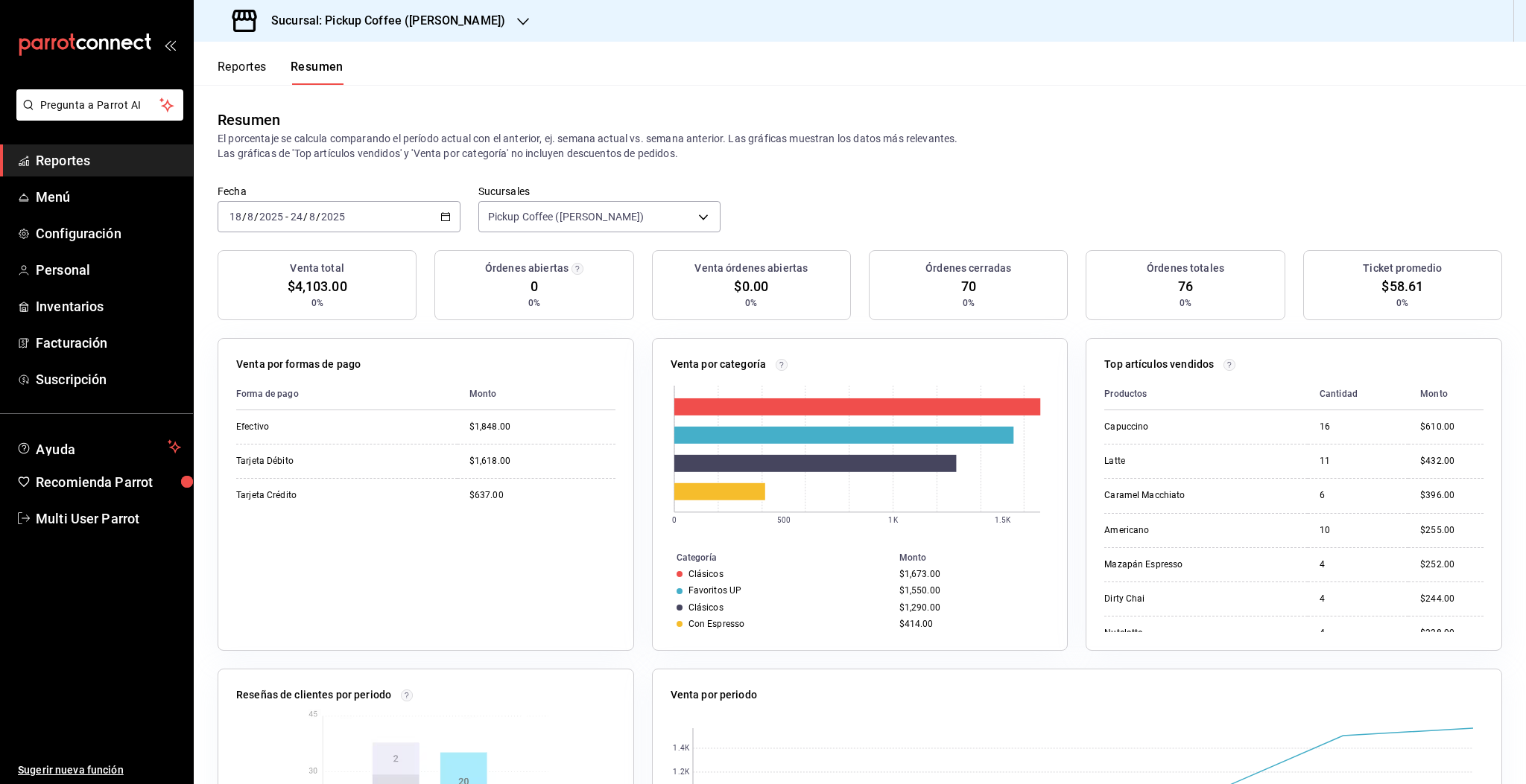
click at [383, 22] on h3 "Sucursal: Pickup Coffee ([PERSON_NAME])" at bounding box center [382, 21] width 246 height 18
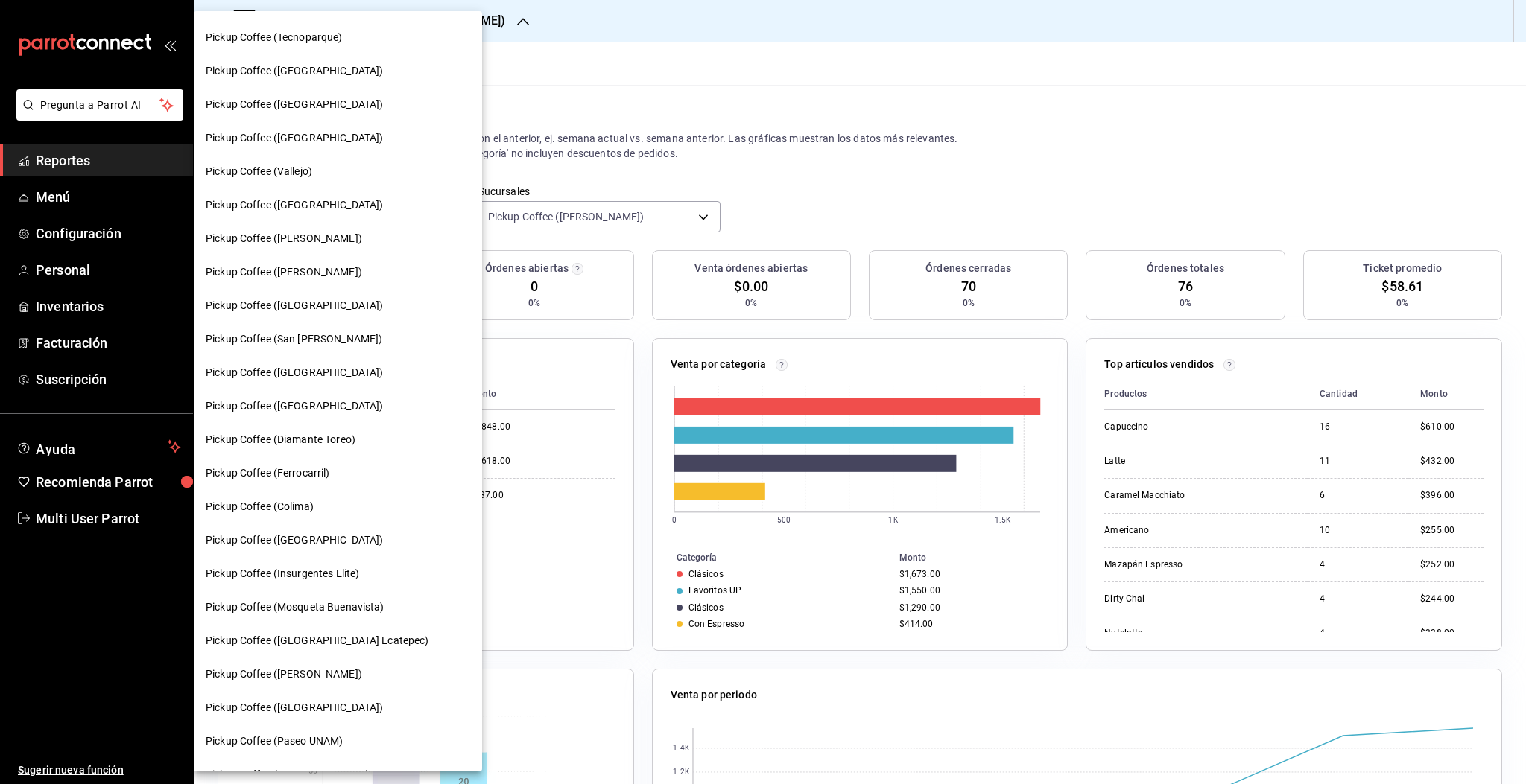
scroll to position [496, 0]
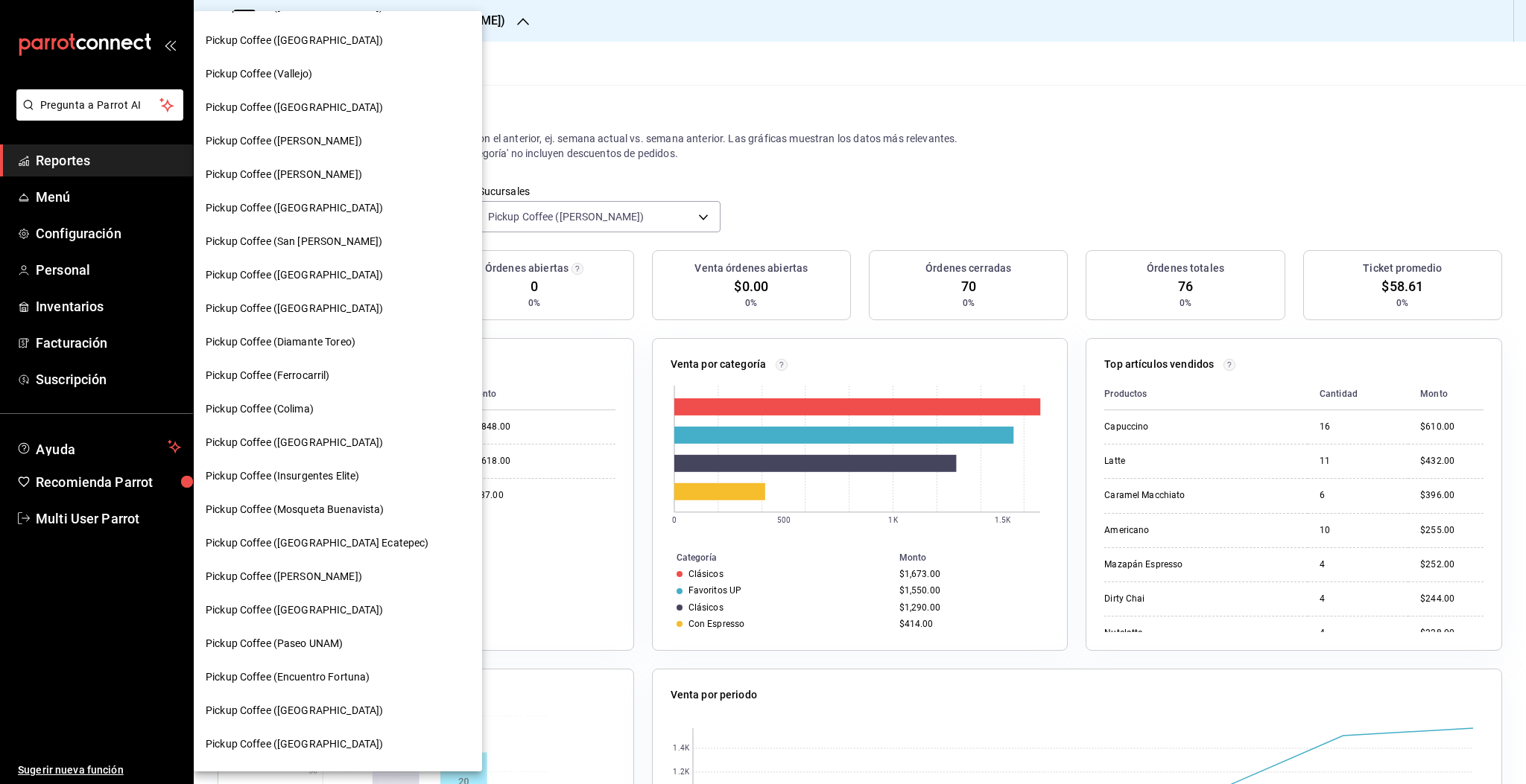
click at [324, 540] on span "Pickup Coffee ([GEOGRAPHIC_DATA] Ecatepec)" at bounding box center [317, 543] width 223 height 16
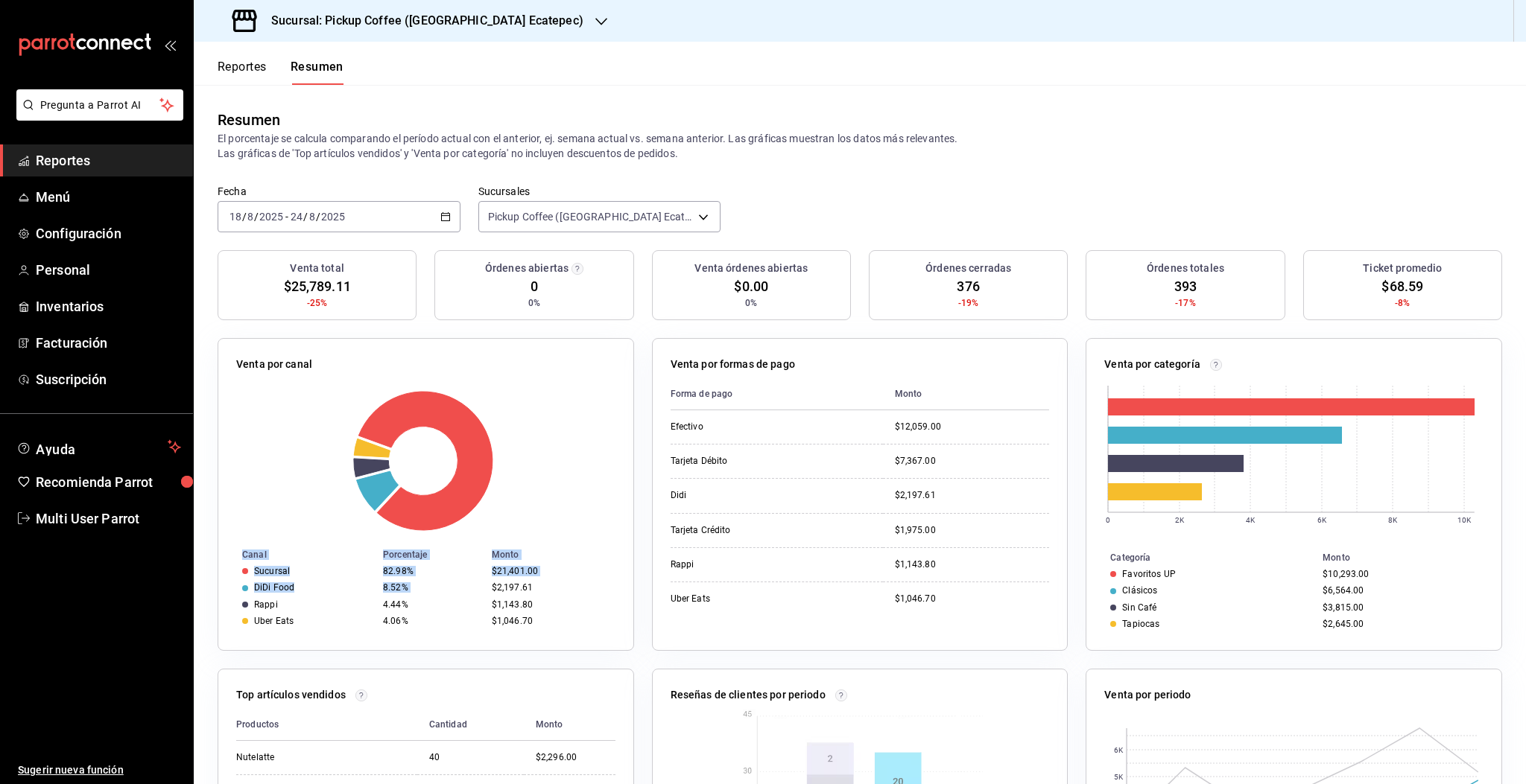
drag, startPoint x: 490, startPoint y: 590, endPoint x: 507, endPoint y: 632, distance: 45.3
click at [507, 632] on div "Venta por canal Canal Porcentaje Monto Sucursal 82.98% $21,401.00 DiDi Food 8.5…" at bounding box center [425, 494] width 416 height 313
click at [1089, 119] on div "Resumen" at bounding box center [860, 119] width 1285 height 22
click at [476, 23] on h3 "Sucursal: Pickup Coffee ([GEOGRAPHIC_DATA] Ecatepec)" at bounding box center [421, 21] width 324 height 18
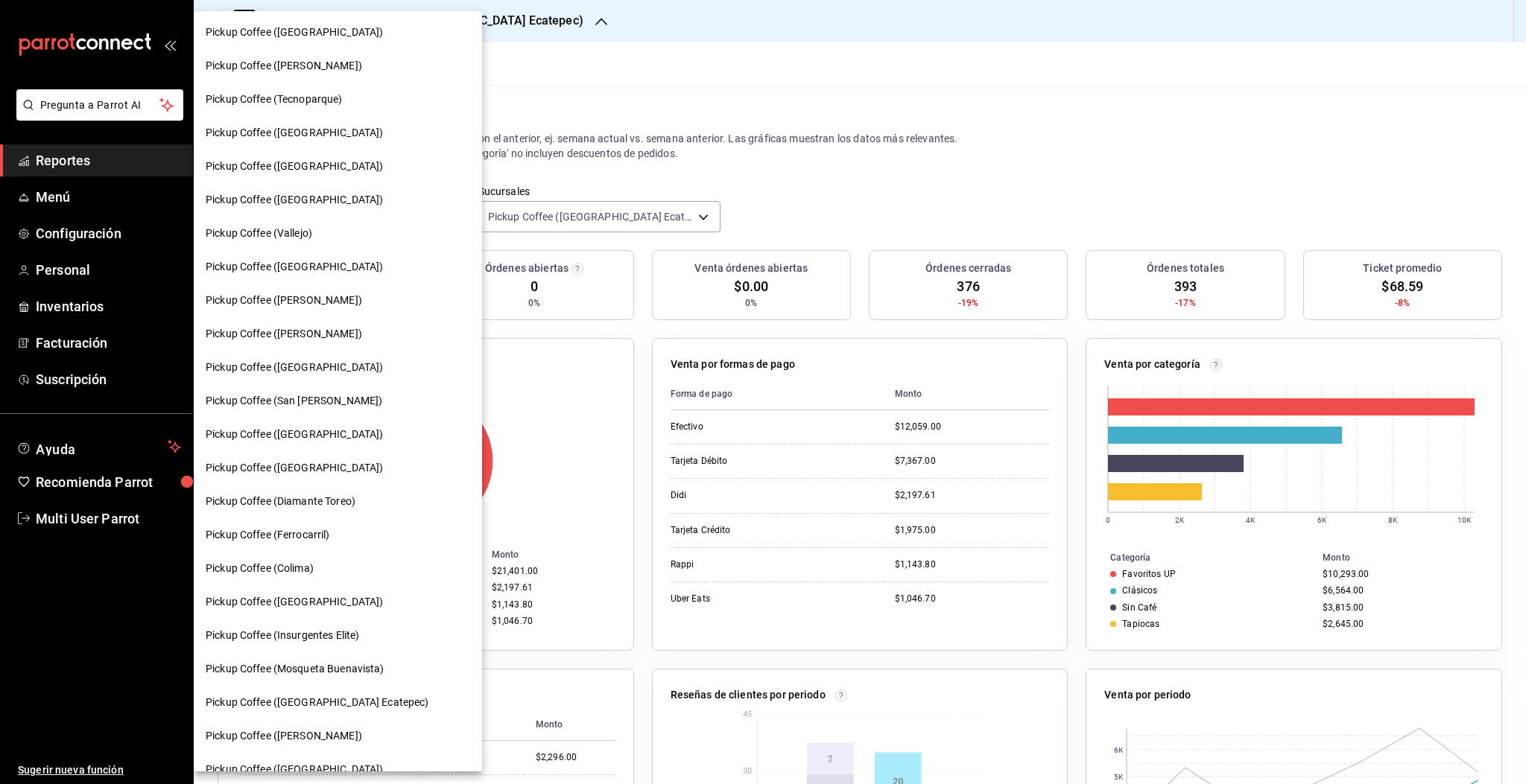
scroll to position [325, 0]
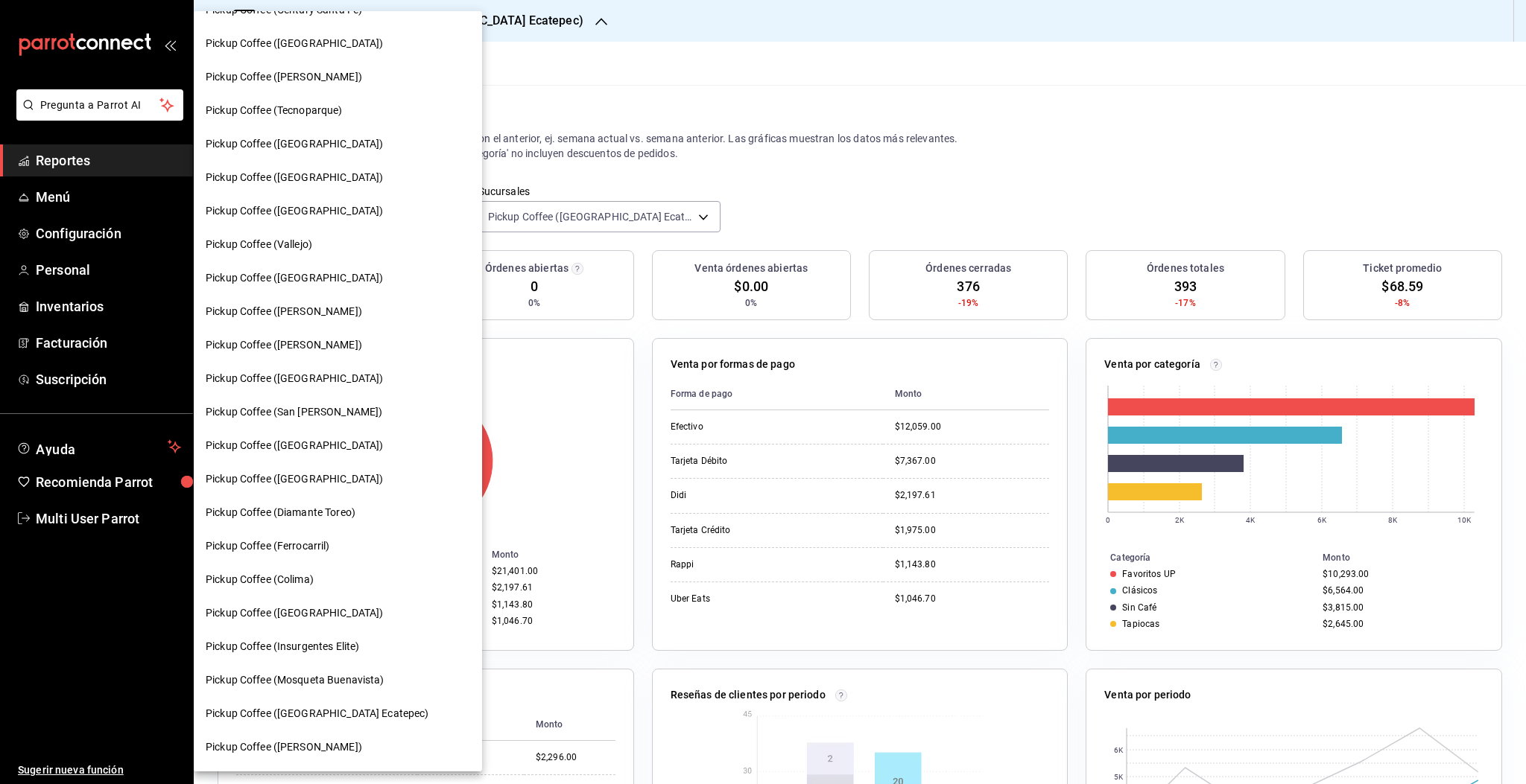
click at [293, 76] on span "Pickup Coffee ([PERSON_NAME])" at bounding box center [283, 76] width 156 height 16
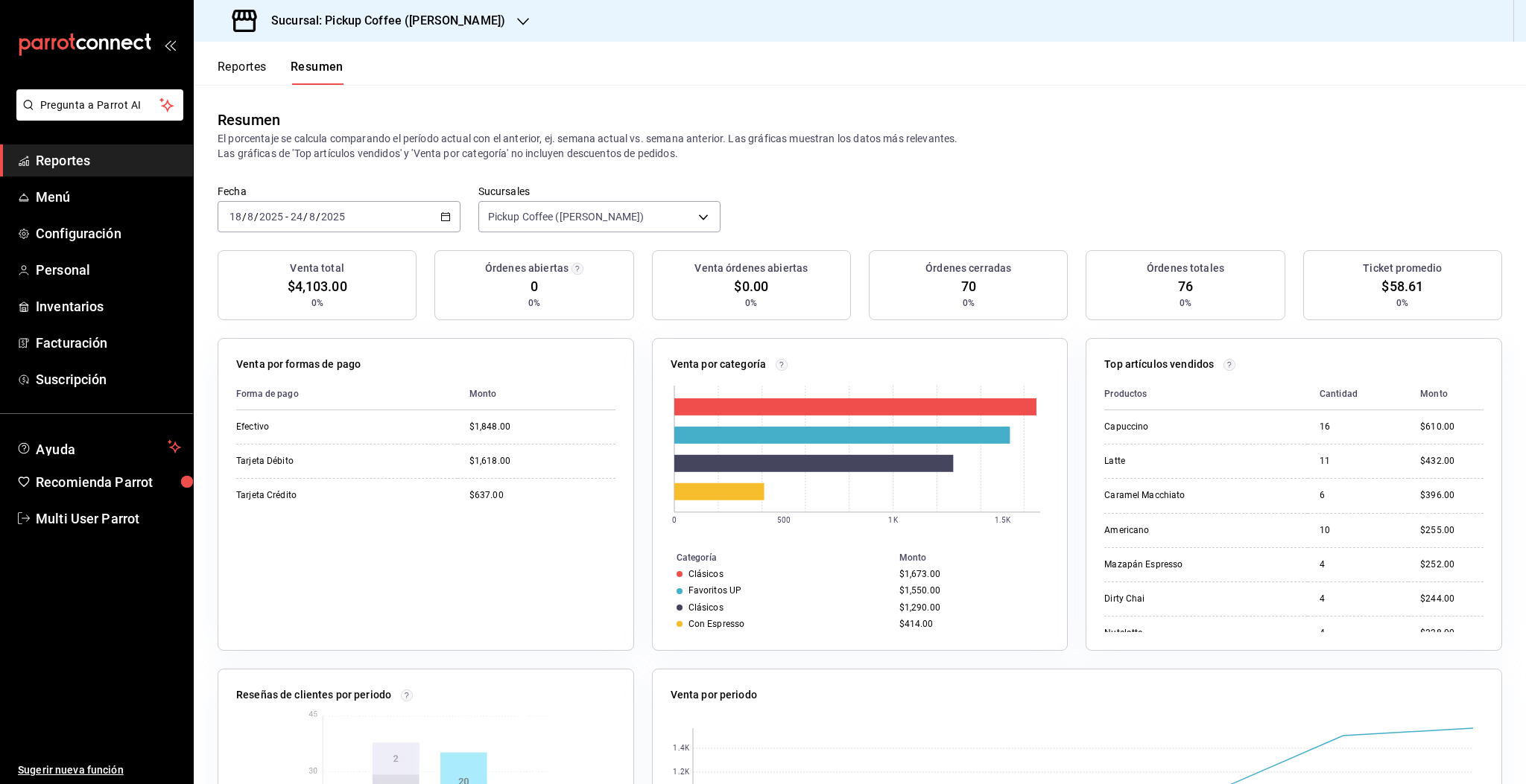
click at [384, 223] on div "[DATE] [DATE] - [DATE] [DATE]" at bounding box center [339, 217] width 243 height 31
click at [244, 259] on span "Hoy" at bounding box center [287, 261] width 116 height 16
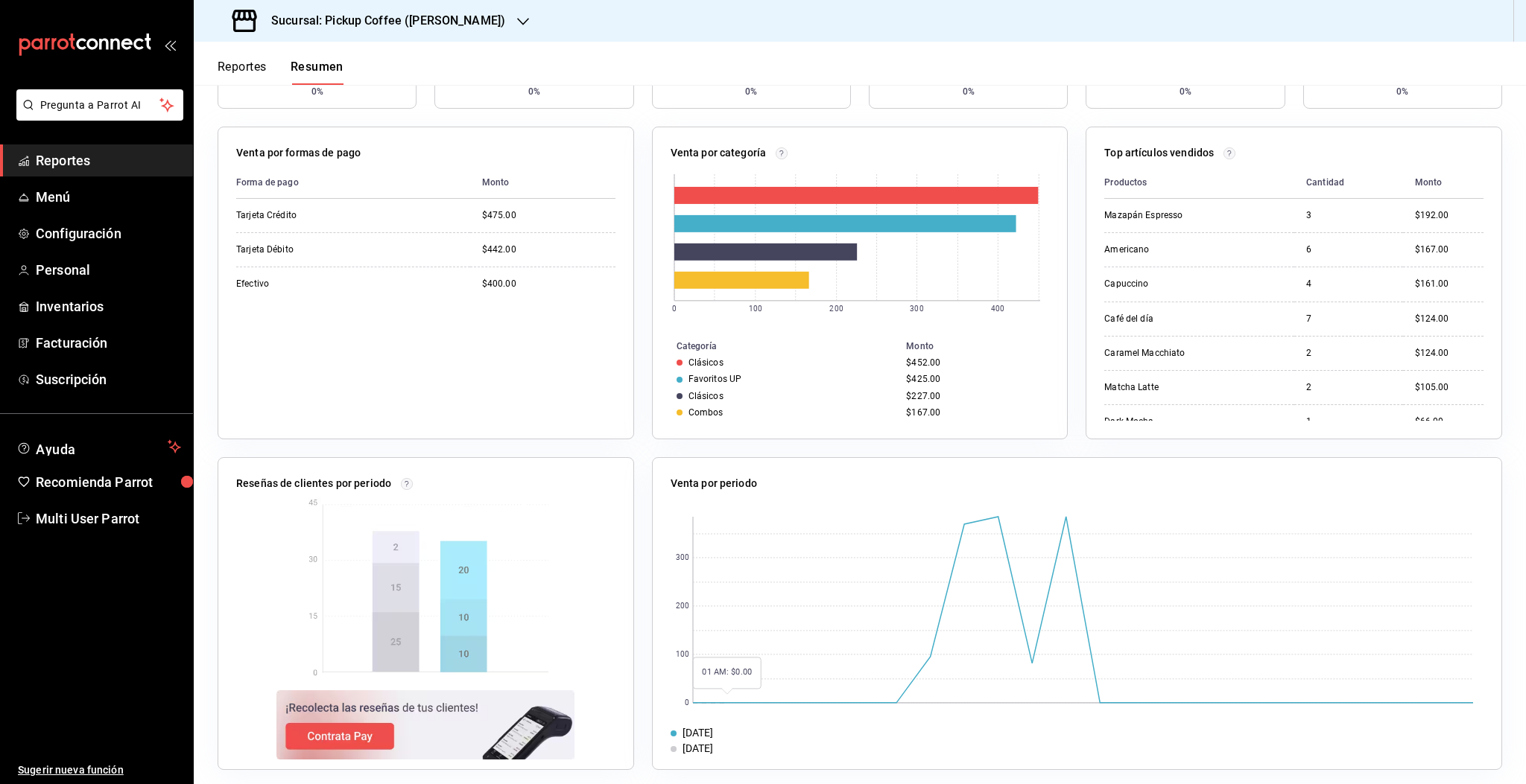
scroll to position [220, 0]
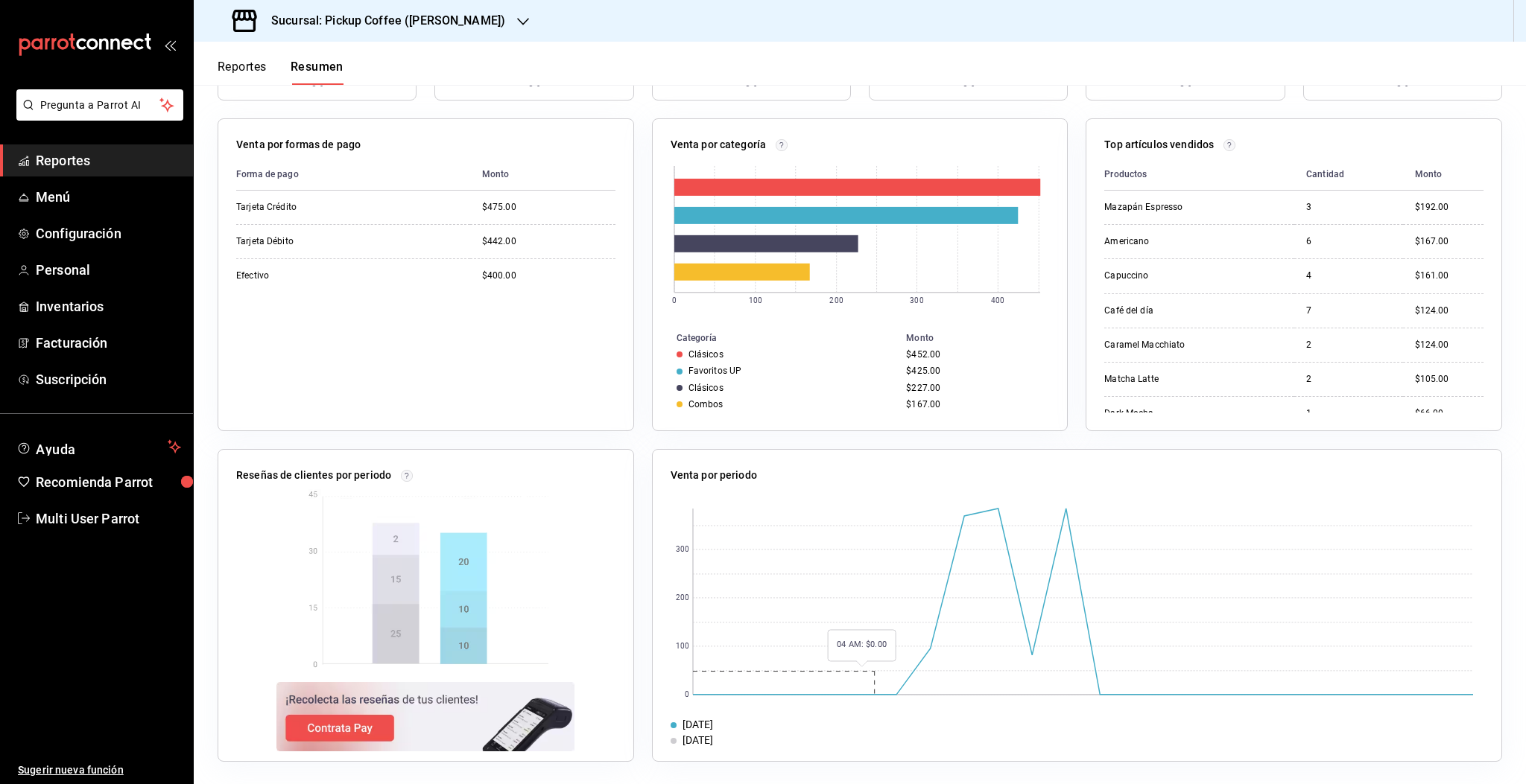
click at [837, 593] on rect at bounding box center [1083, 601] width 781 height 186
click at [709, 94] on div "Venta órdenes abiertas $0.00 0%" at bounding box center [752, 65] width 199 height 70
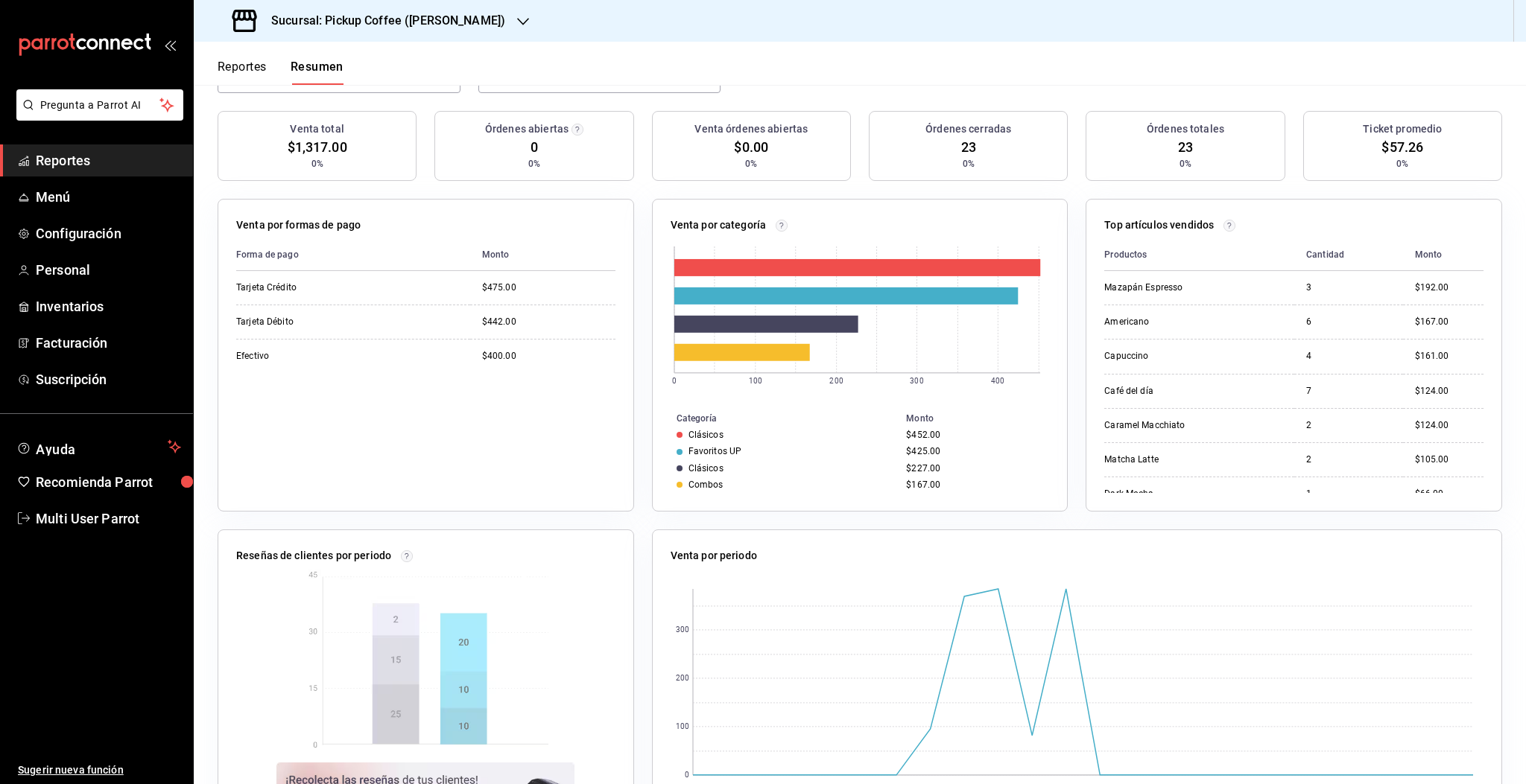
scroll to position [0, 0]
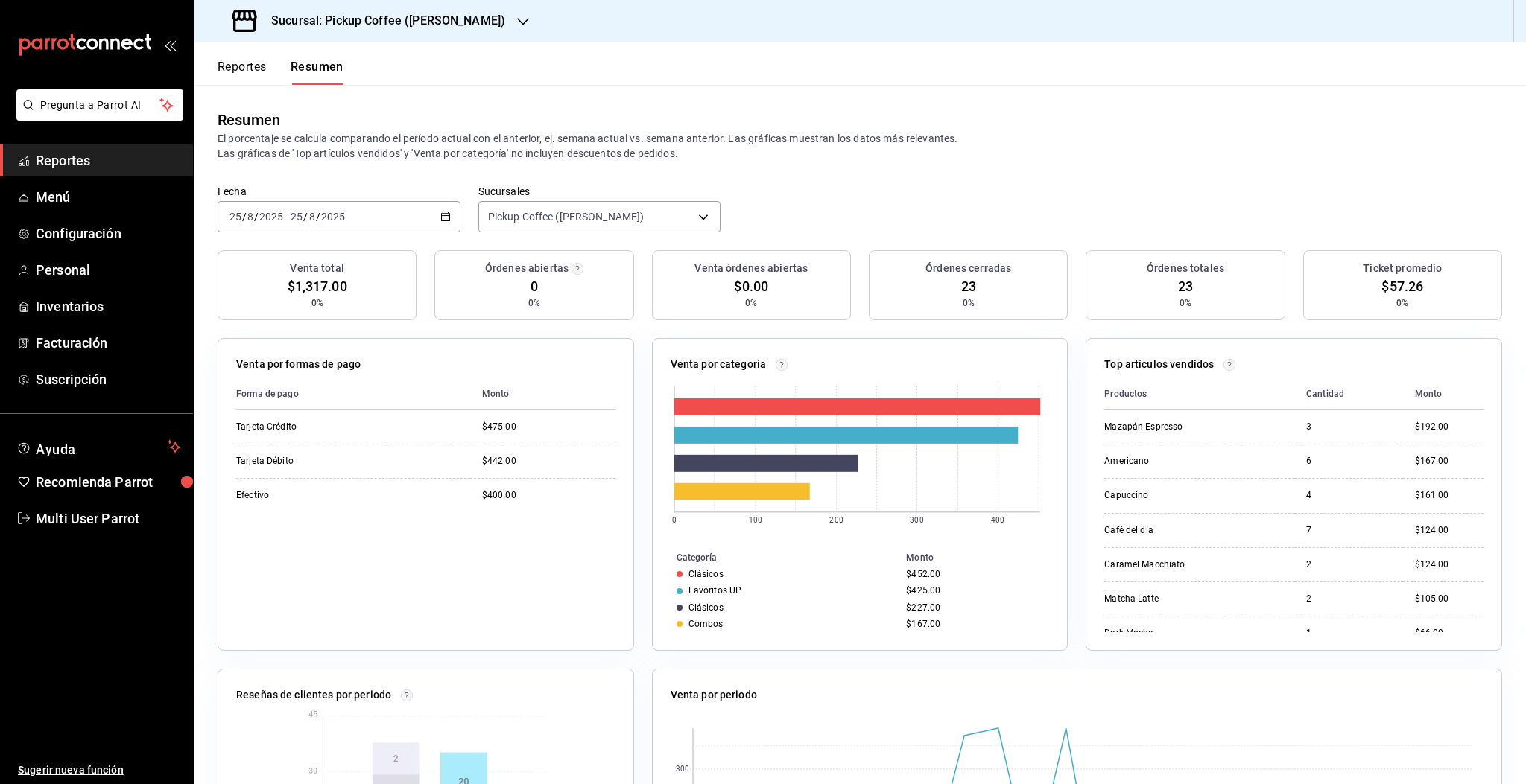
click at [422, 217] on div "[DATE] [DATE] - [DATE] [DATE]" at bounding box center [339, 217] width 243 height 31
click at [277, 272] on li "Hoy" at bounding box center [288, 261] width 140 height 34
